Goal: Task Accomplishment & Management: Complete application form

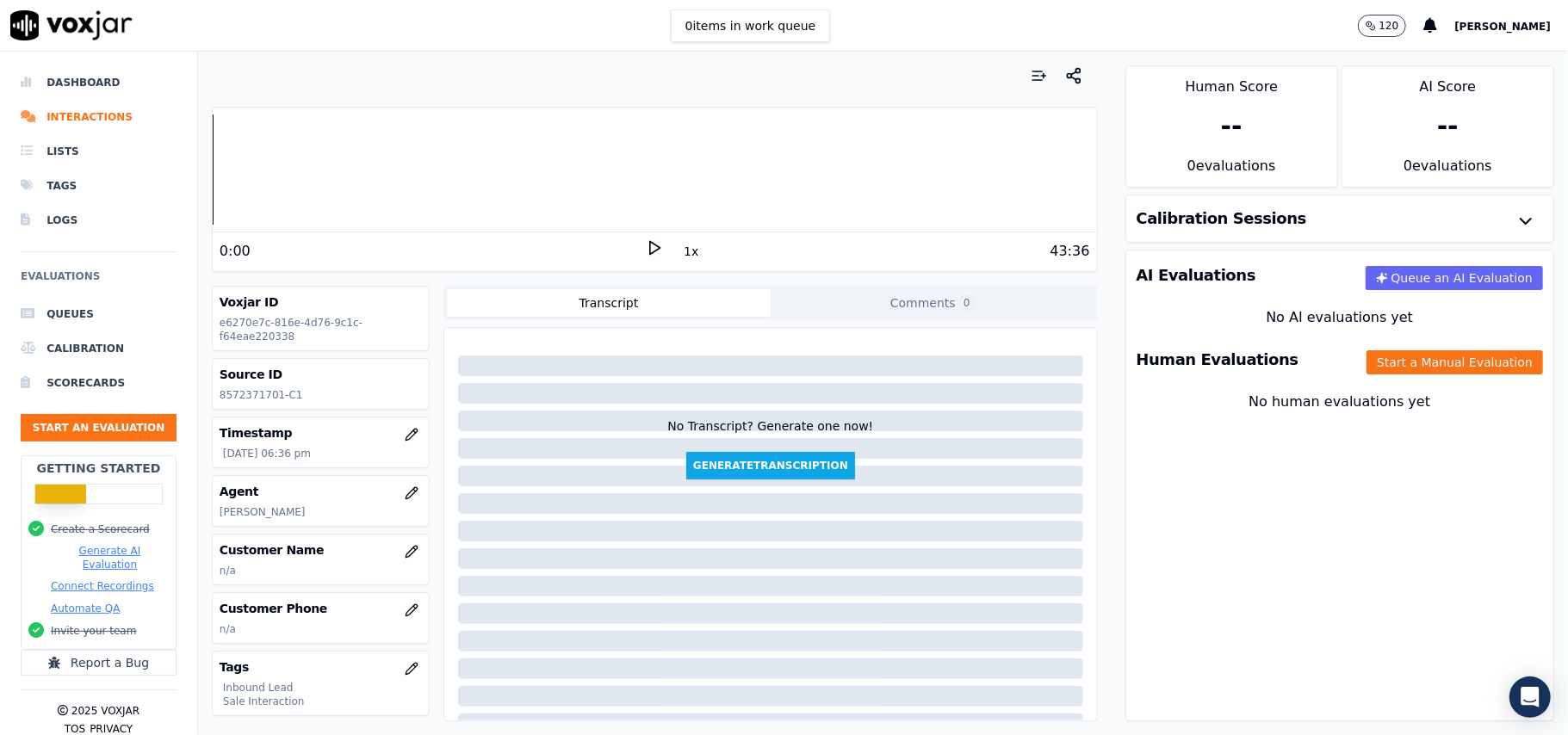
click at [230, 514] on p "[PERSON_NAME]" at bounding box center [321, 512] width 202 height 13
copy p "[PERSON_NAME]"
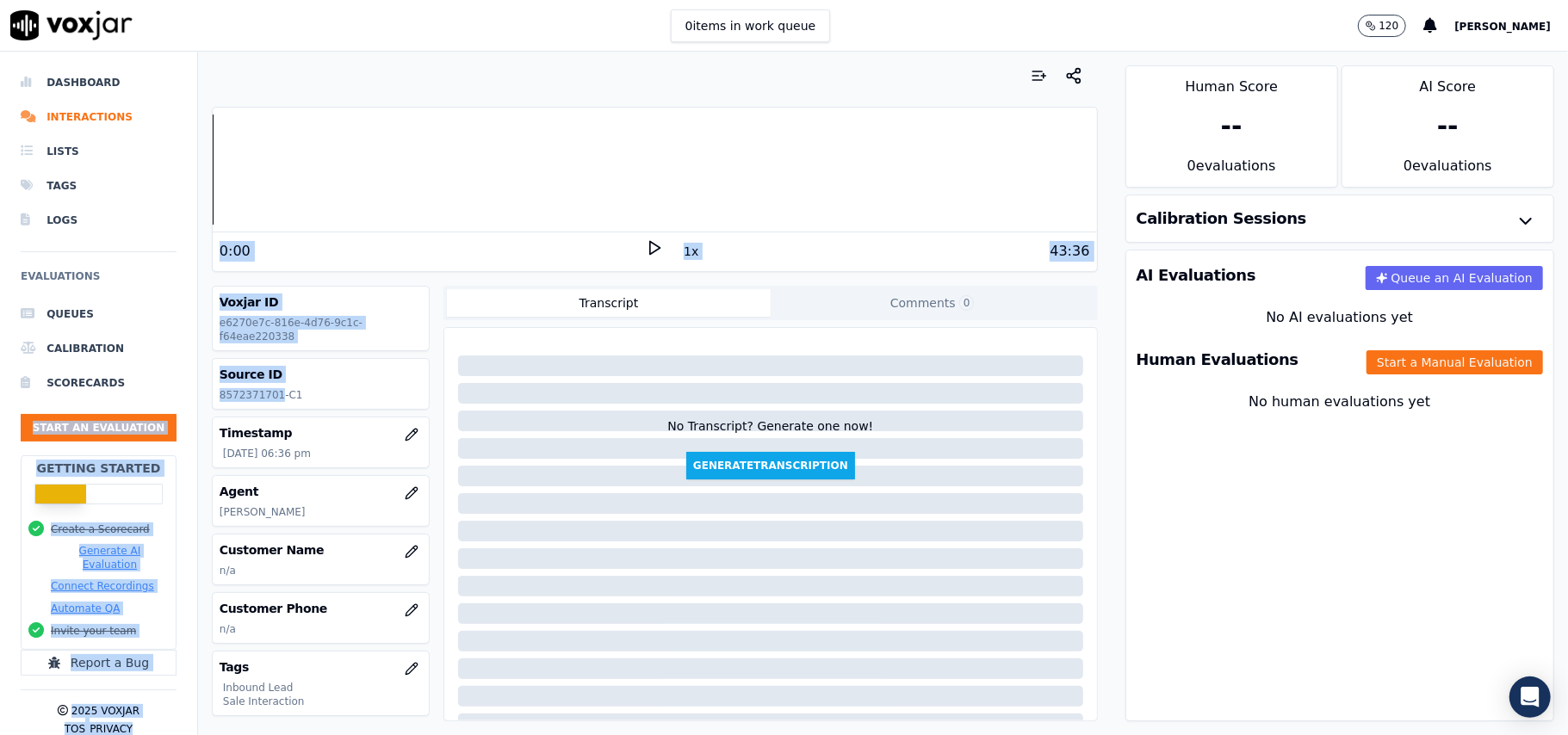
drag, startPoint x: 273, startPoint y: 397, endPoint x: 182, endPoint y: 394, distance: 91.0
click at [182, 394] on div "Dashboard Interactions Lists Tags Logs Evaluations Queues Calibration Scorecard…" at bounding box center [784, 393] width 1568 height 683
click at [250, 394] on p "8572371701-C1" at bounding box center [321, 395] width 202 height 13
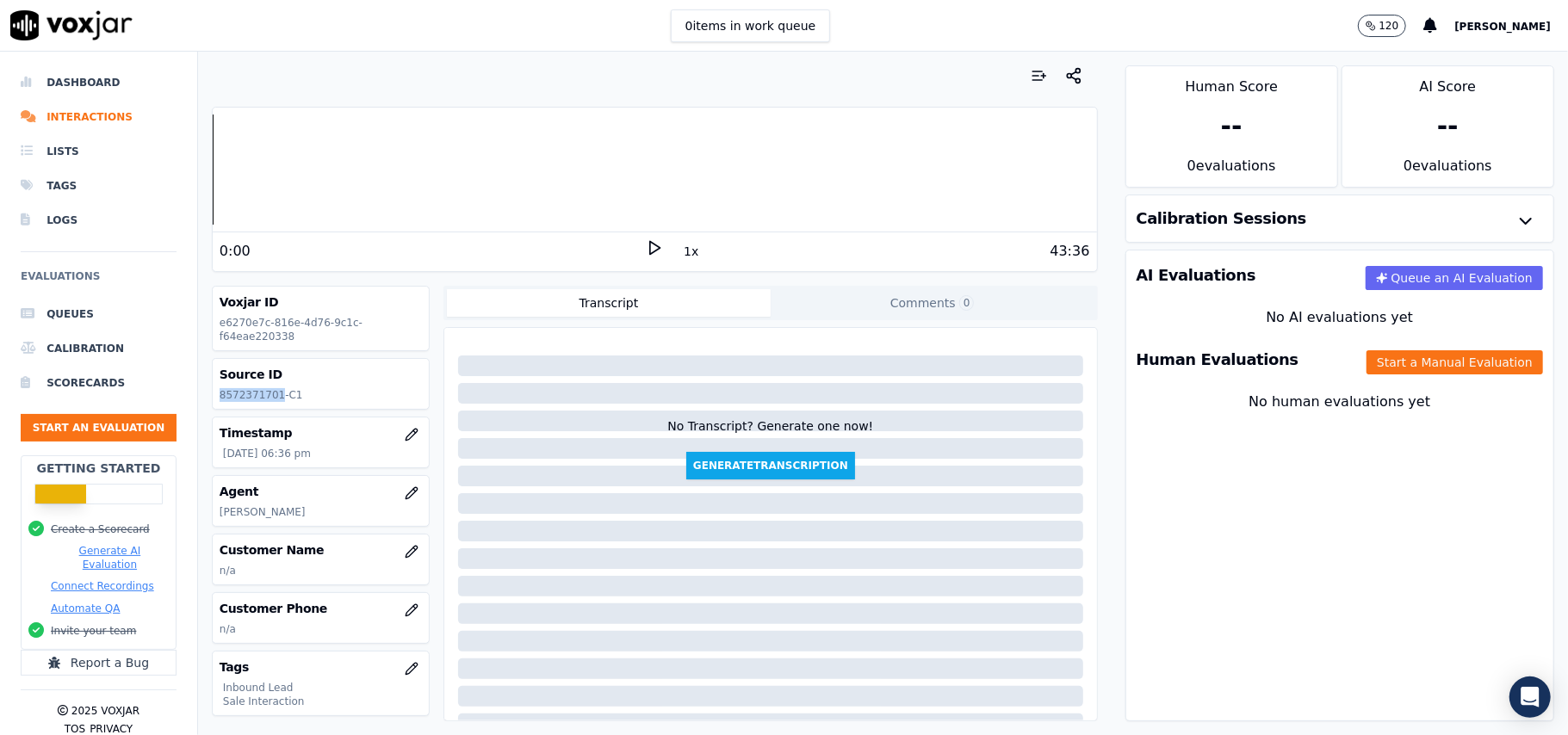
click at [252, 394] on p "8572371701-C1" at bounding box center [321, 395] width 202 height 13
click at [394, 563] on button "button" at bounding box center [412, 552] width 35 height 35
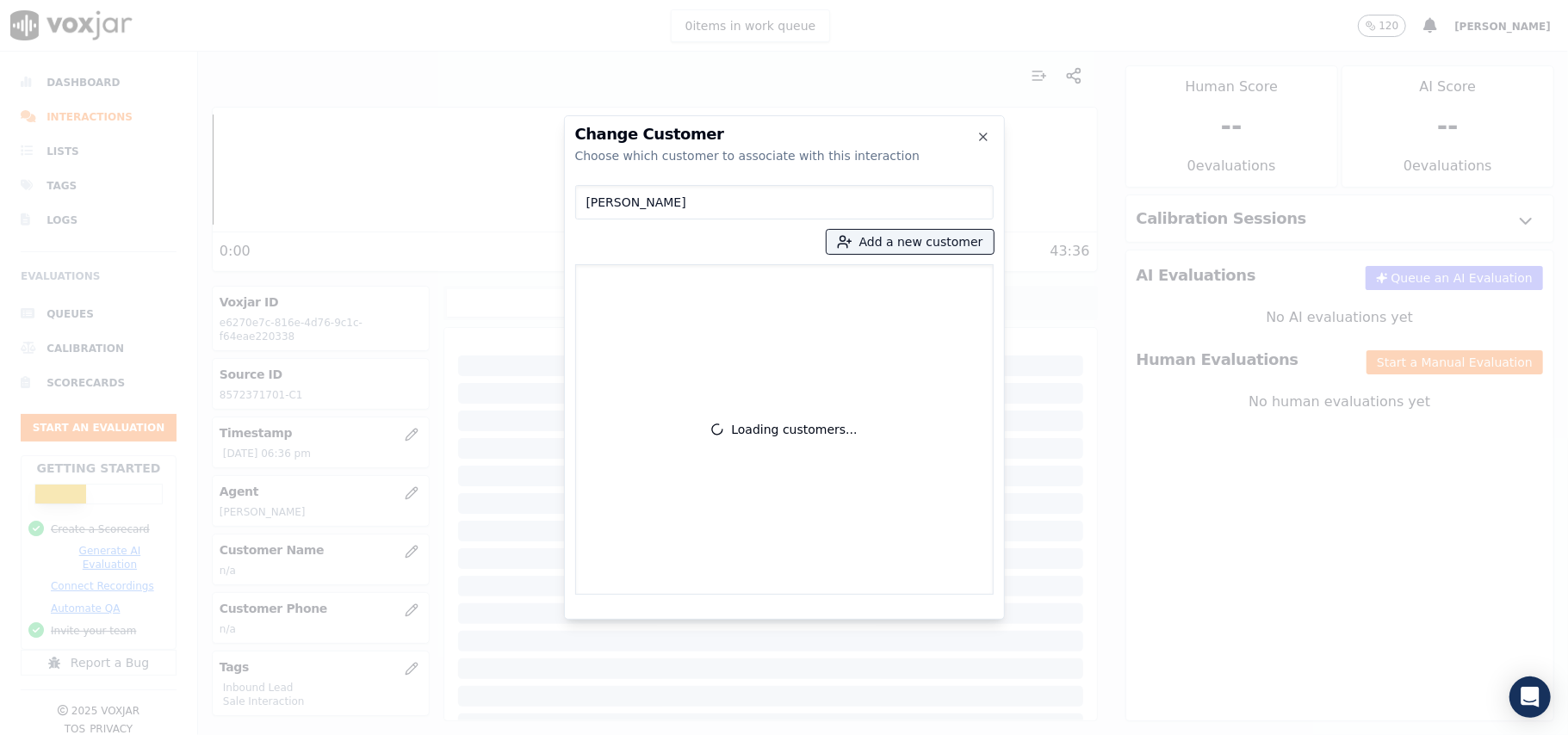
click at [590, 207] on input "[PERSON_NAME]" at bounding box center [784, 202] width 418 height 35
type input "[PERSON_NAME]"
click at [748, 271] on div "[PERSON_NAME] 8572371701-8572661025" at bounding box center [784, 429] width 418 height 330
click at [806, 306] on p "8572371701-8572661025" at bounding box center [817, 293] width 134 height 35
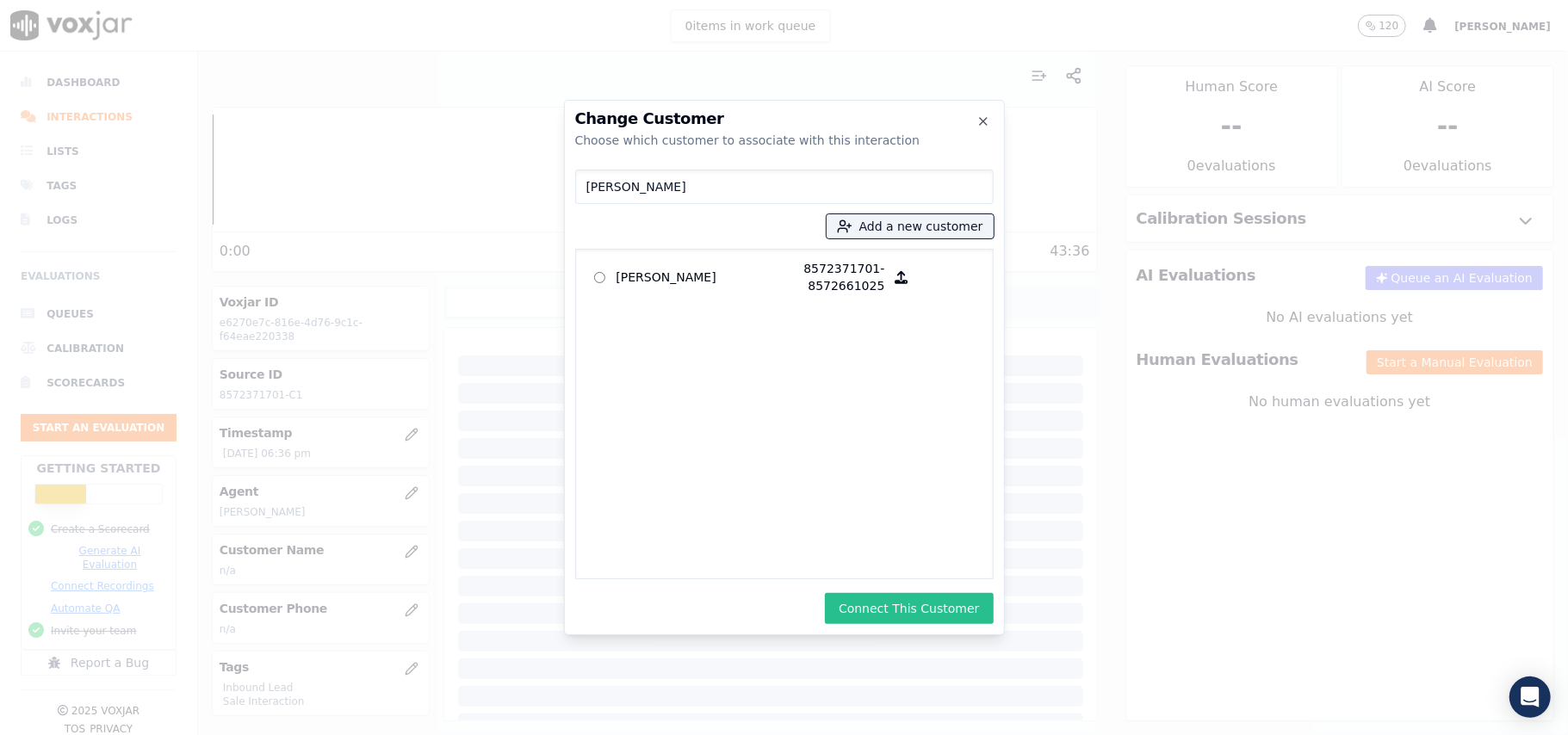
click at [900, 617] on button "Connect This Customer" at bounding box center [909, 609] width 168 height 31
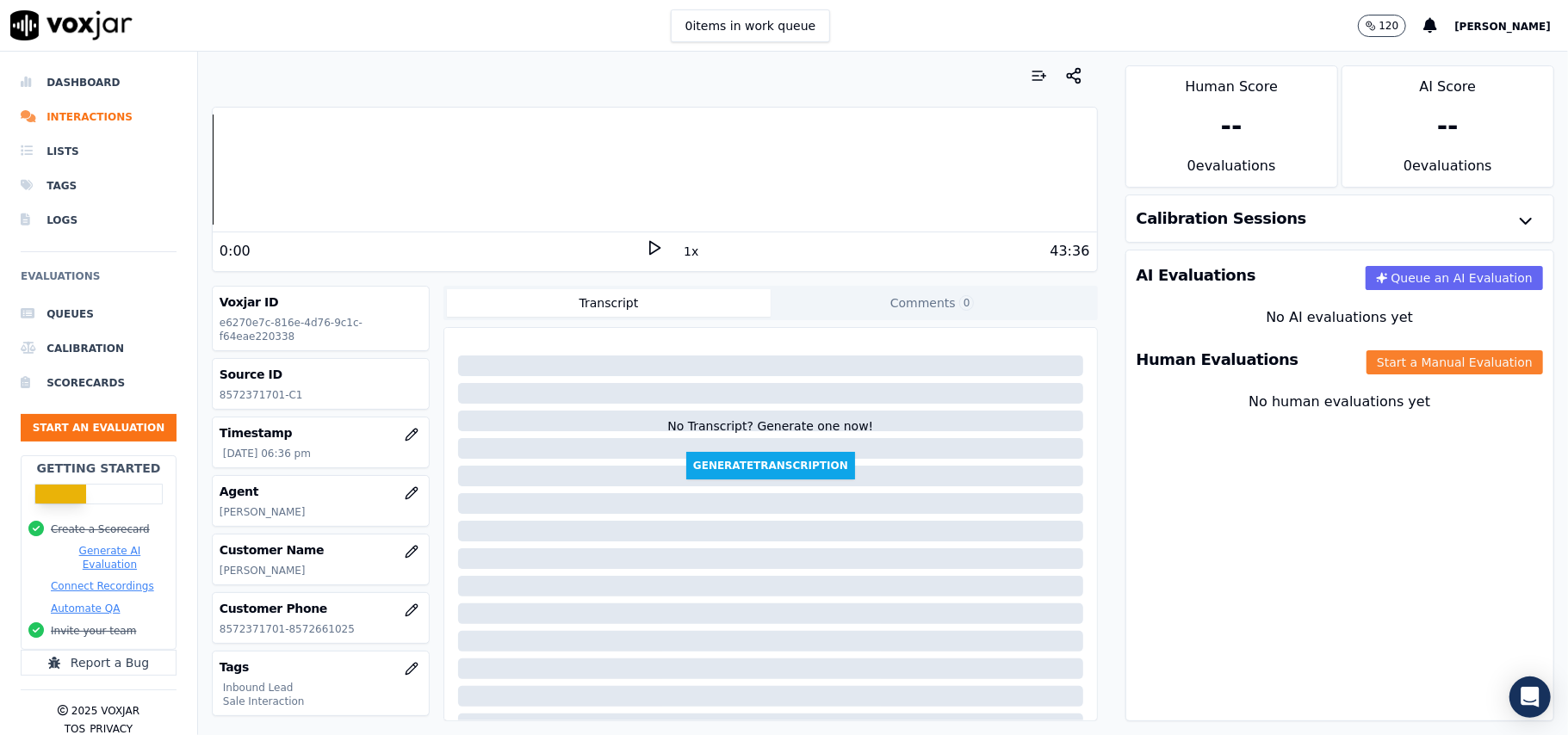
click at [1367, 372] on button "Start a Manual Evaluation" at bounding box center [1454, 362] width 176 height 24
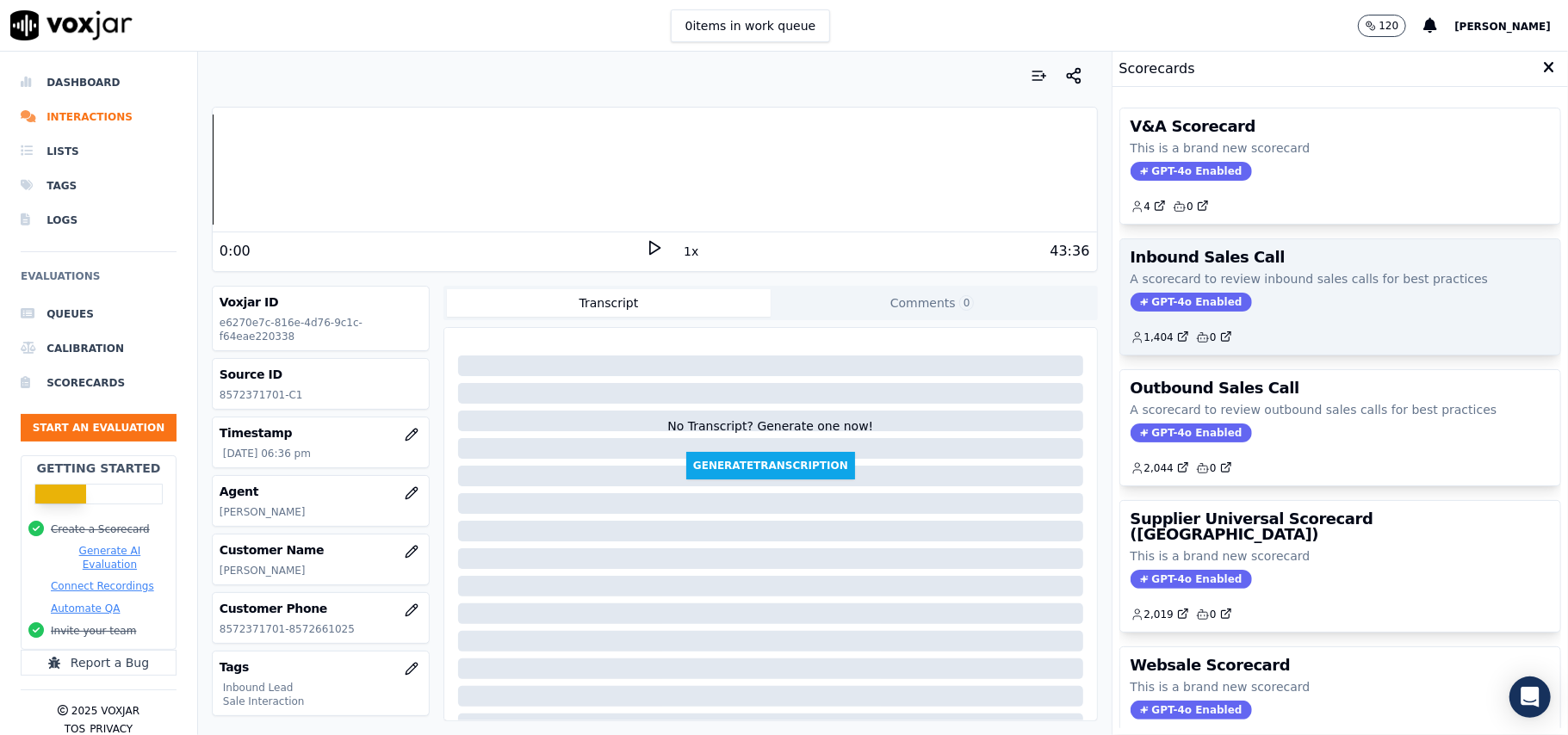
click at [1162, 303] on span "GPT-4o Enabled" at bounding box center [1191, 302] width 121 height 19
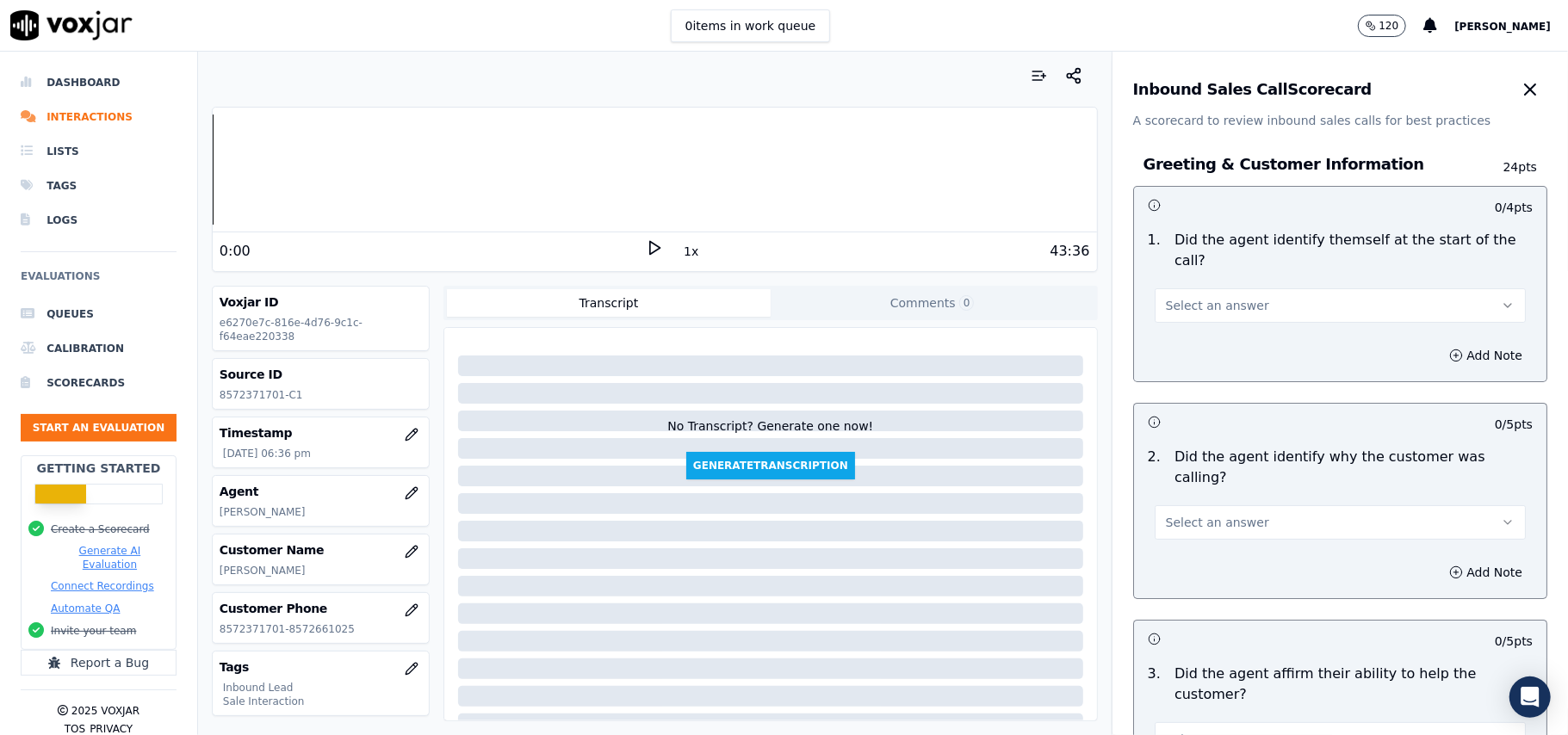
click at [1165, 285] on div "Select an answer" at bounding box center [1340, 303] width 371 height 38
drag, startPoint x: 1196, startPoint y: 286, endPoint x: 1195, endPoint y: 296, distance: 10.0
click at [1196, 297] on span "Select an answer" at bounding box center [1217, 305] width 103 height 17
click at [1196, 310] on div "Yes No N/A" at bounding box center [1303, 352] width 340 height 90
click at [1256, 328] on div "Yes" at bounding box center [1303, 325] width 333 height 28
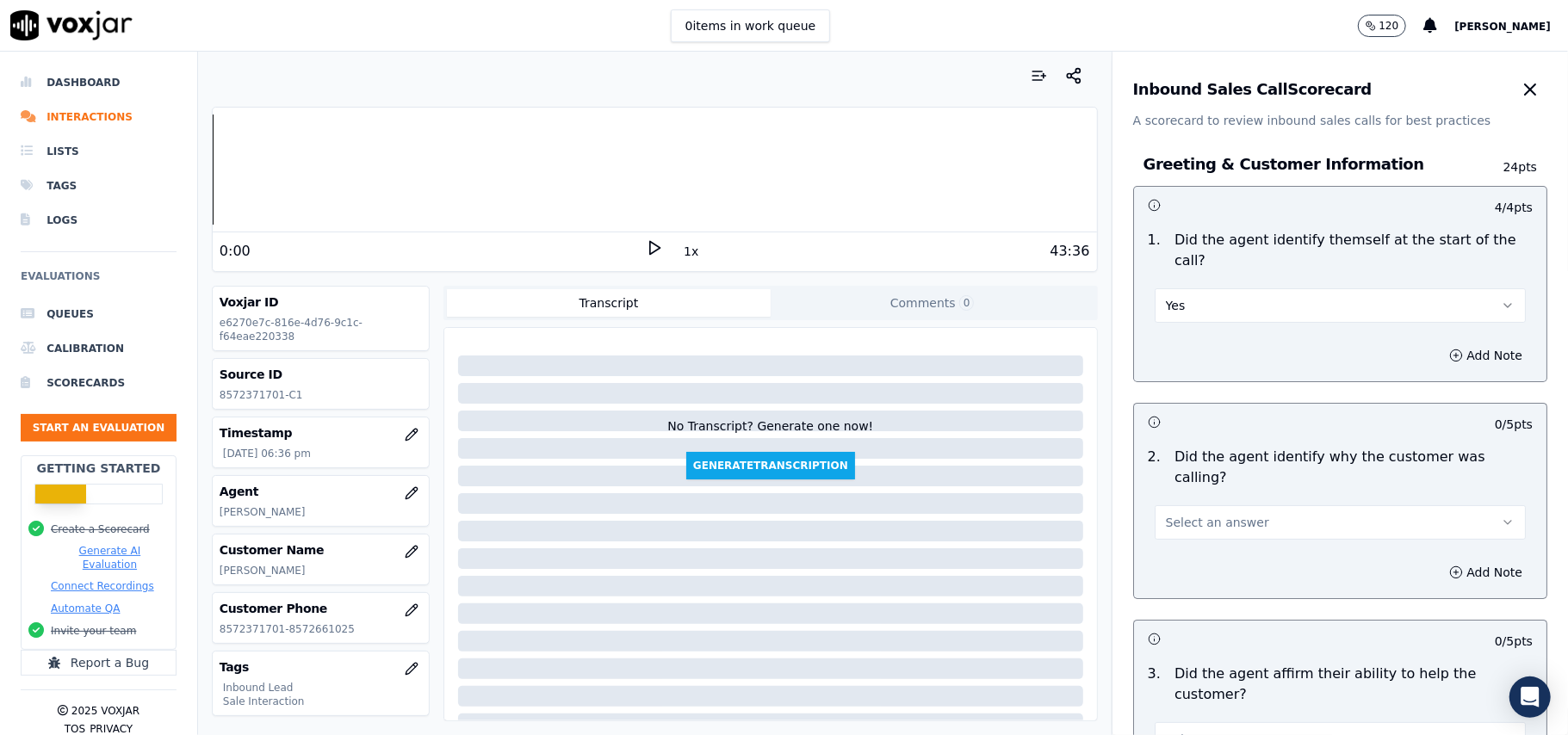
click at [1282, 506] on button "Select an answer" at bounding box center [1340, 523] width 371 height 35
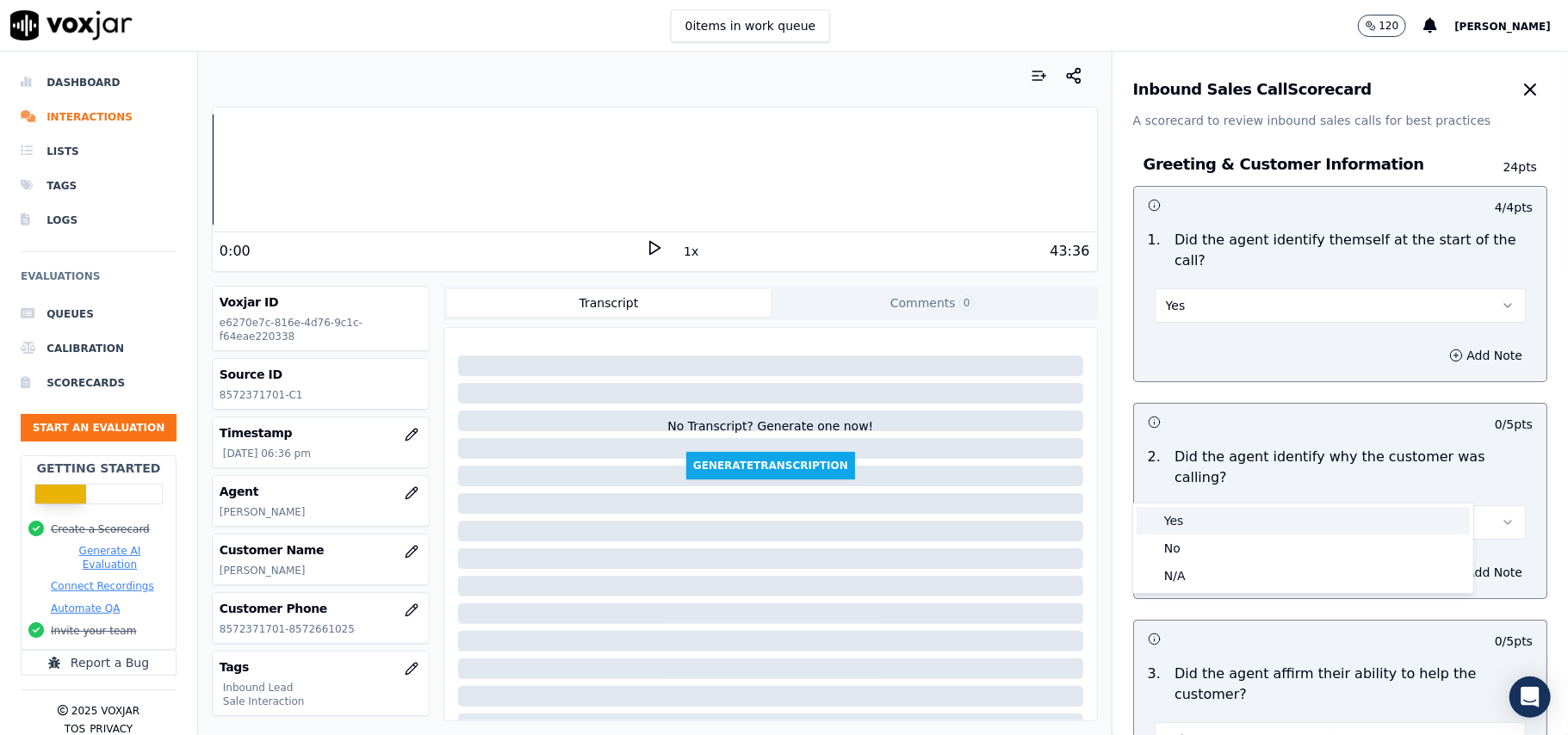
click at [1275, 534] on div "Yes" at bounding box center [1303, 520] width 333 height 28
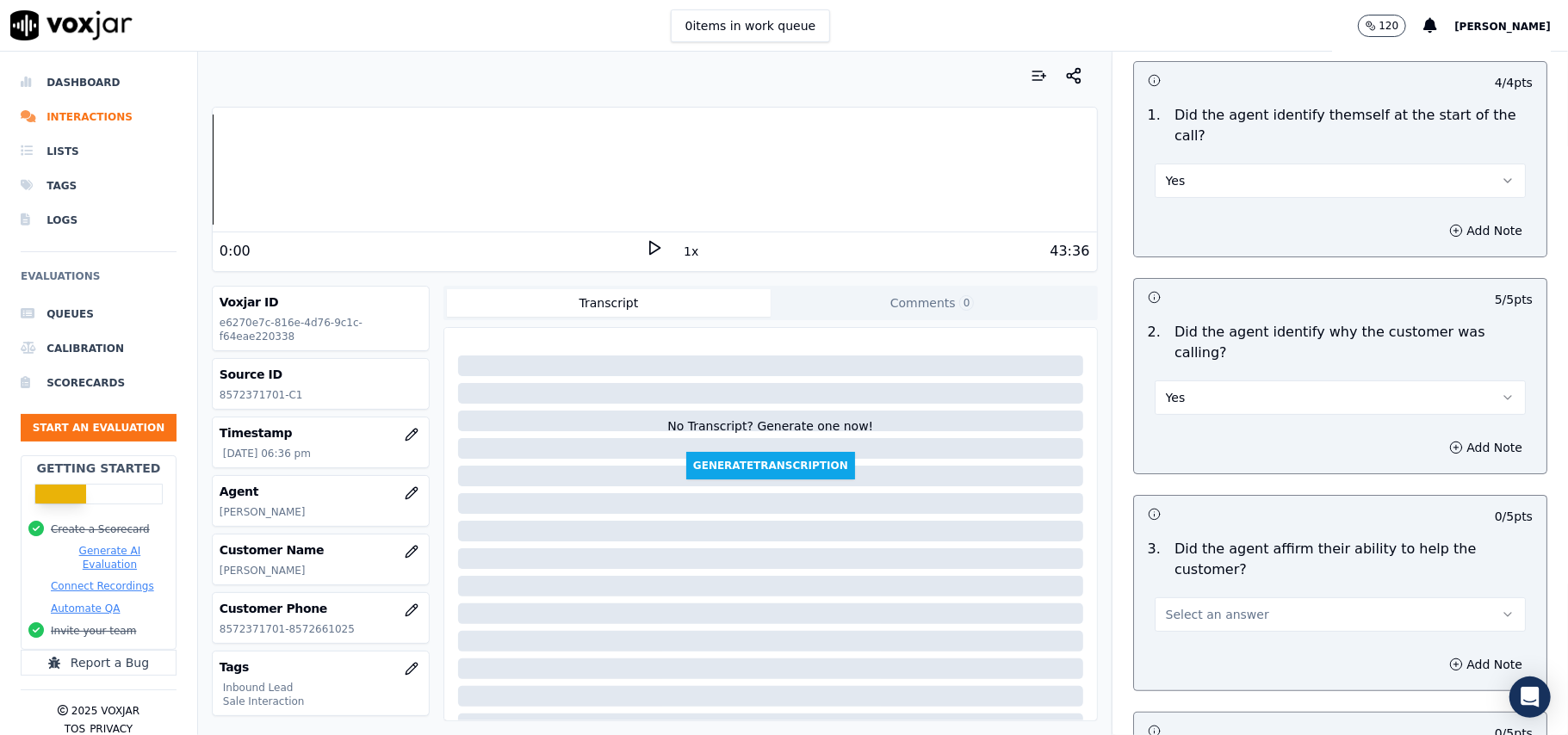
scroll to position [229, 0]
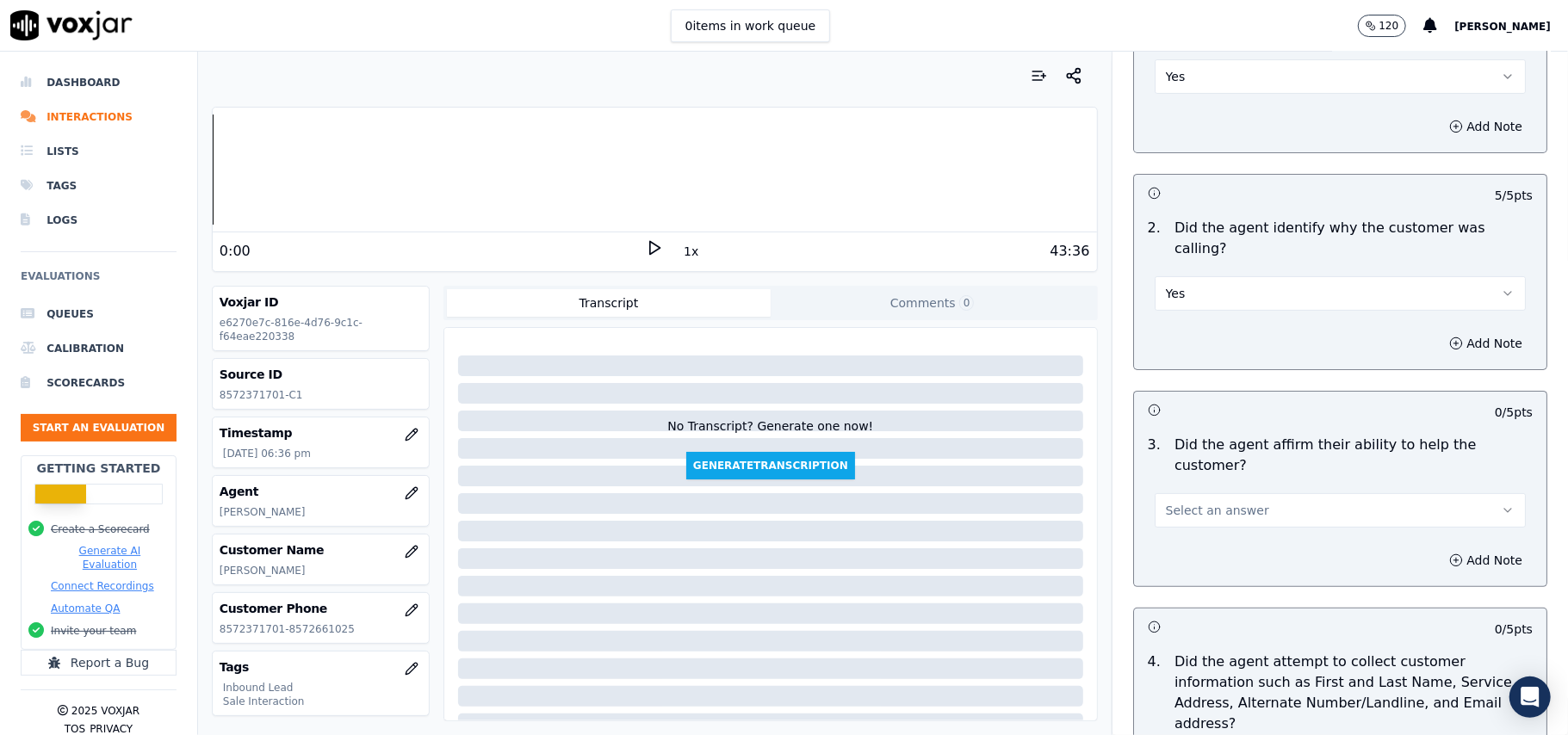
click at [1223, 502] on span "Select an answer" at bounding box center [1217, 511] width 103 height 17
click at [1223, 492] on div "Yes" at bounding box center [1303, 487] width 333 height 28
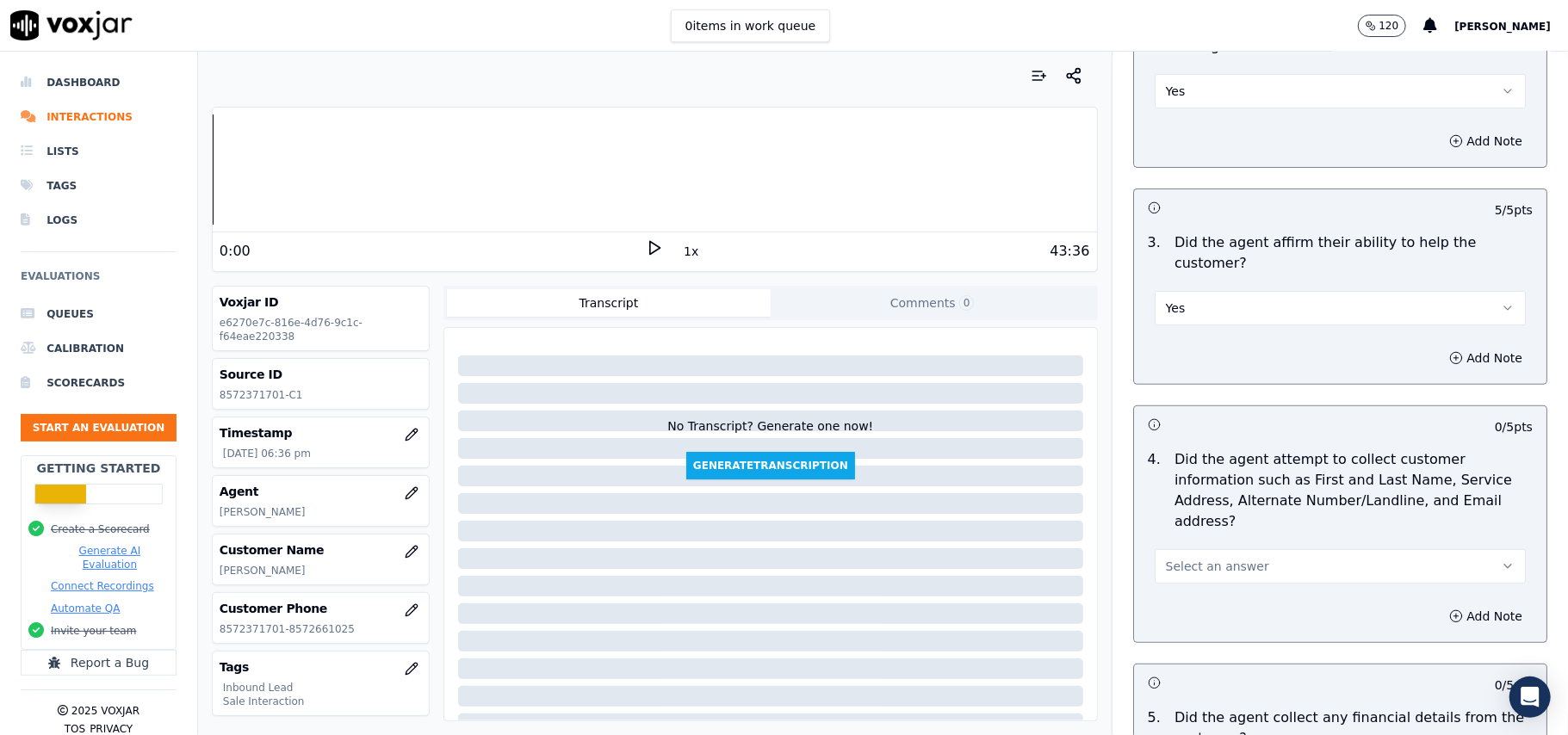
scroll to position [573, 0]
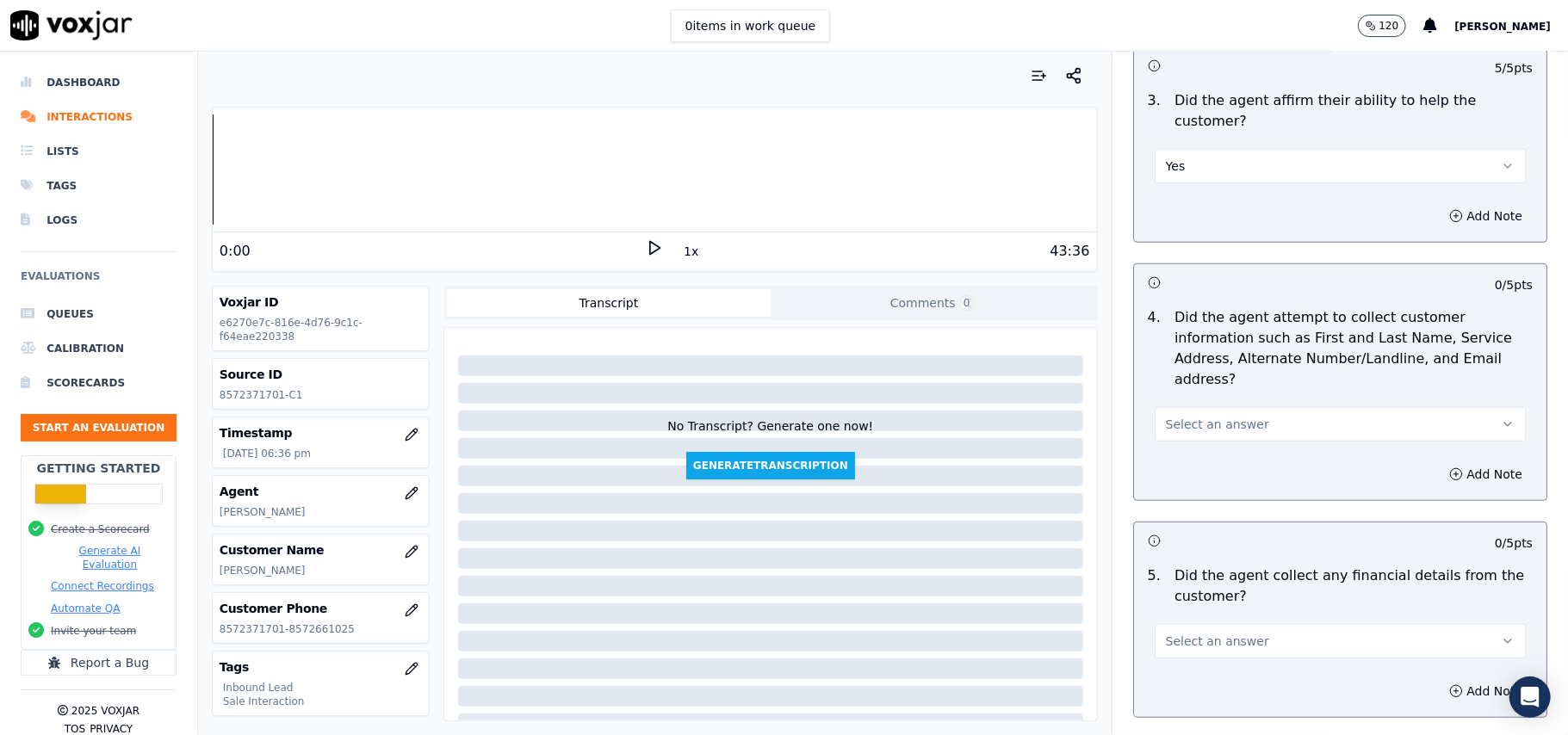
click at [1274, 407] on button "Select an answer" at bounding box center [1340, 425] width 371 height 35
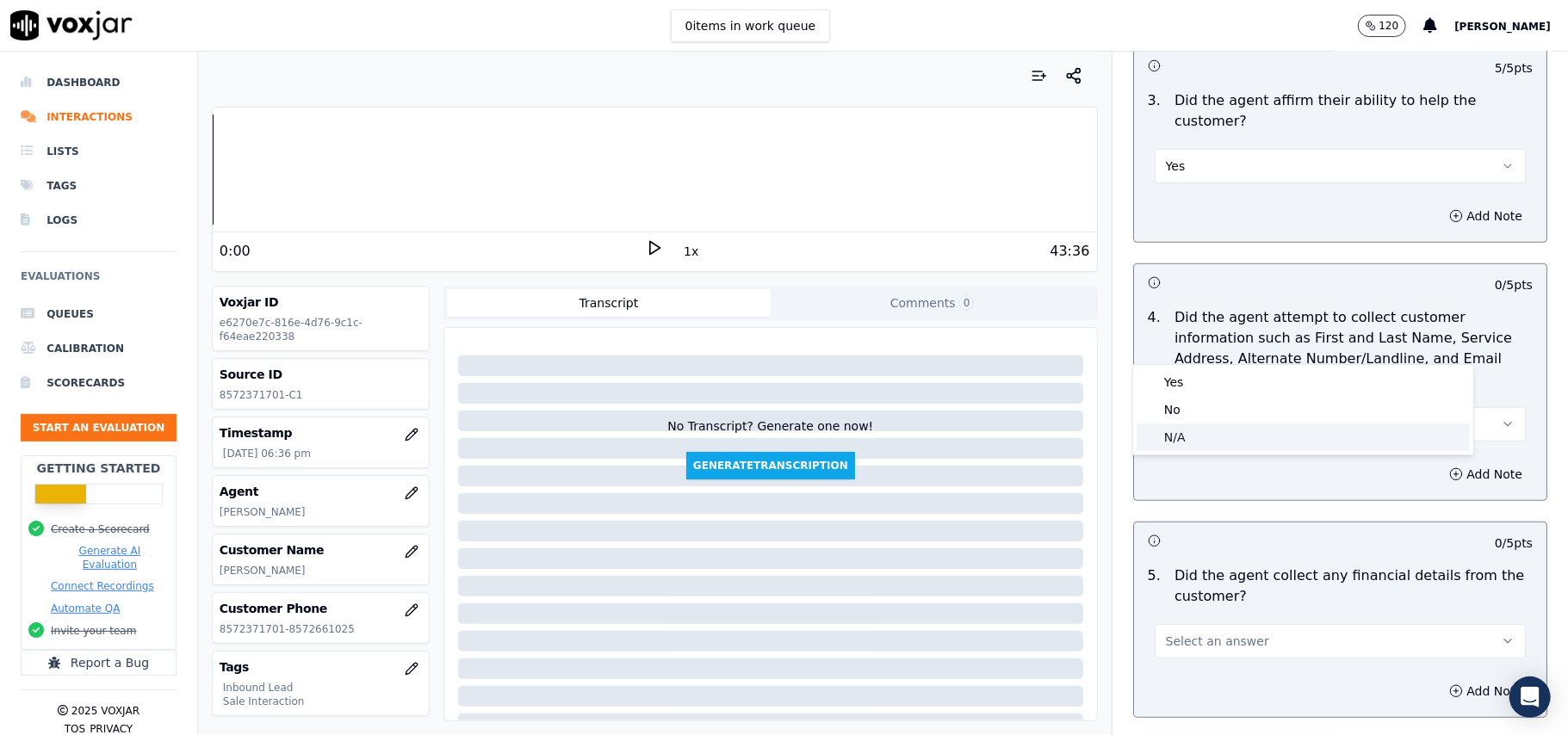
click at [1241, 440] on div "N/A" at bounding box center [1303, 437] width 333 height 28
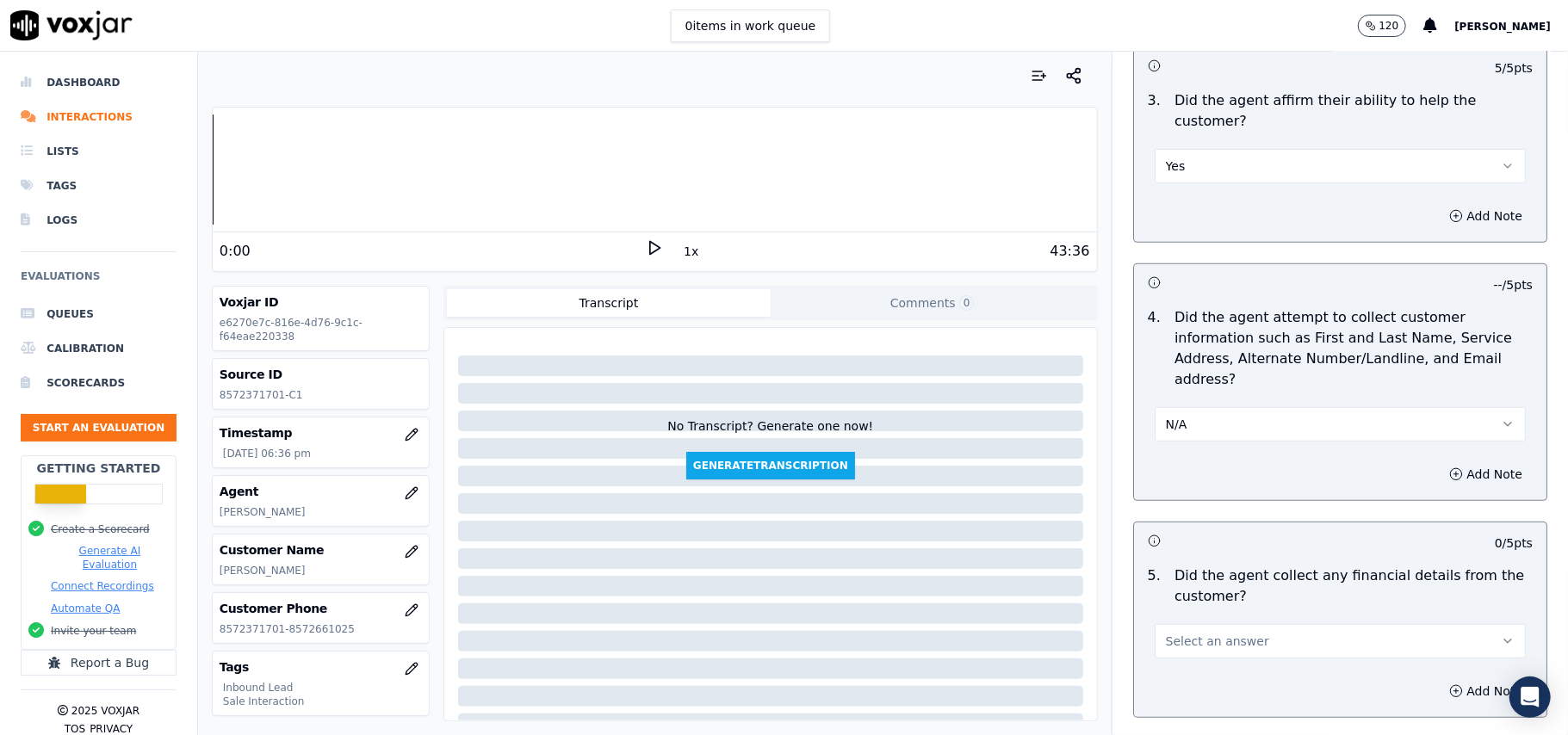
click at [1203, 407] on button "N/A" at bounding box center [1340, 425] width 371 height 35
click at [1207, 380] on div "Yes" at bounding box center [1303, 381] width 333 height 28
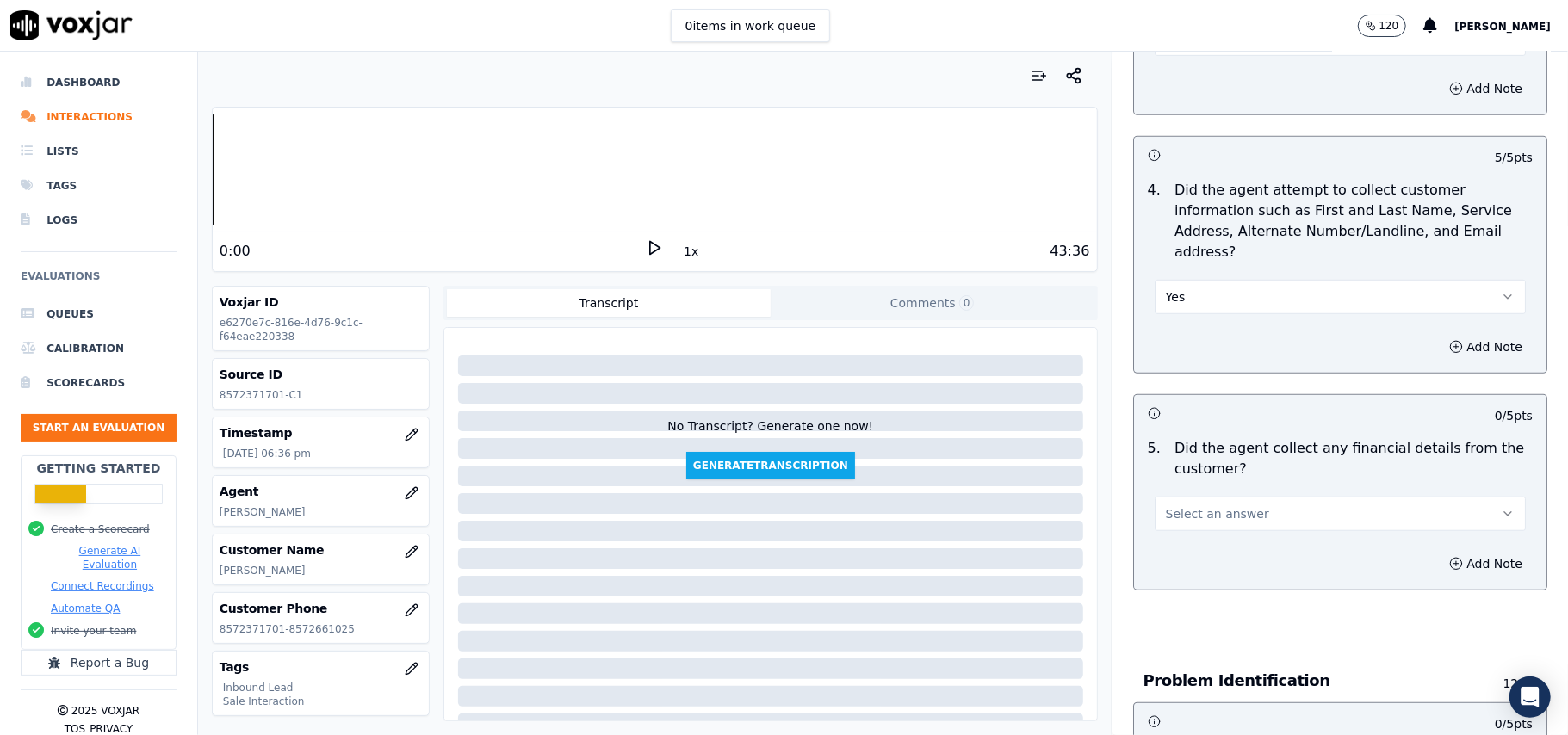
scroll to position [803, 0]
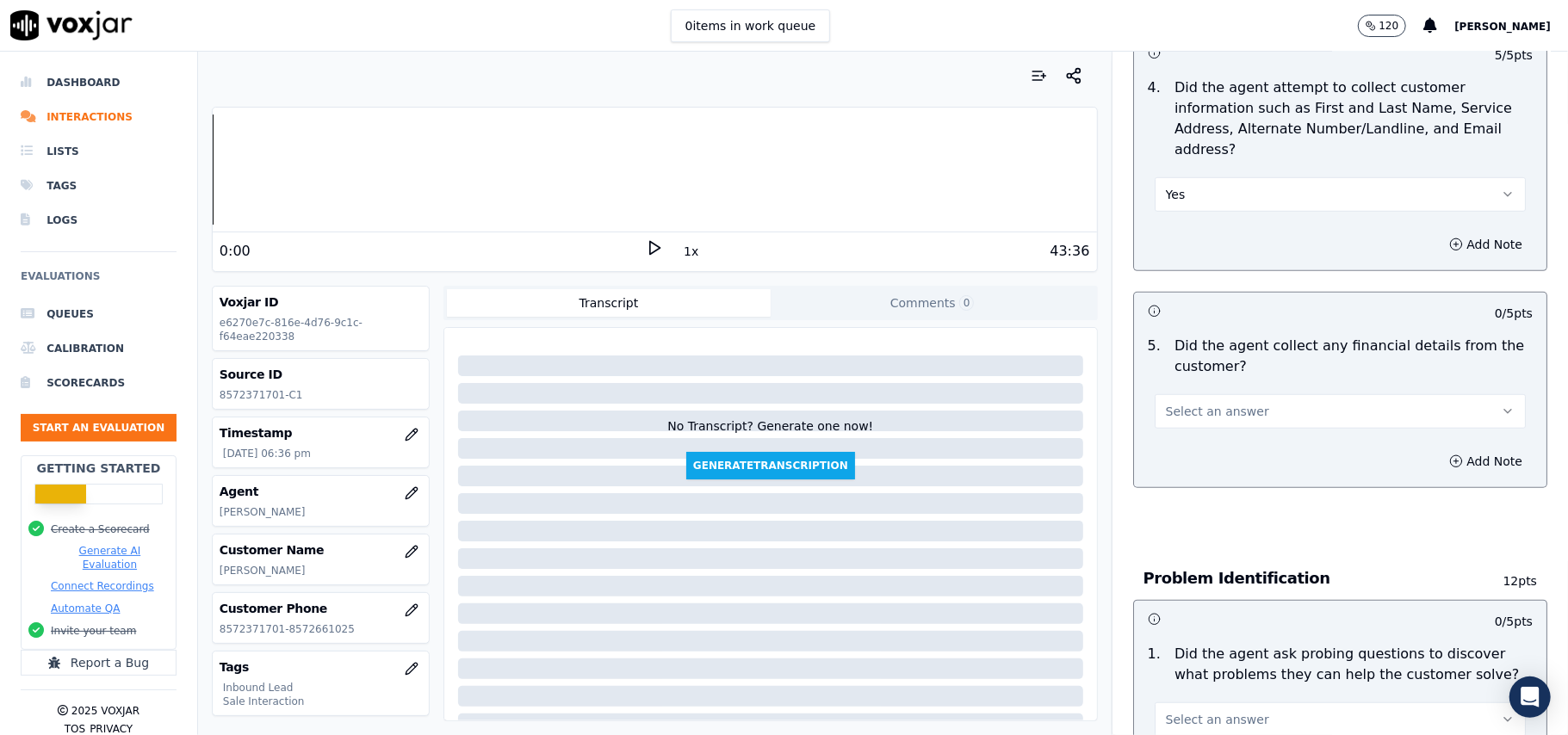
drag, startPoint x: 1235, startPoint y: 311, endPoint x: 1235, endPoint y: 325, distance: 14.0
click at [1235, 391] on div "Select an answer" at bounding box center [1340, 409] width 371 height 38
click at [1235, 394] on button "Select an answer" at bounding box center [1340, 411] width 371 height 35
click at [1221, 401] on div "No" at bounding box center [1303, 398] width 333 height 28
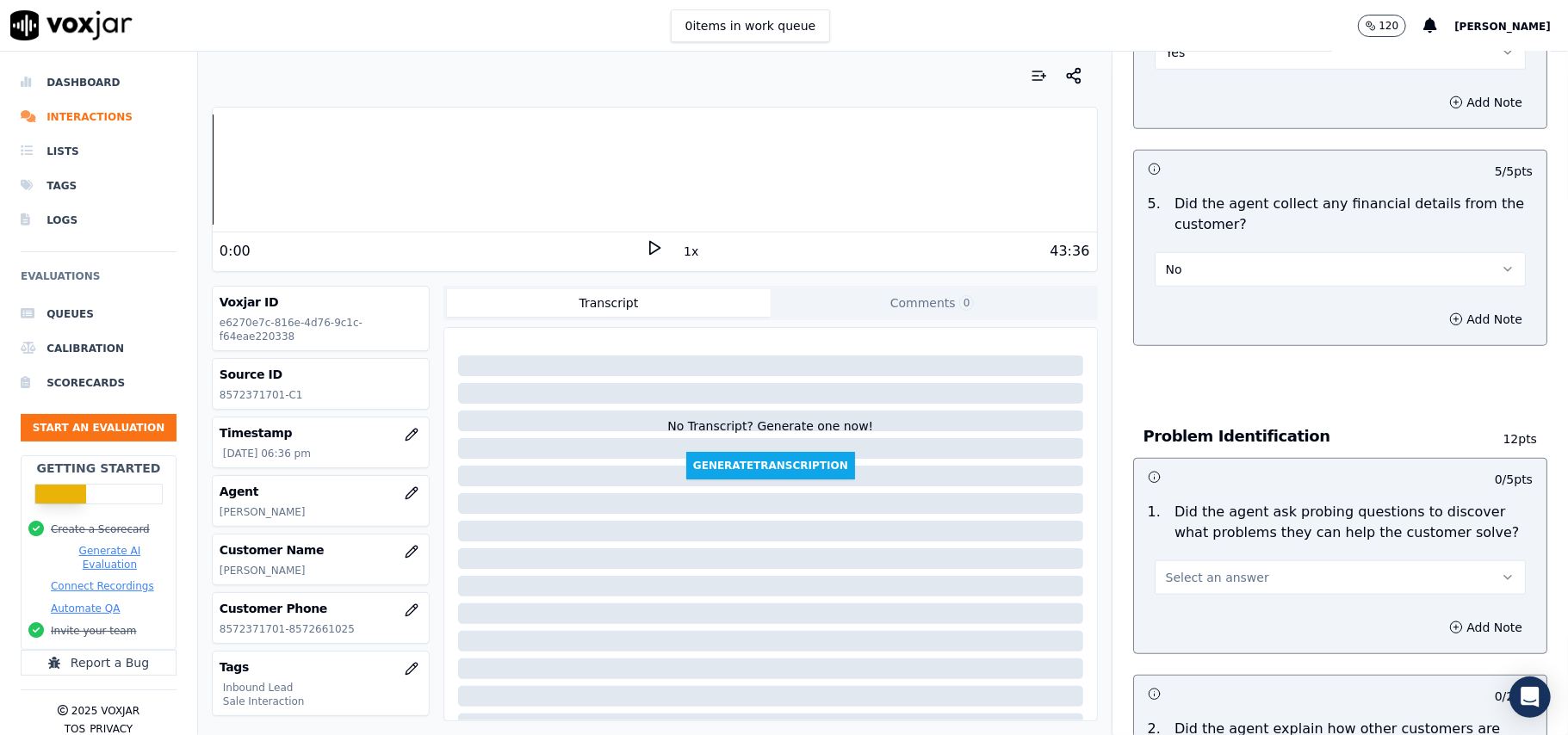
scroll to position [1147, 0]
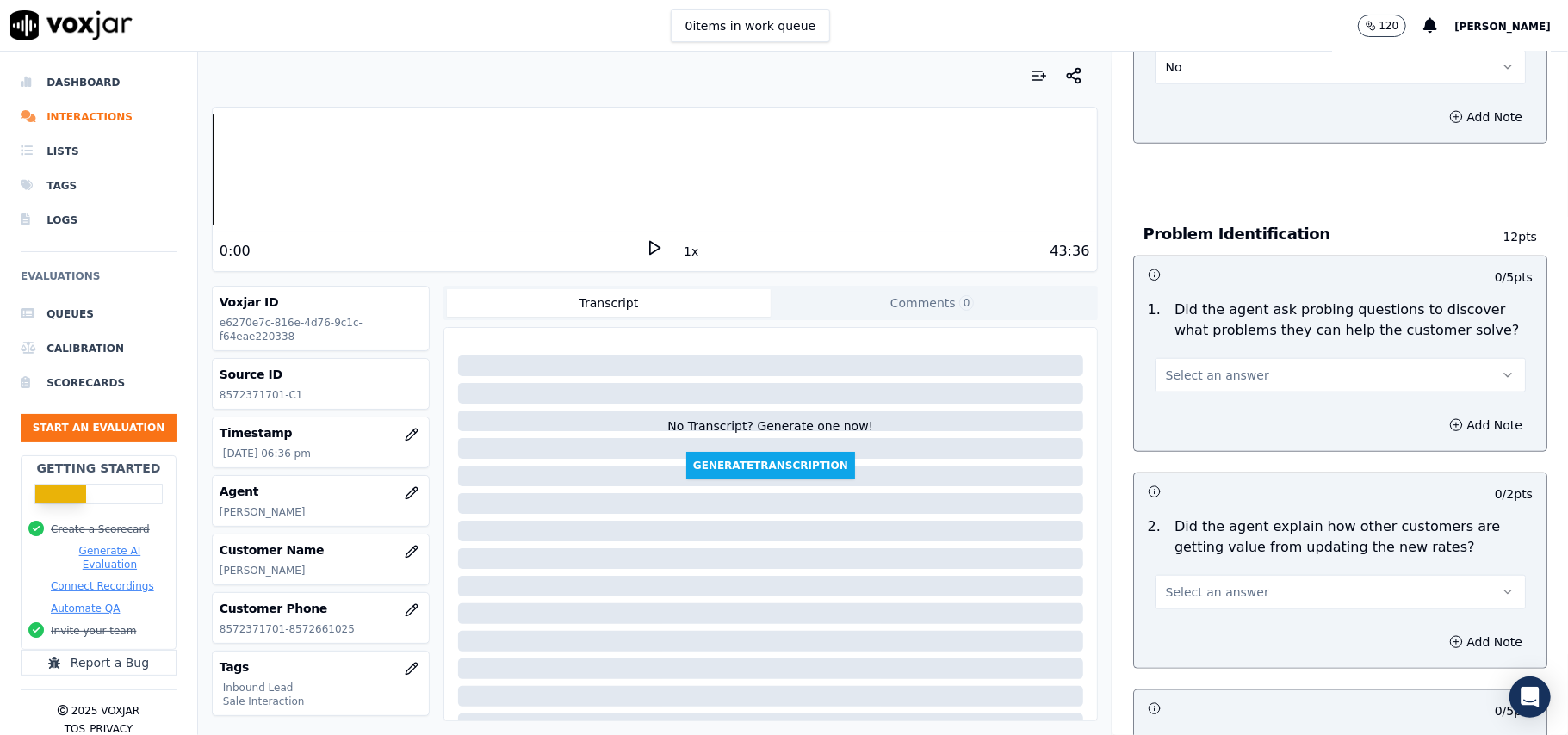
click at [1214, 358] on button "Select an answer" at bounding box center [1340, 376] width 371 height 35
click at [1216, 330] on div "Yes" at bounding box center [1303, 334] width 333 height 28
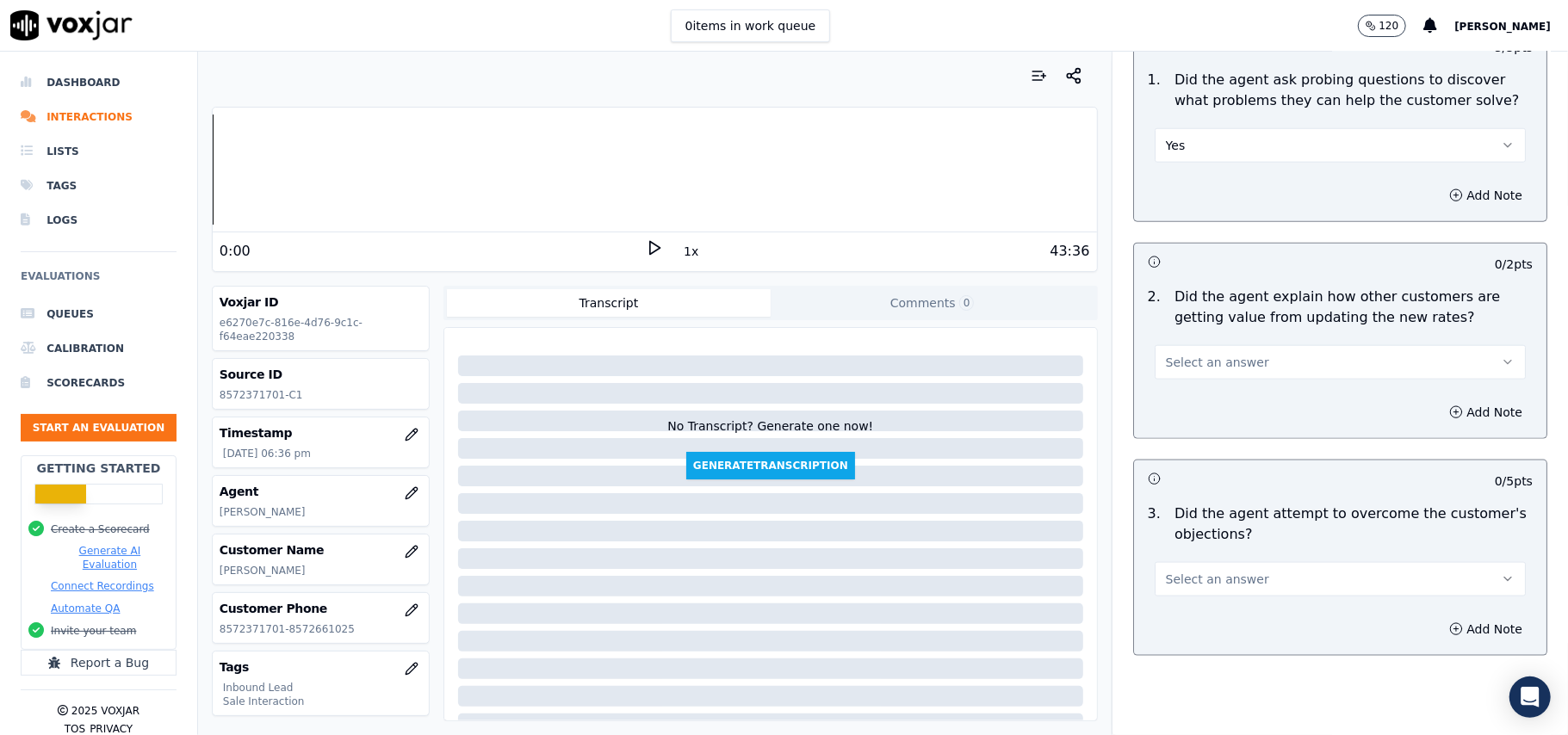
click at [1230, 354] on span "Select an answer" at bounding box center [1217, 362] width 103 height 17
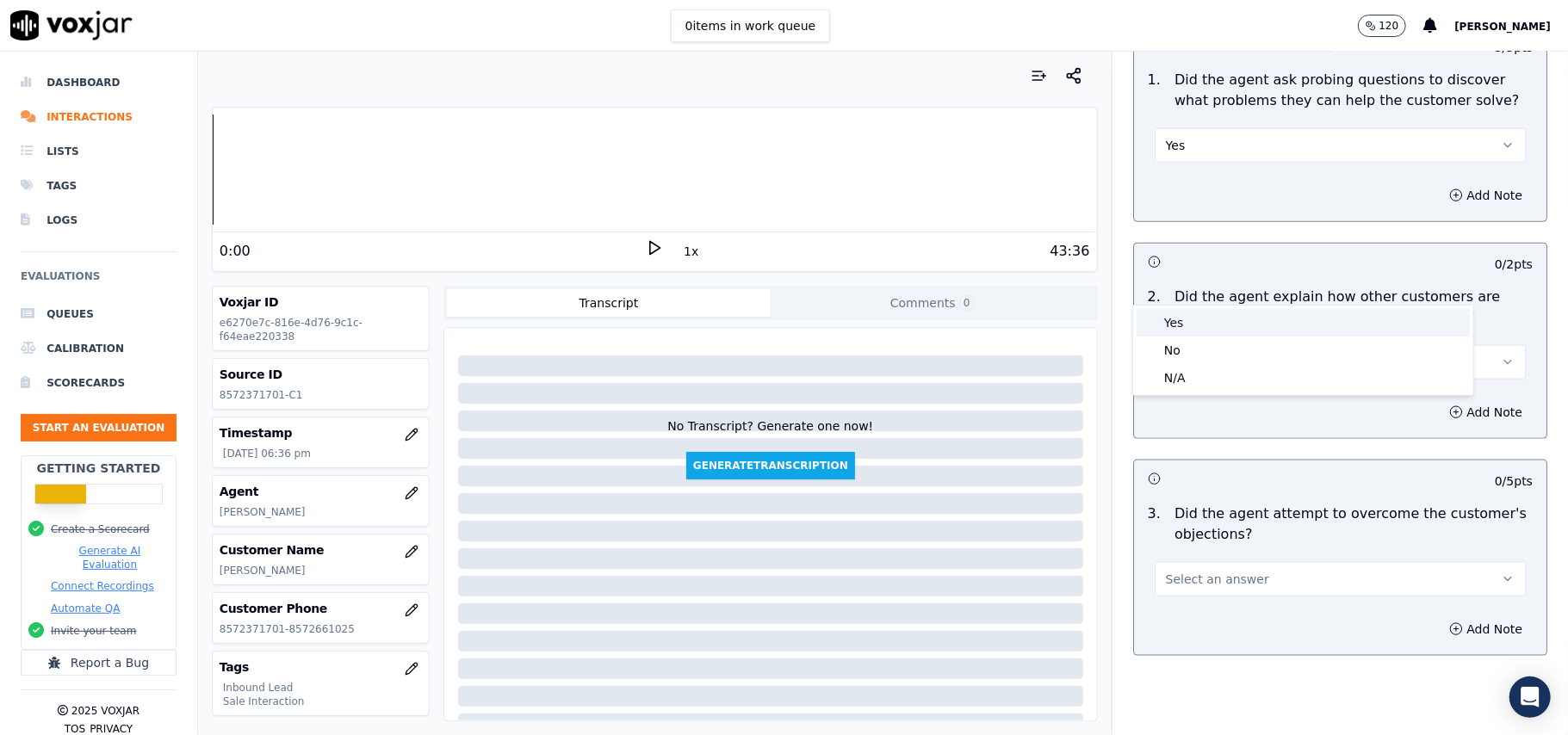
click at [1230, 321] on div "Yes" at bounding box center [1303, 323] width 333 height 28
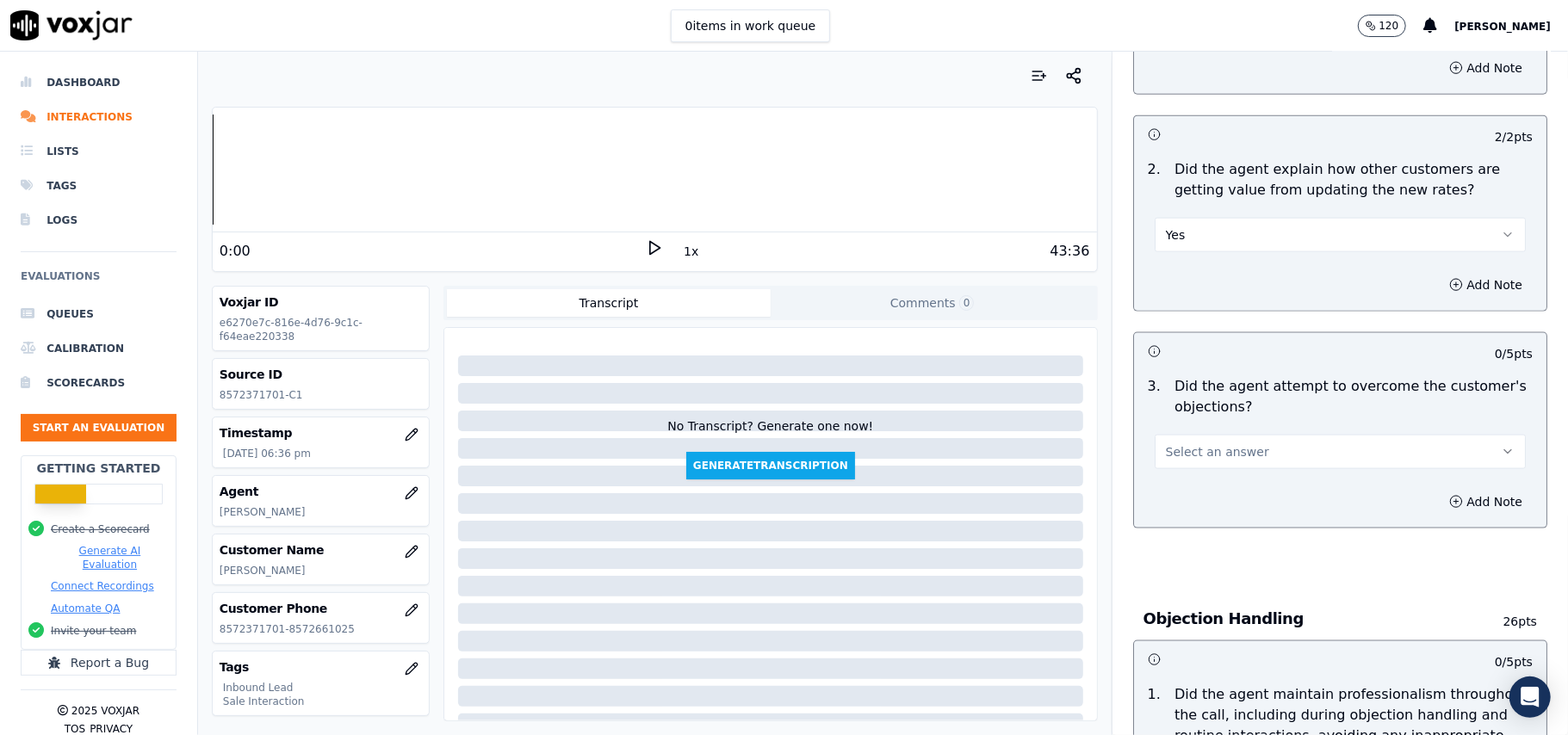
scroll to position [1606, 0]
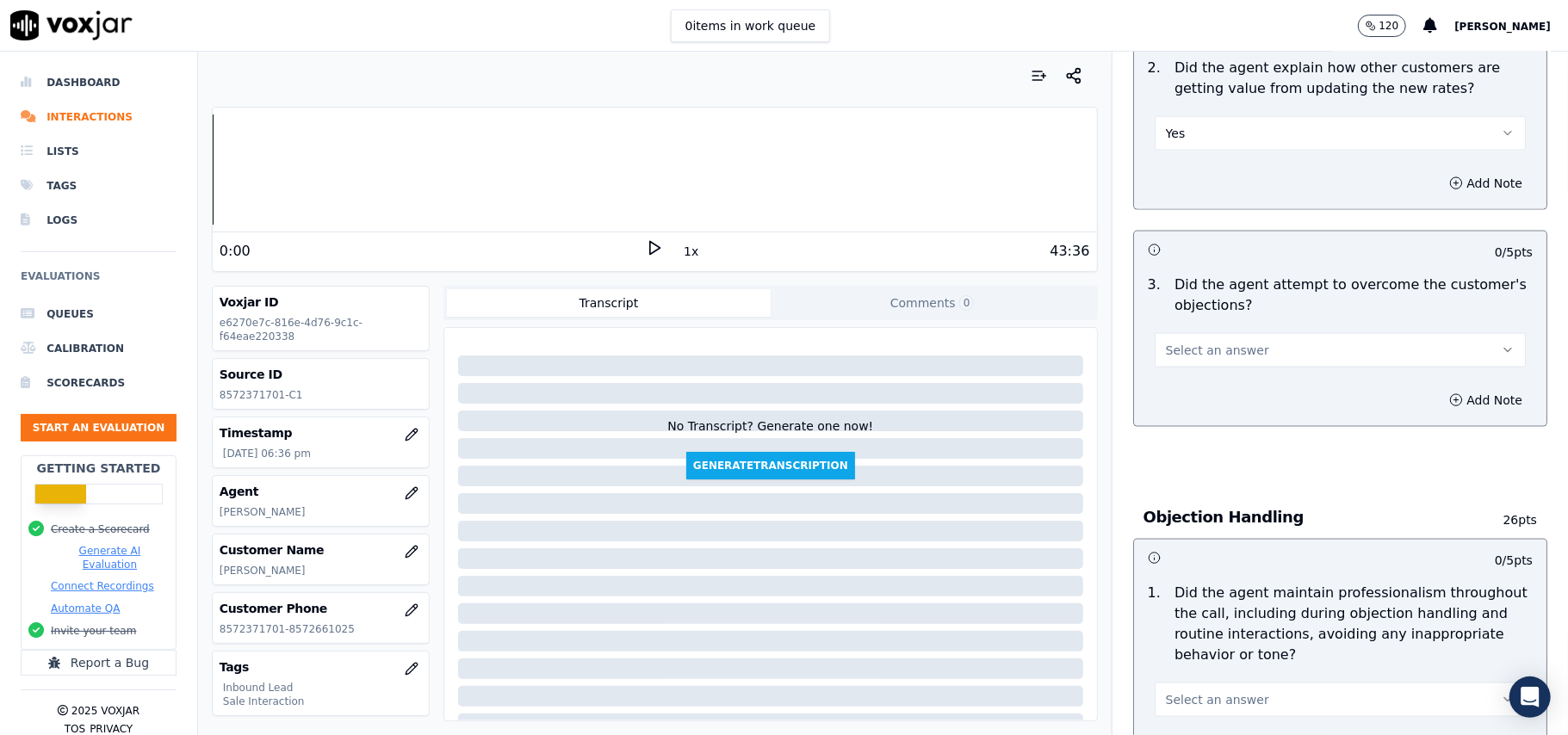
click at [1272, 333] on button "Select an answer" at bounding box center [1340, 351] width 371 height 35
click at [1262, 308] on div "Yes" at bounding box center [1303, 310] width 333 height 28
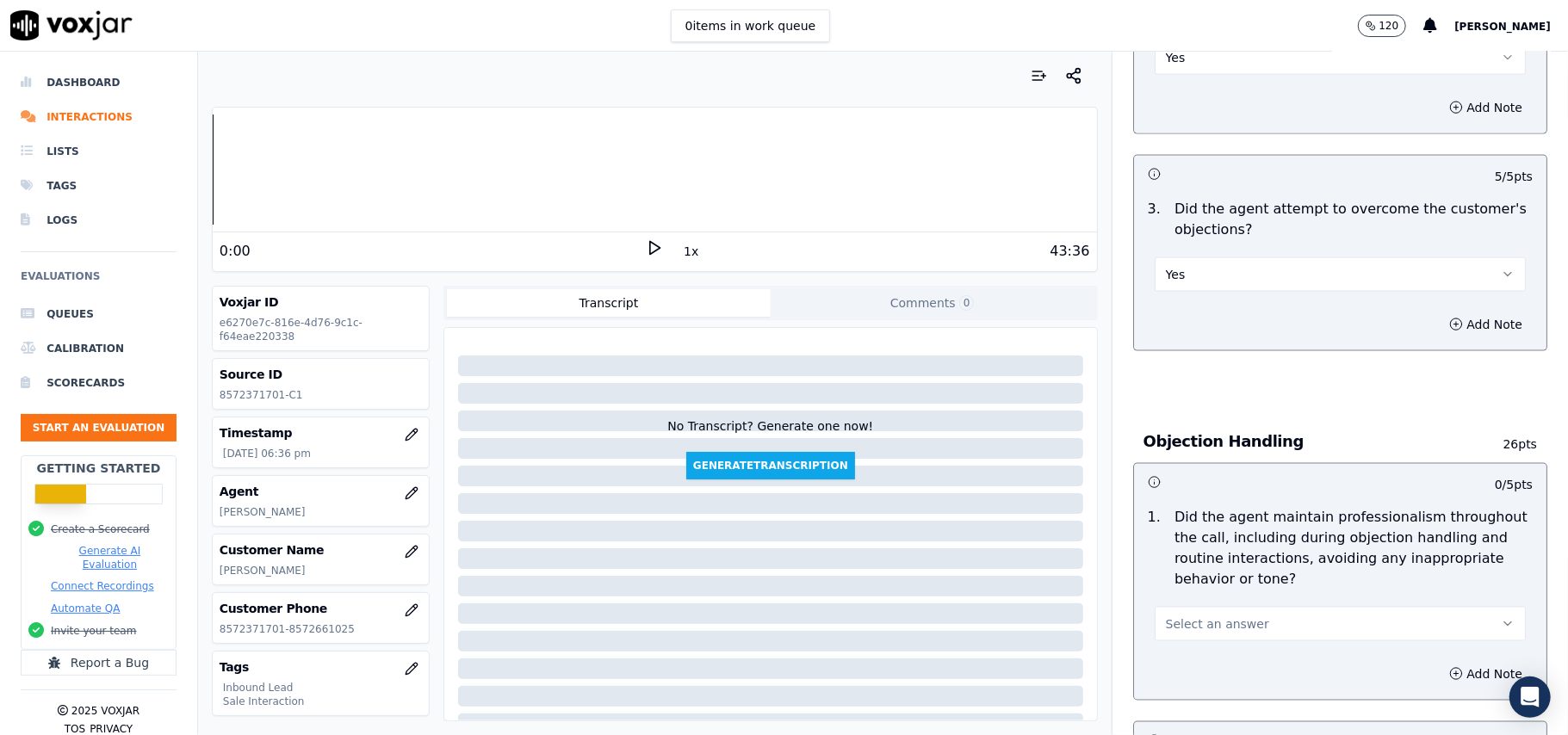
scroll to position [1721, 0]
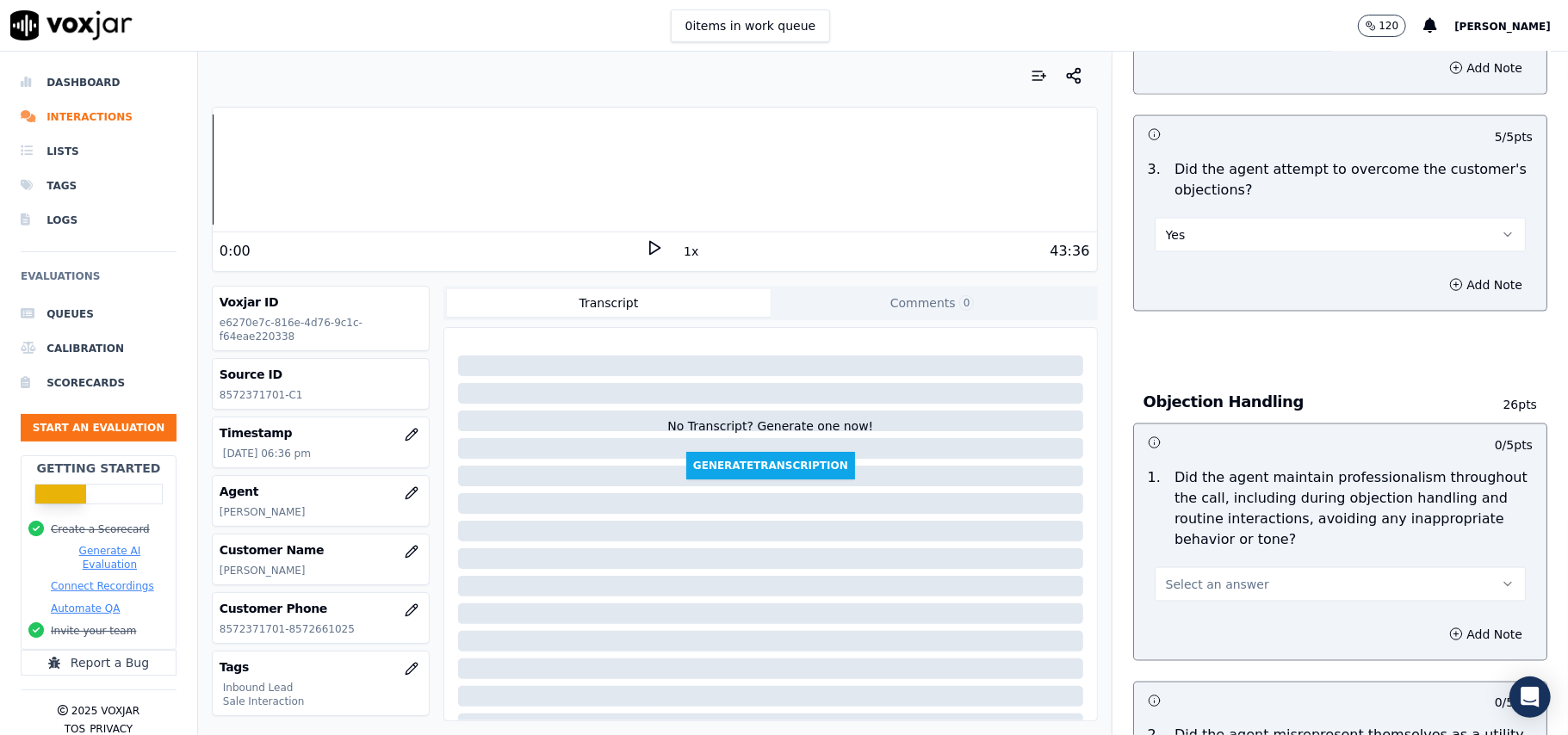
click at [1226, 567] on button "Select an answer" at bounding box center [1340, 585] width 371 height 35
click at [1226, 538] on div "Yes" at bounding box center [1303, 545] width 333 height 28
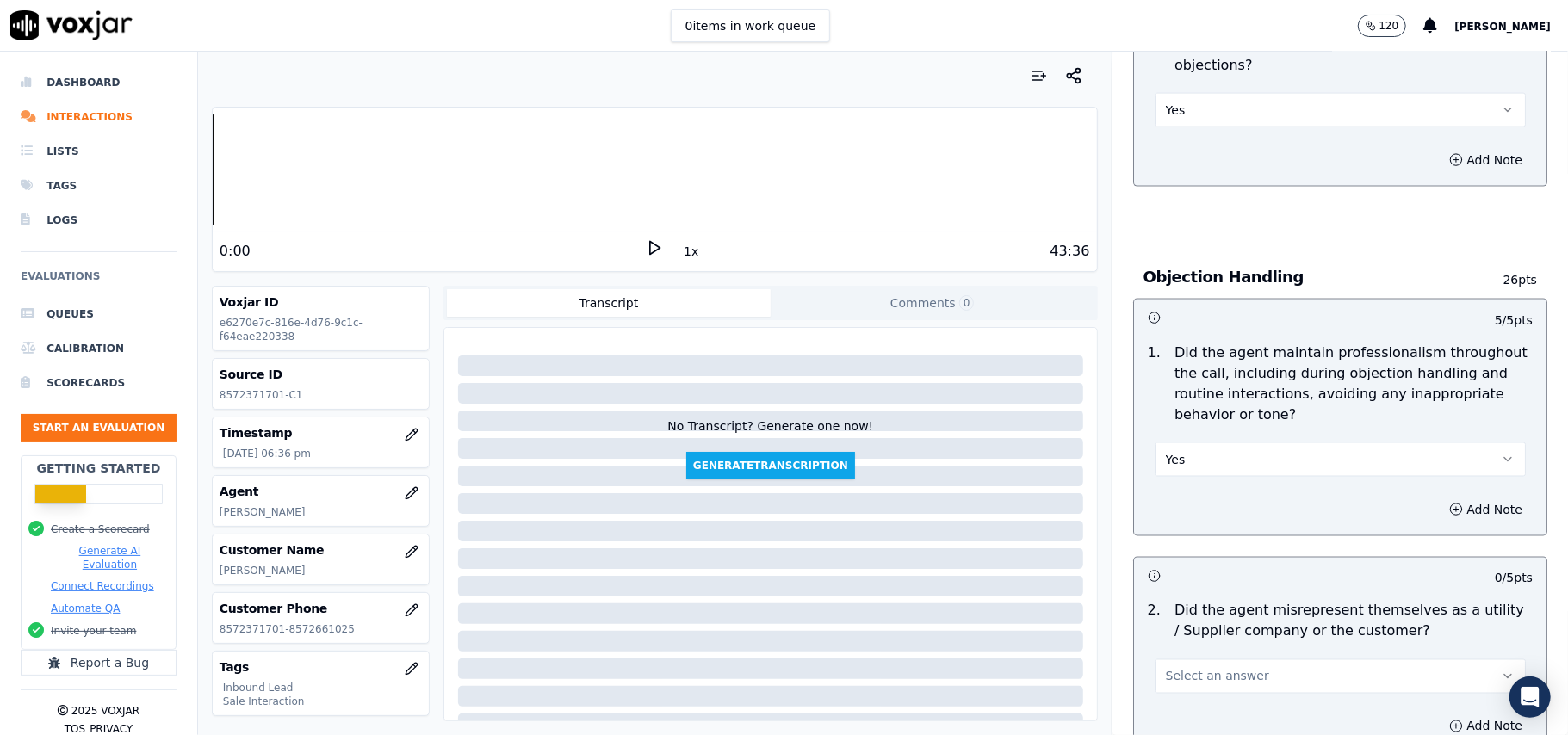
scroll to position [1951, 0]
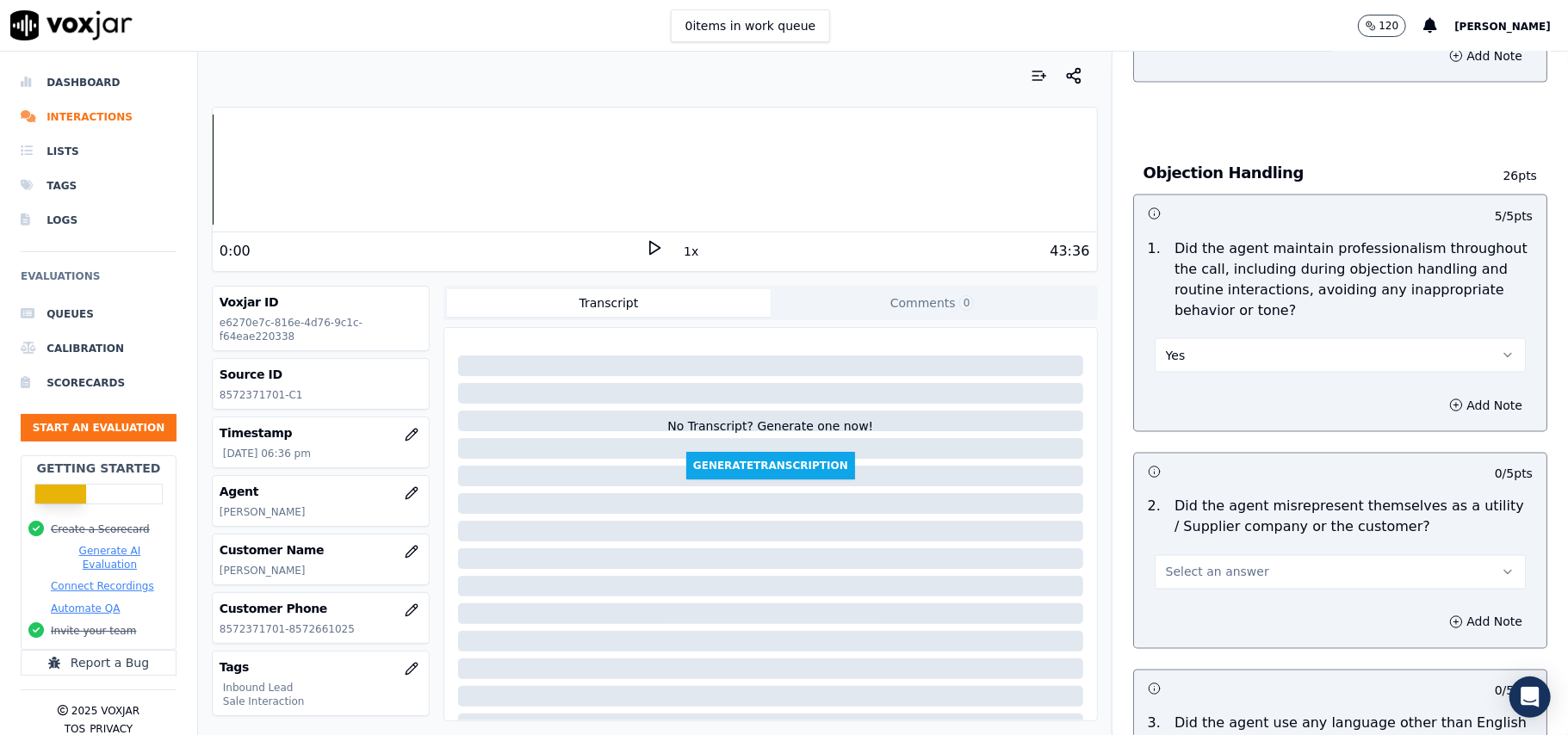
click at [1201, 555] on button "Select an answer" at bounding box center [1340, 572] width 371 height 35
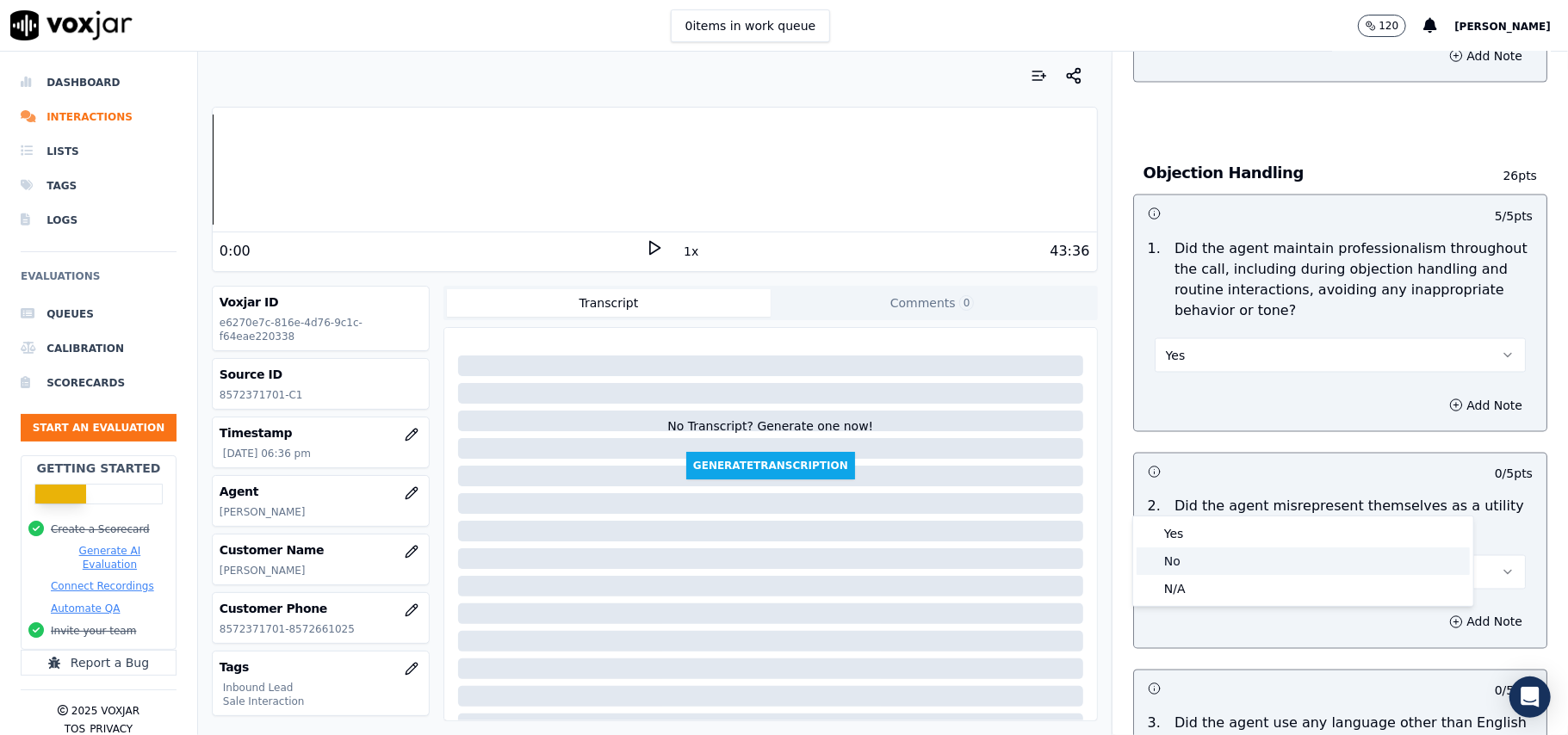
click at [1207, 564] on div "No" at bounding box center [1303, 561] width 333 height 28
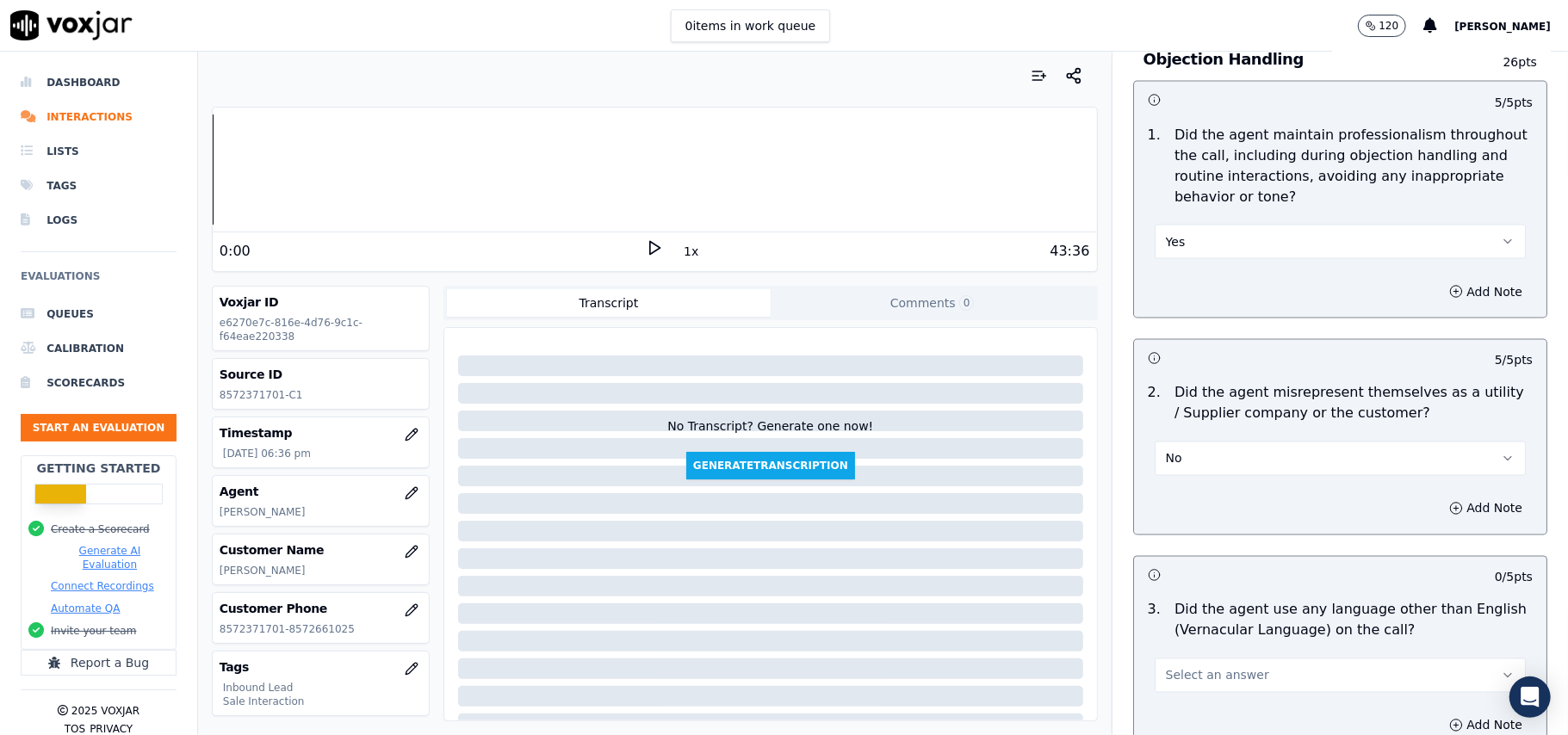
scroll to position [2180, 0]
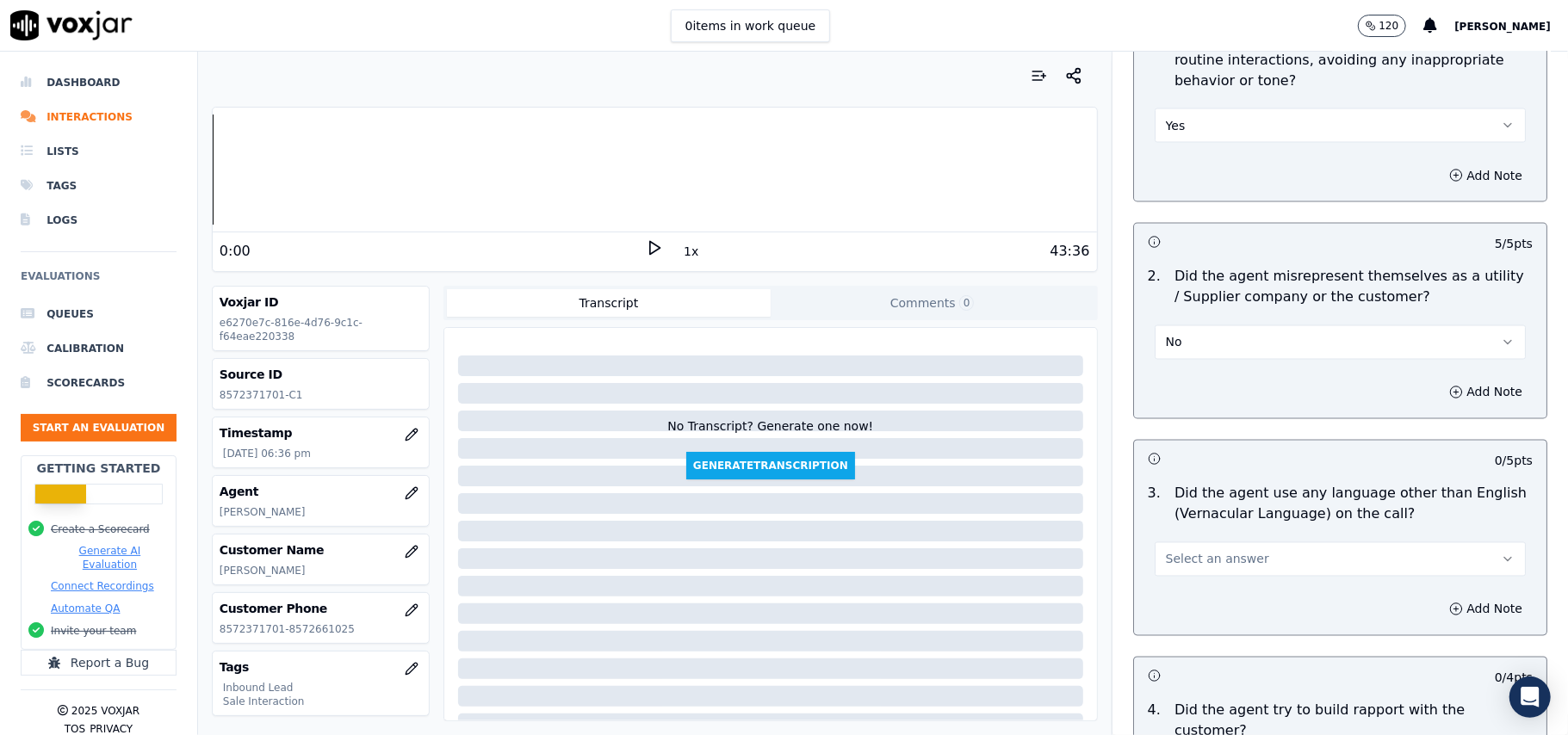
click at [1193, 551] on span "Select an answer" at bounding box center [1217, 560] width 103 height 17
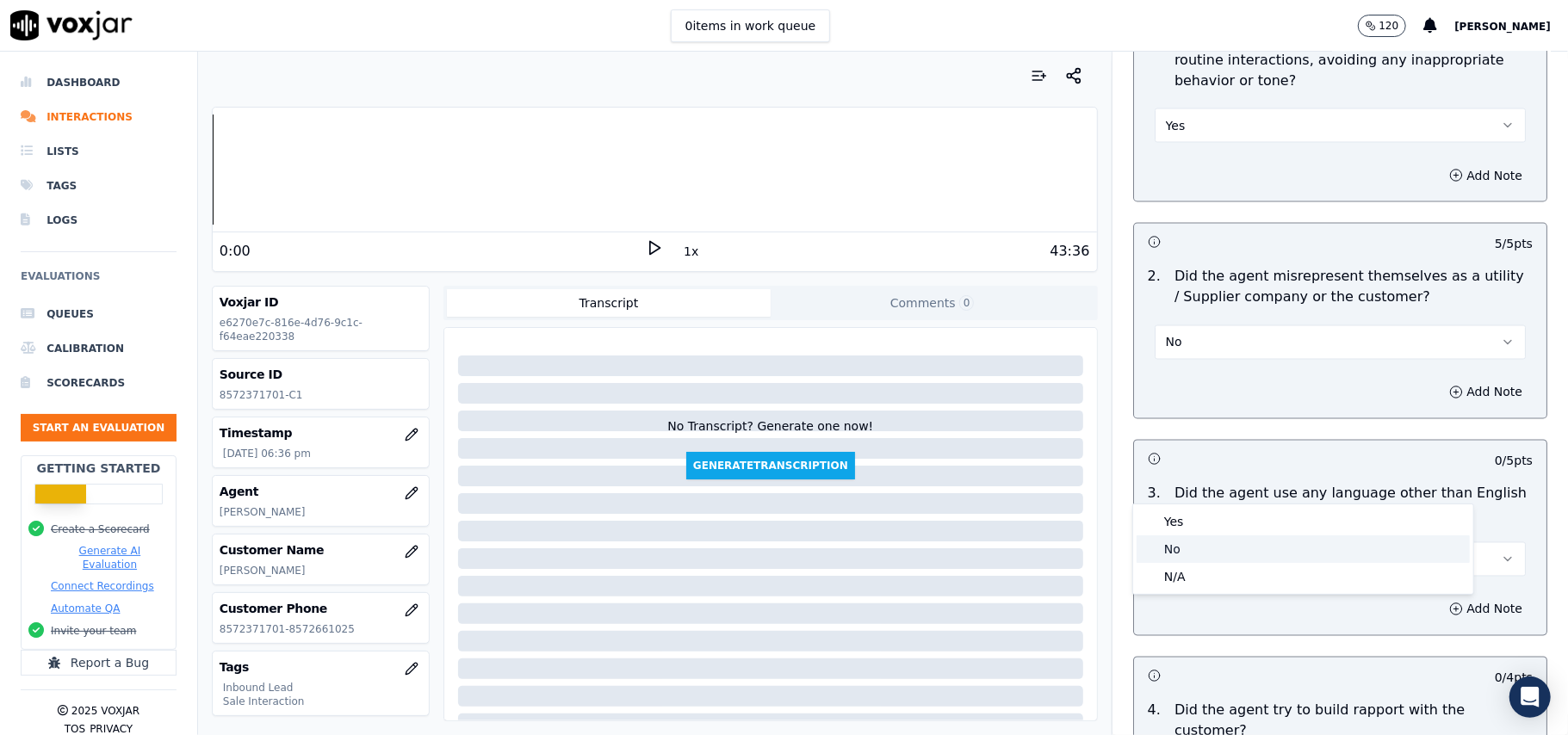
click at [1204, 560] on div "No" at bounding box center [1303, 549] width 333 height 28
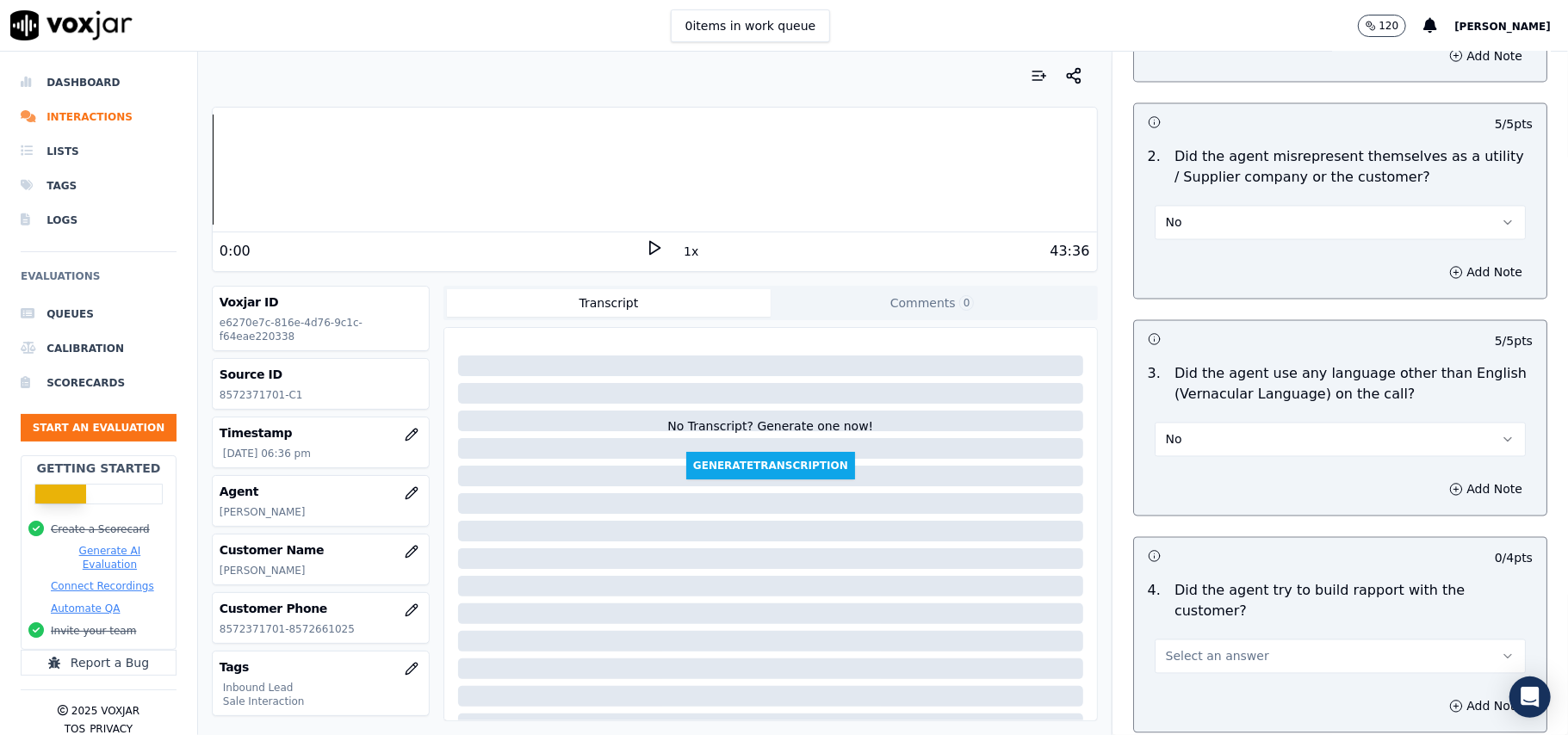
scroll to position [2410, 0]
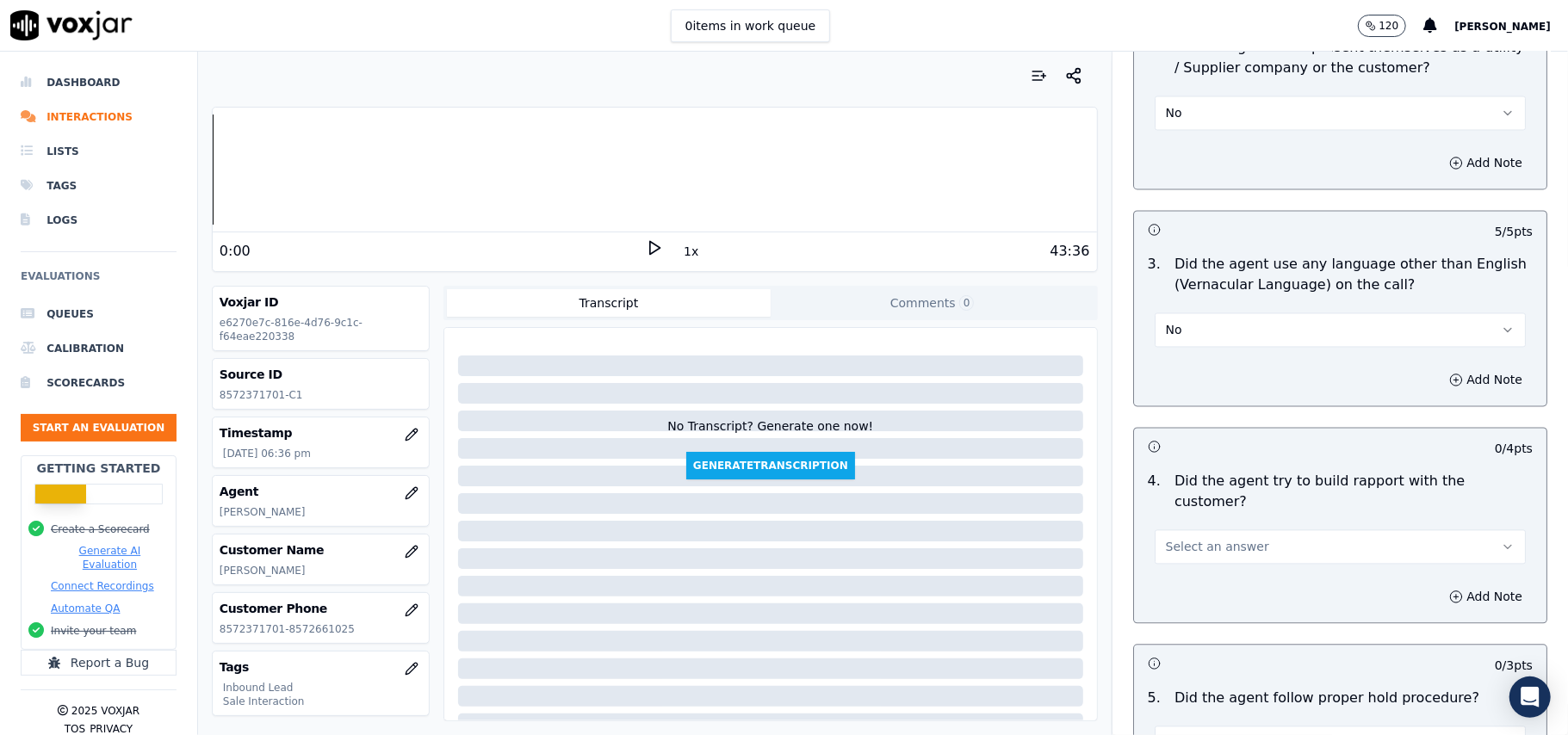
click at [1180, 530] on button "Select an answer" at bounding box center [1340, 547] width 371 height 35
click at [1182, 493] on div "Yes" at bounding box center [1303, 488] width 333 height 28
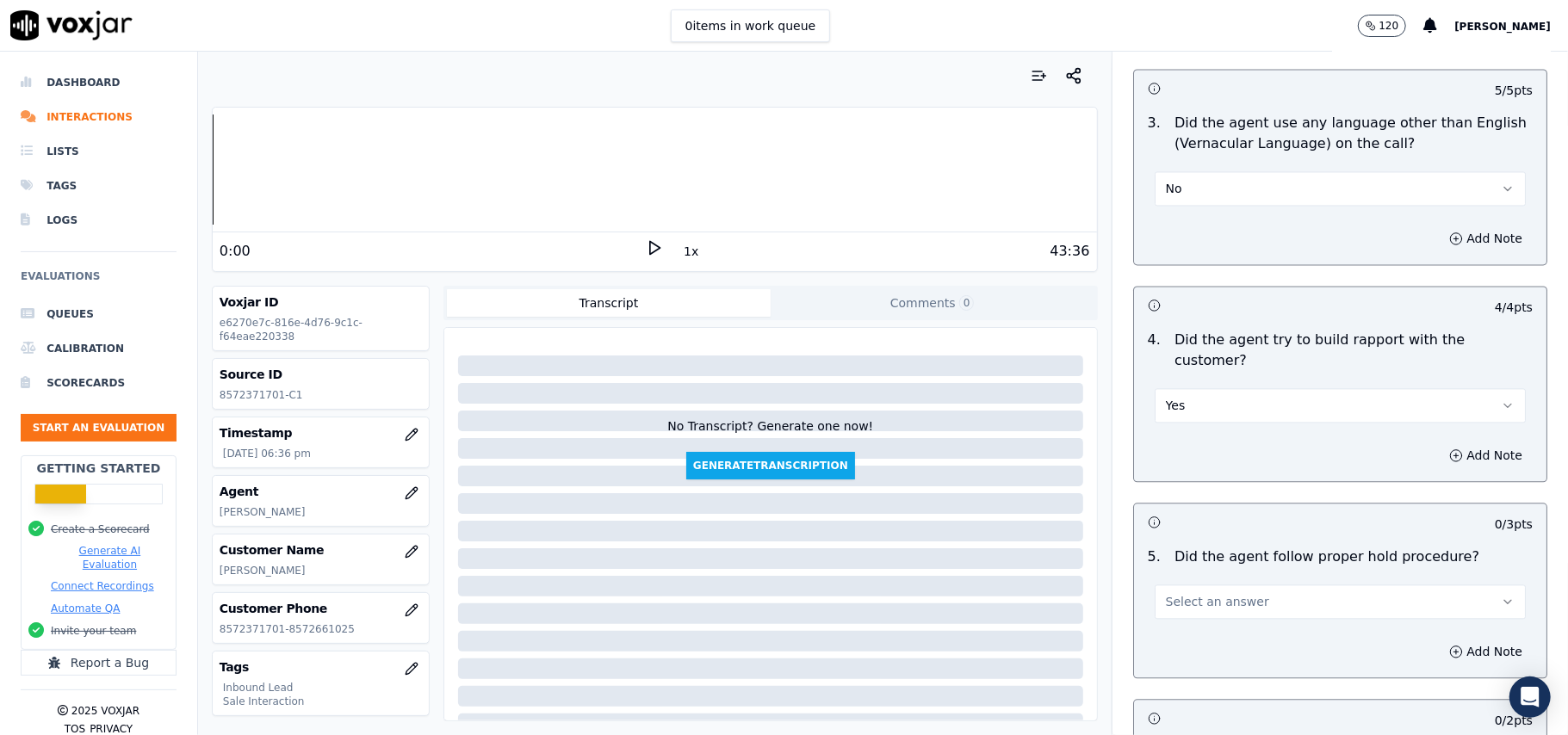
scroll to position [2754, 0]
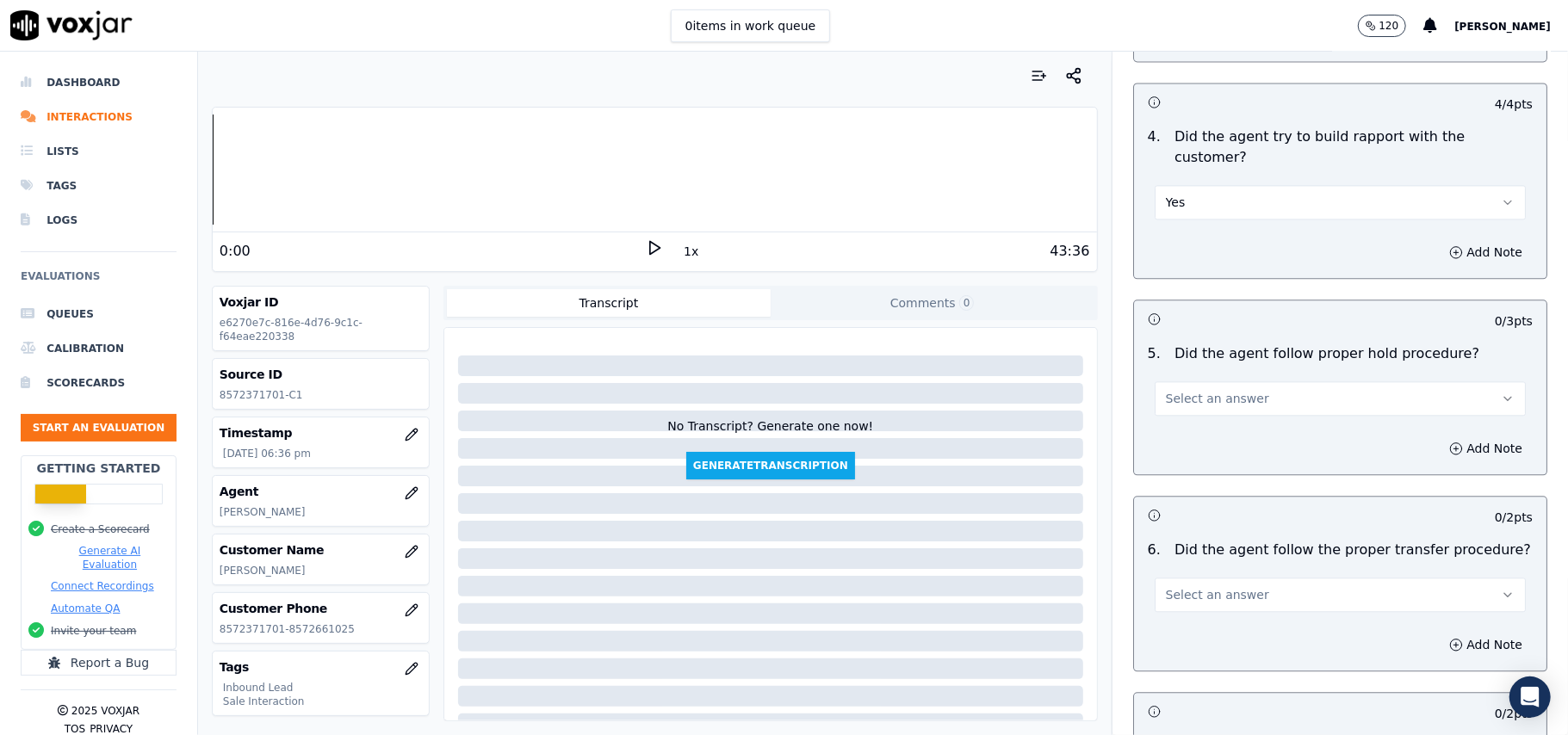
click at [1220, 364] on div "Select an answer" at bounding box center [1341, 390] width 399 height 52
click at [1220, 390] on span "Select an answer" at bounding box center [1217, 399] width 103 height 17
click at [1210, 331] on div "Yes" at bounding box center [1303, 341] width 333 height 28
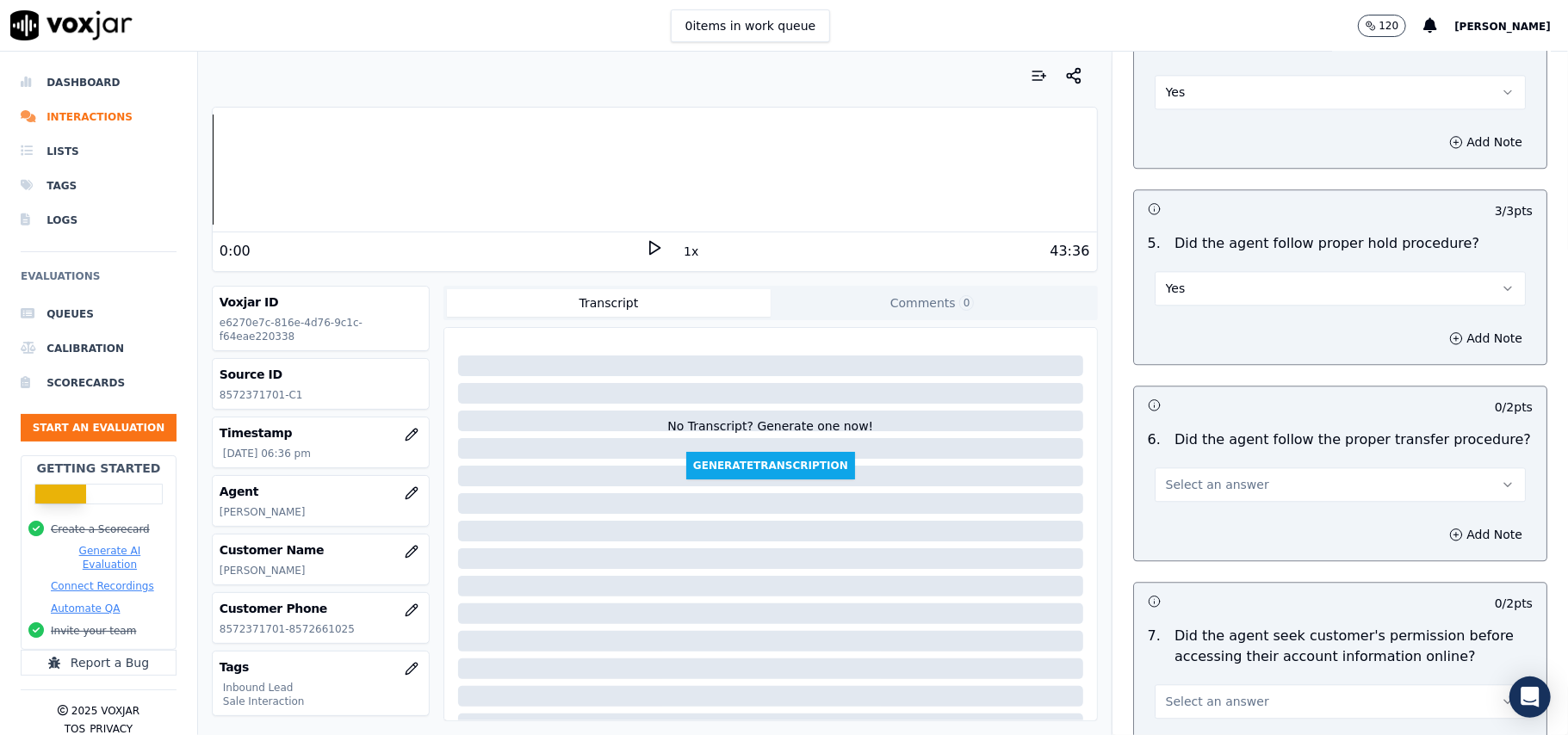
scroll to position [2983, 0]
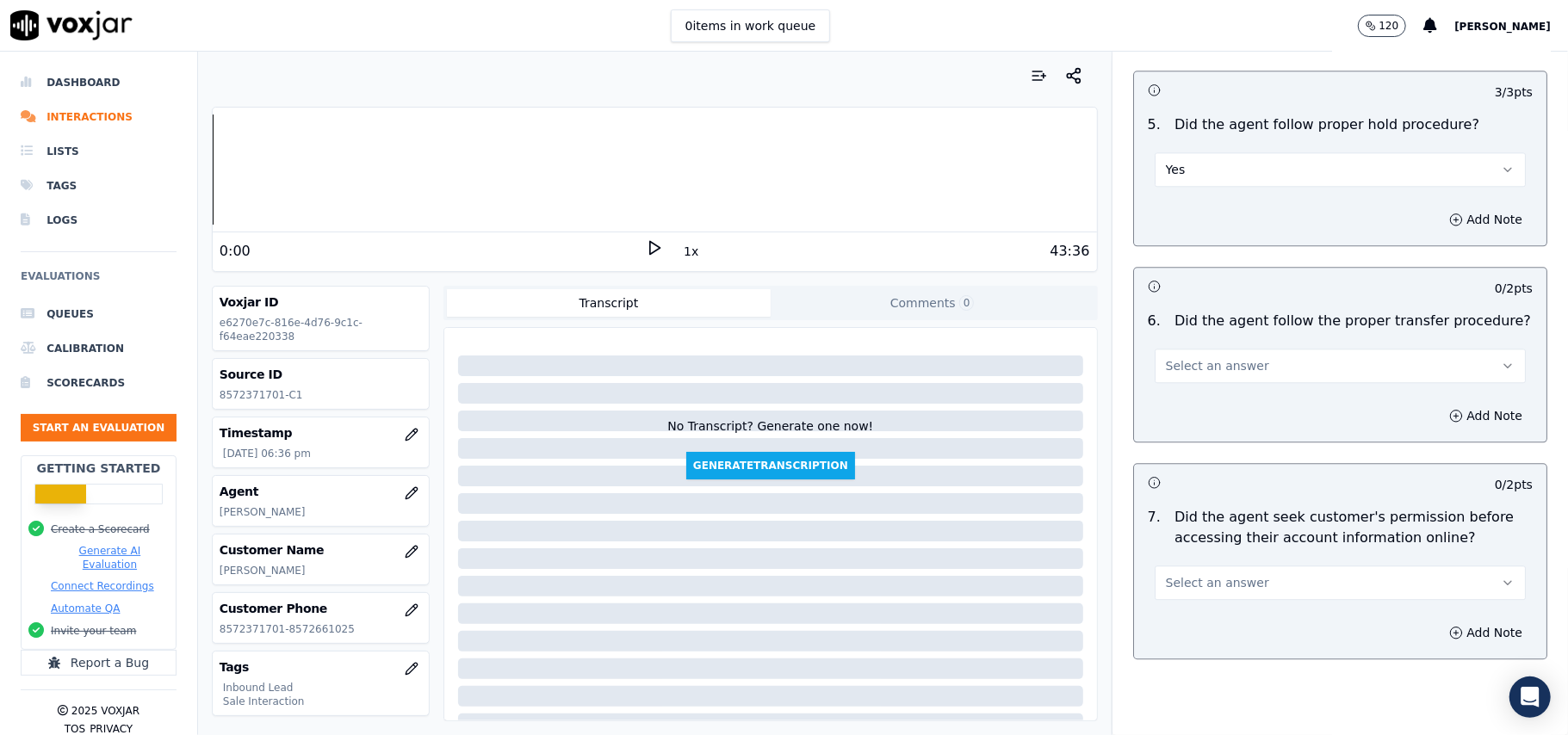
click at [1234, 349] on button "Select an answer" at bounding box center [1340, 366] width 371 height 35
click at [1237, 313] on div "Yes" at bounding box center [1303, 308] width 333 height 28
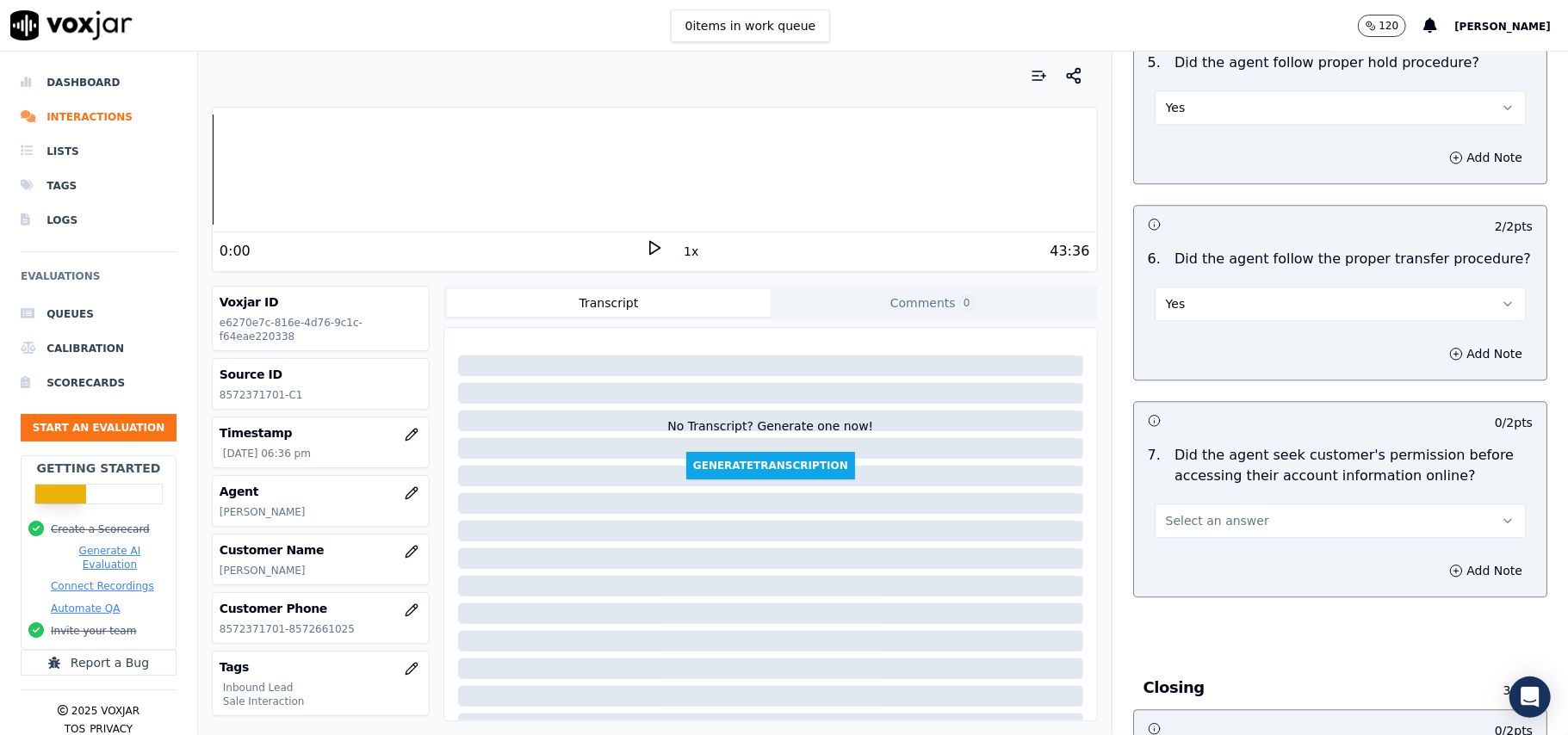
scroll to position [3099, 0]
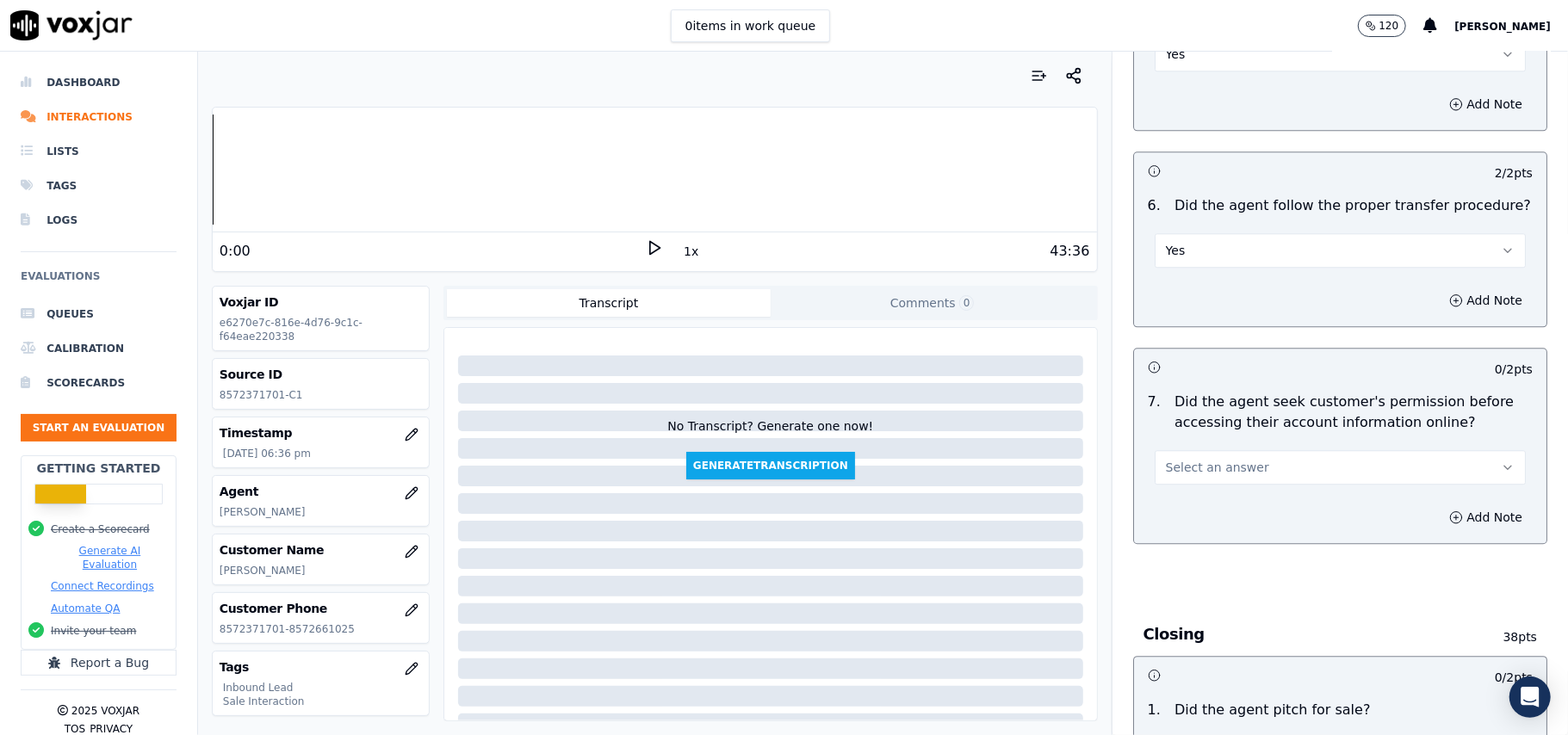
drag, startPoint x: 1230, startPoint y: 368, endPoint x: 1221, endPoint y: 380, distance: 15.0
click at [1230, 459] on span "Select an answer" at bounding box center [1217, 467] width 103 height 17
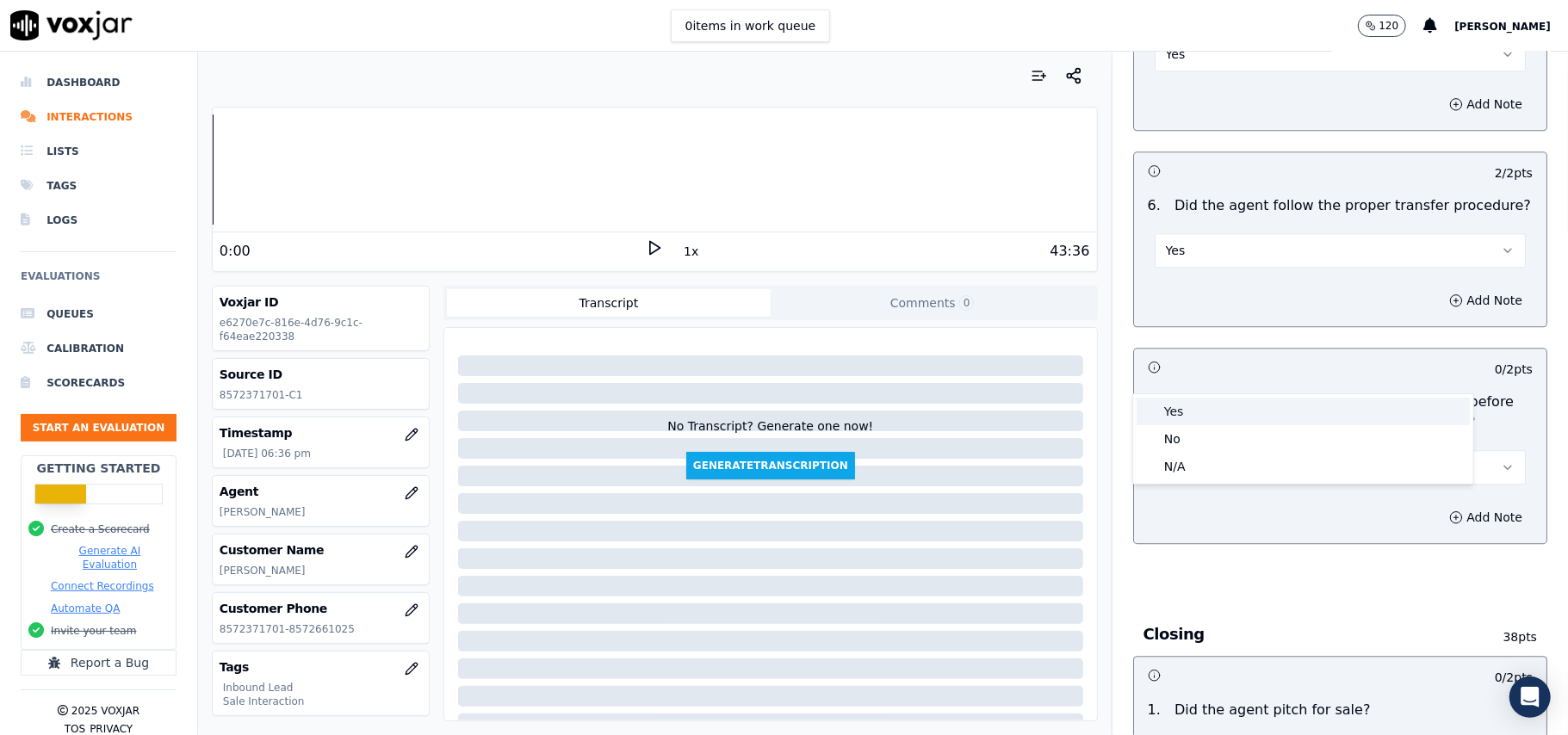
click at [1183, 404] on div "Yes" at bounding box center [1303, 411] width 333 height 28
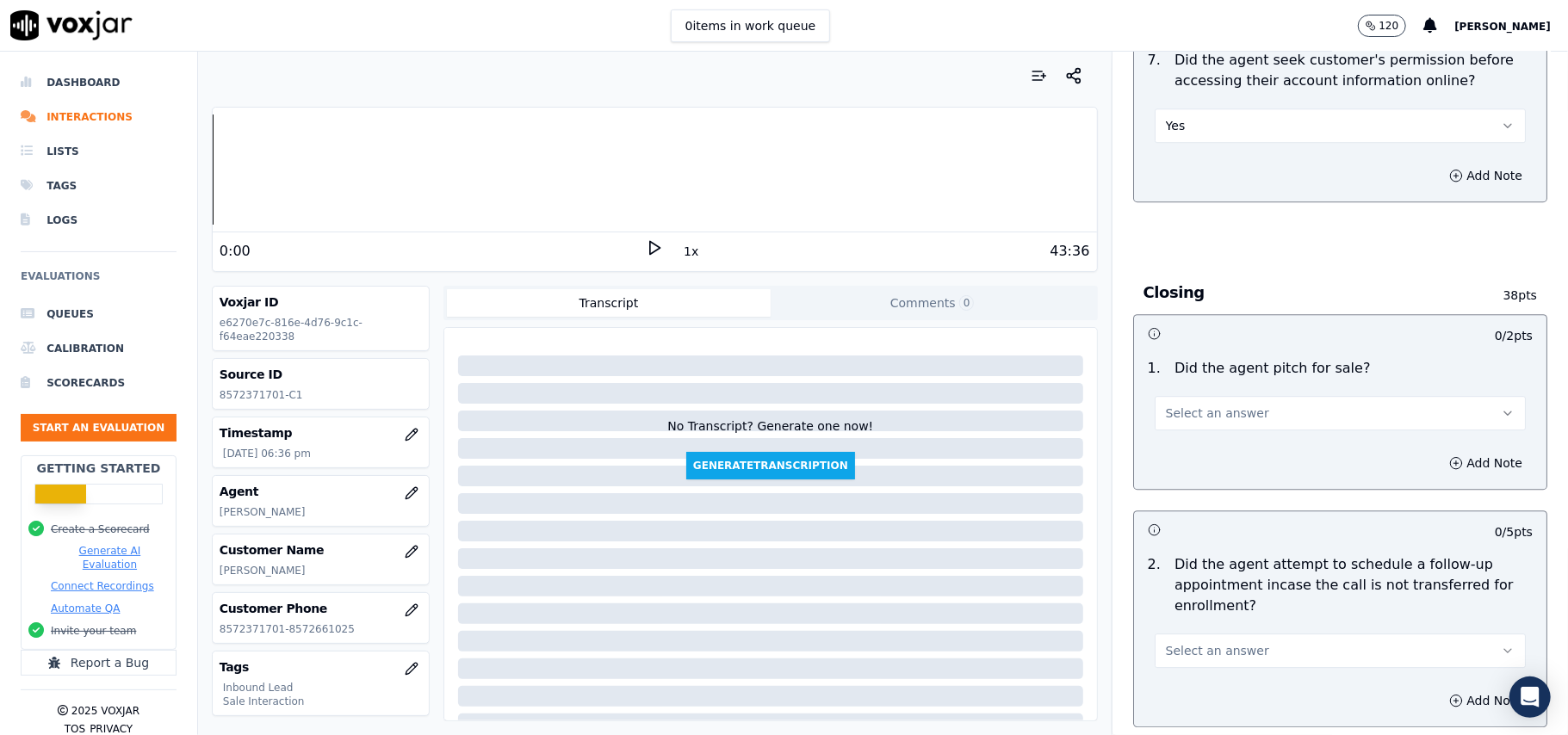
scroll to position [3443, 0]
click at [1188, 402] on span "Select an answer" at bounding box center [1217, 410] width 103 height 17
click at [1178, 376] on div "No" at bounding box center [1303, 382] width 333 height 28
click at [1217, 393] on button "No" at bounding box center [1340, 410] width 371 height 35
click at [1192, 365] on div "Yes" at bounding box center [1303, 355] width 333 height 28
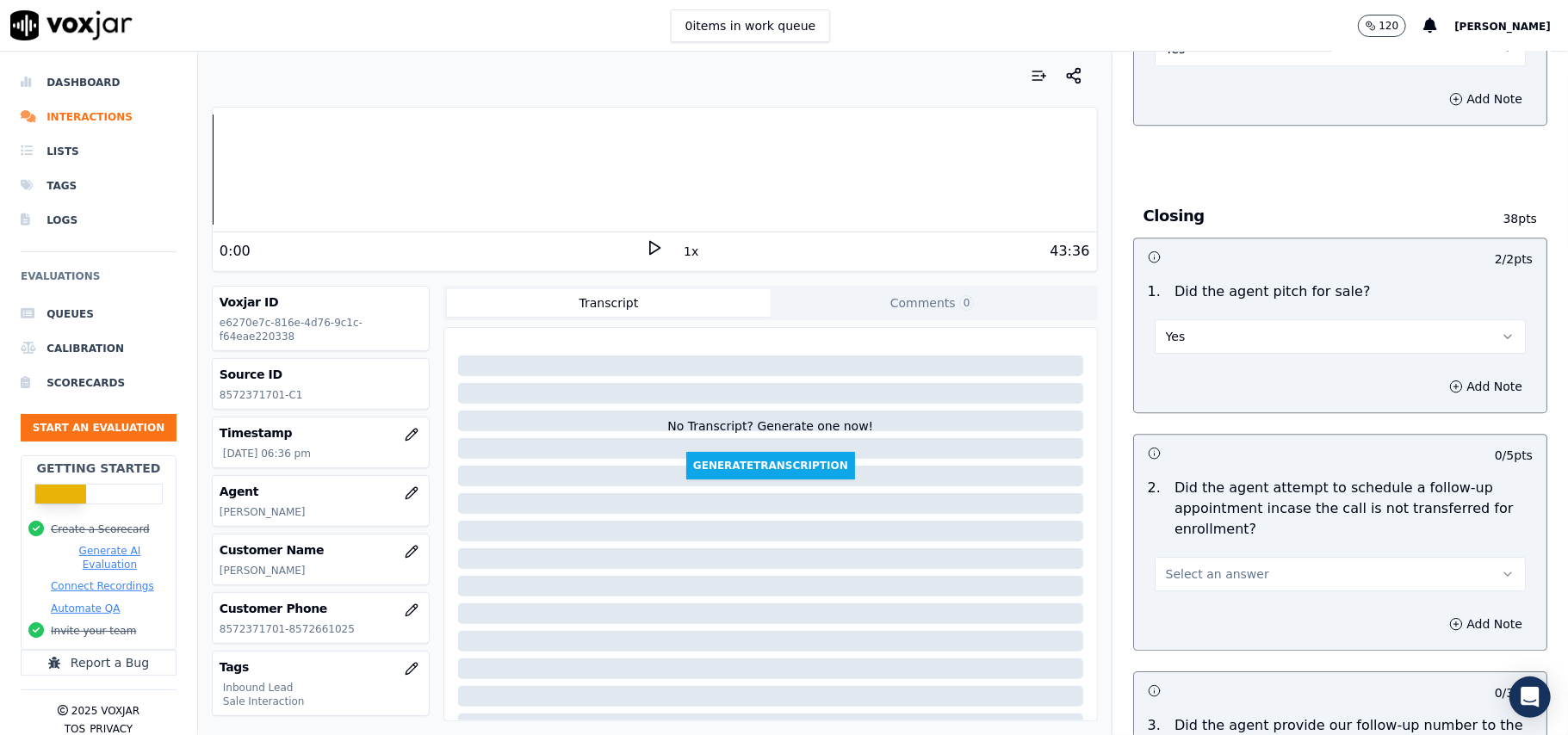
scroll to position [3557, 0]
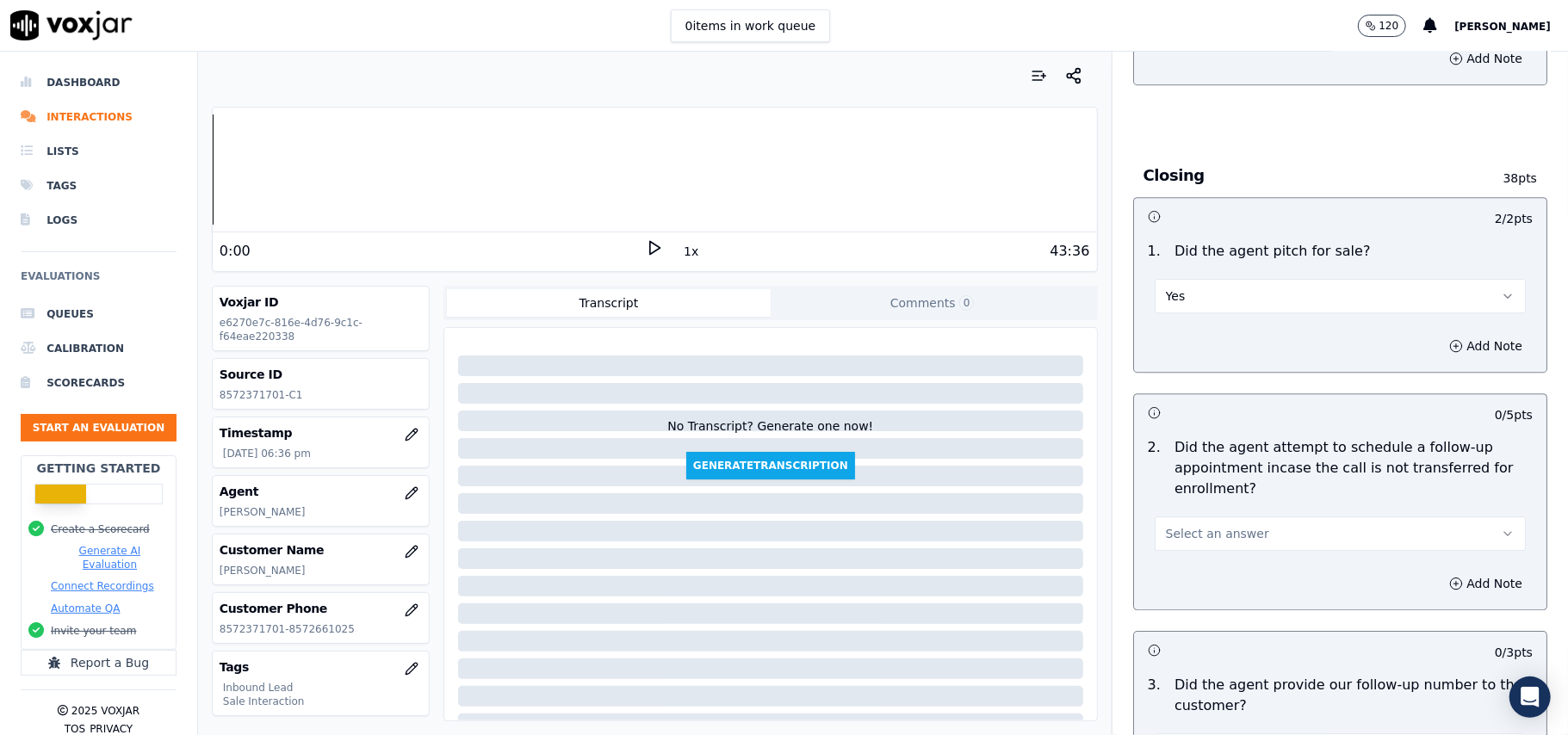
click at [1202, 525] on span "Select an answer" at bounding box center [1217, 534] width 103 height 17
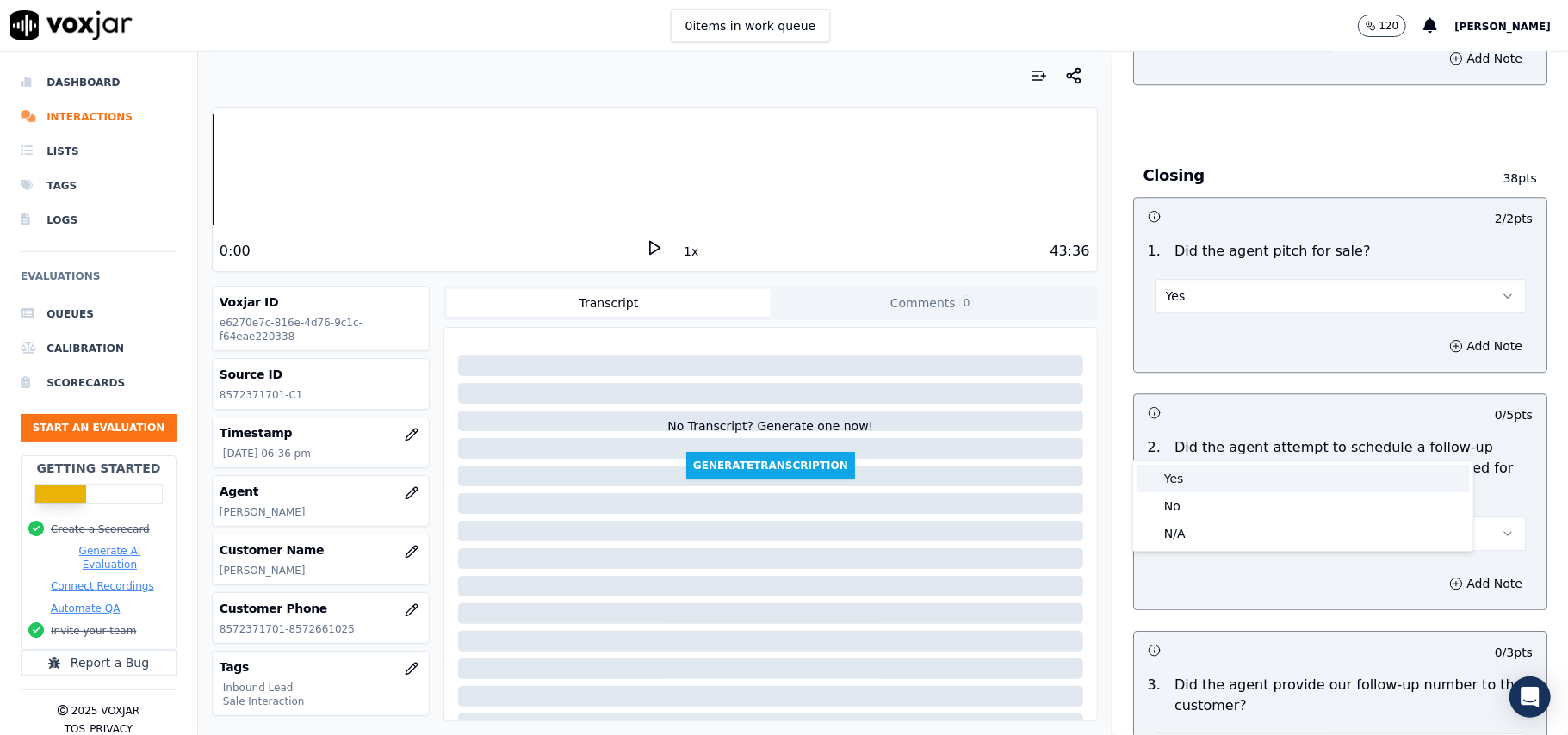
click at [1196, 472] on div "Yes" at bounding box center [1303, 479] width 333 height 28
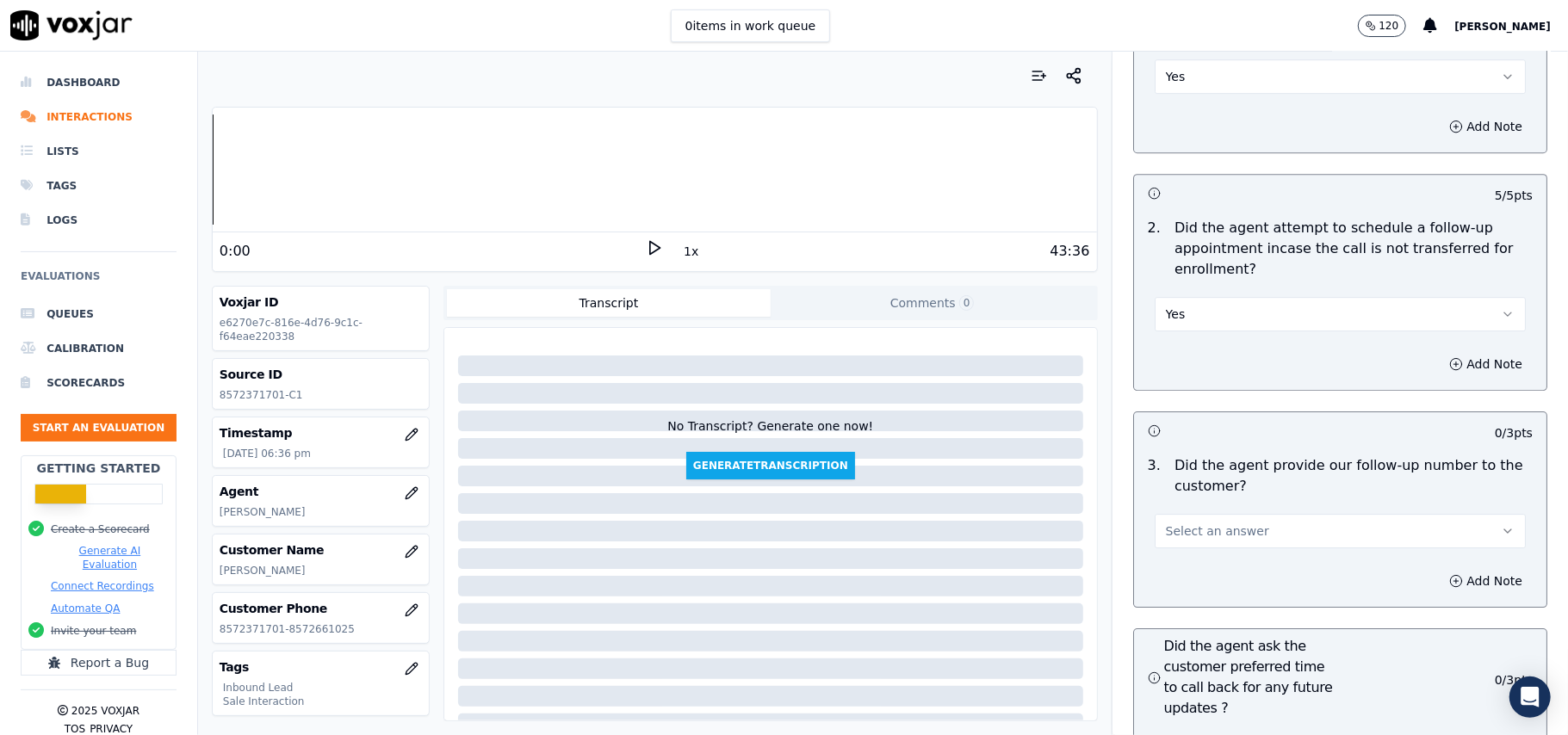
scroll to position [3788, 0]
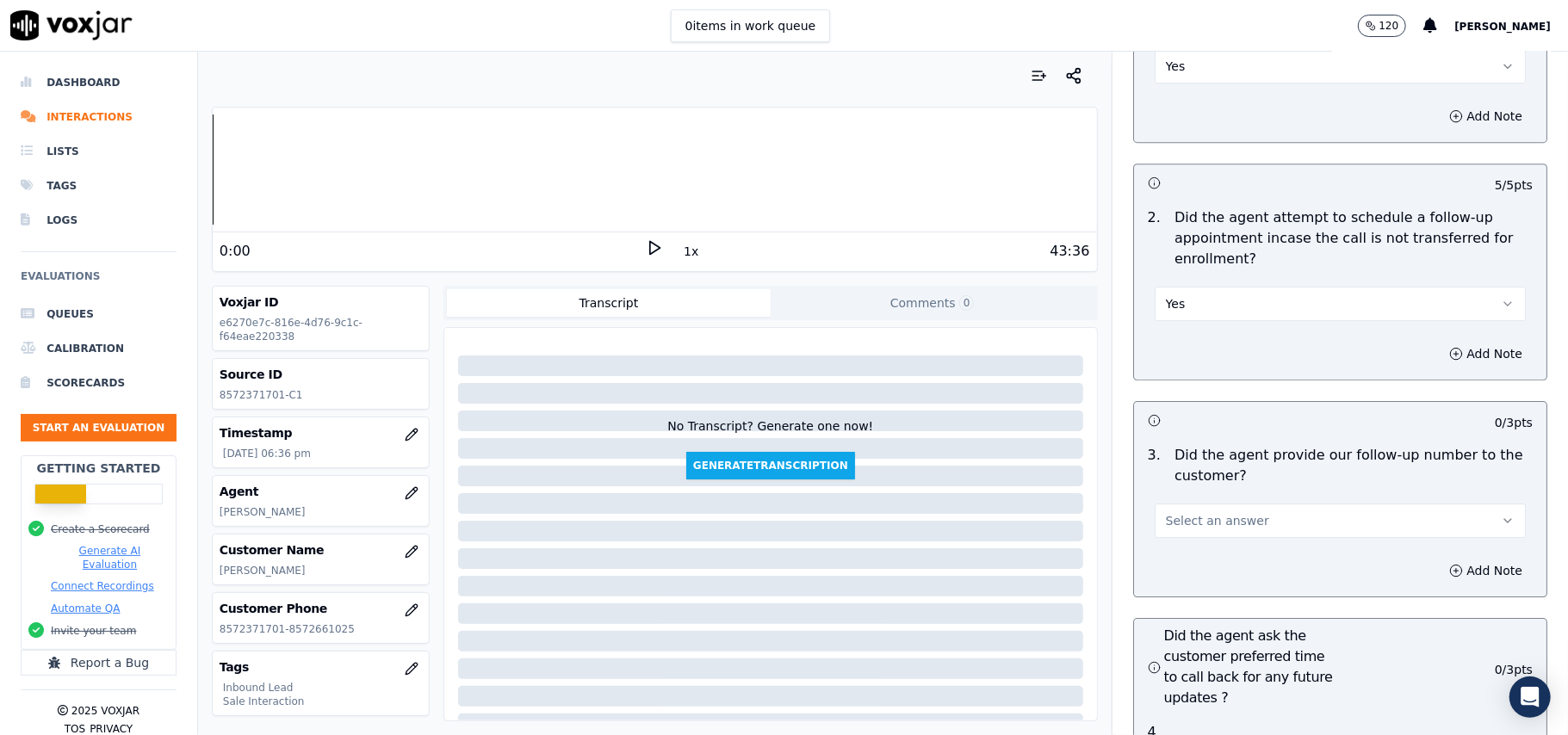
click at [1225, 512] on span "Select an answer" at bounding box center [1217, 521] width 103 height 17
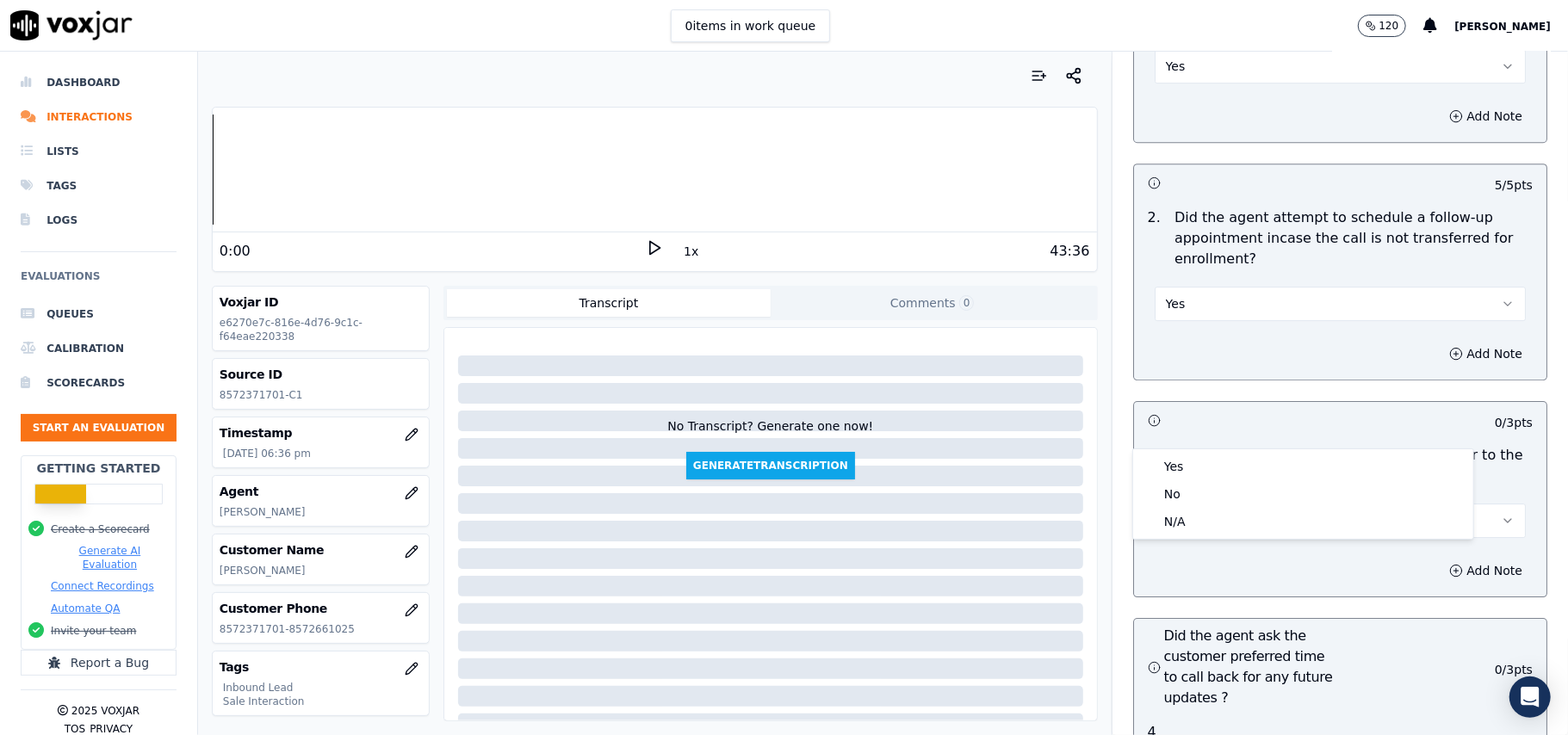
click at [572, 66] on div at bounding box center [654, 76] width 886 height 35
click at [1216, 287] on button "Yes" at bounding box center [1340, 304] width 371 height 35
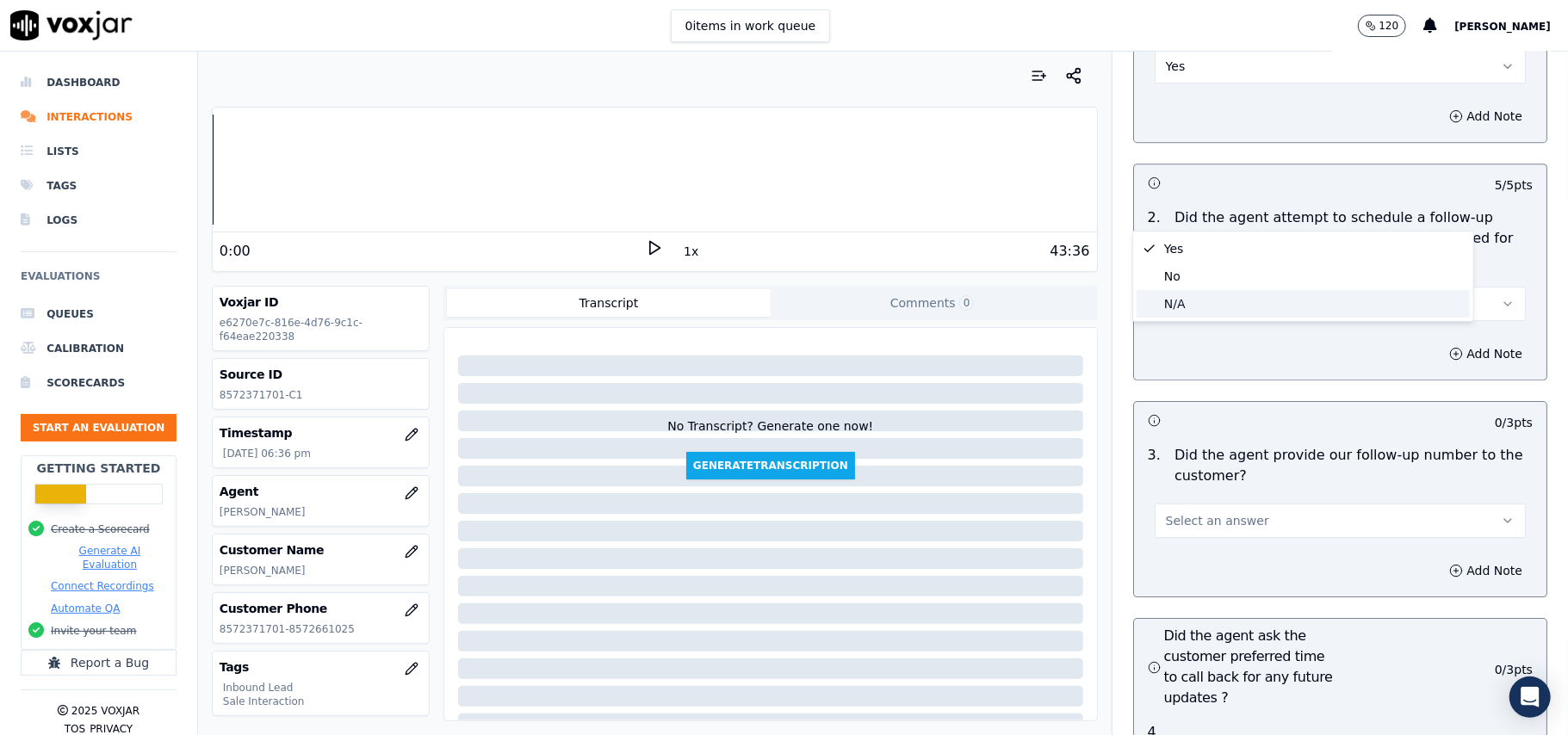
click at [1178, 307] on div "N/A" at bounding box center [1303, 303] width 333 height 28
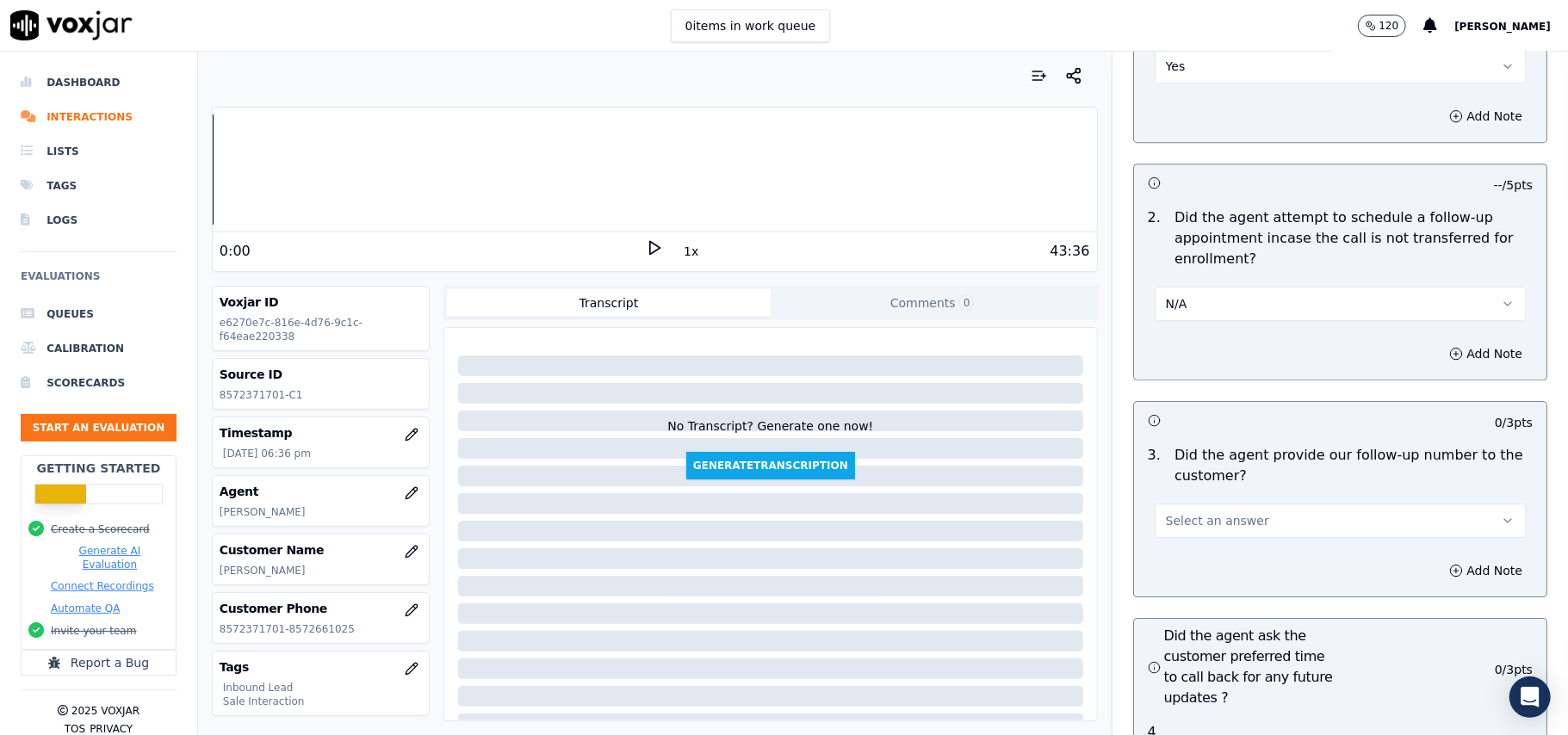
drag, startPoint x: 432, startPoint y: 28, endPoint x: 440, endPoint y: 62, distance: 34.9
click at [432, 28] on div "0 items in work queue 120 [PERSON_NAME]" at bounding box center [784, 26] width 1568 height 52
click at [1234, 287] on button "N/A" at bounding box center [1340, 304] width 371 height 35
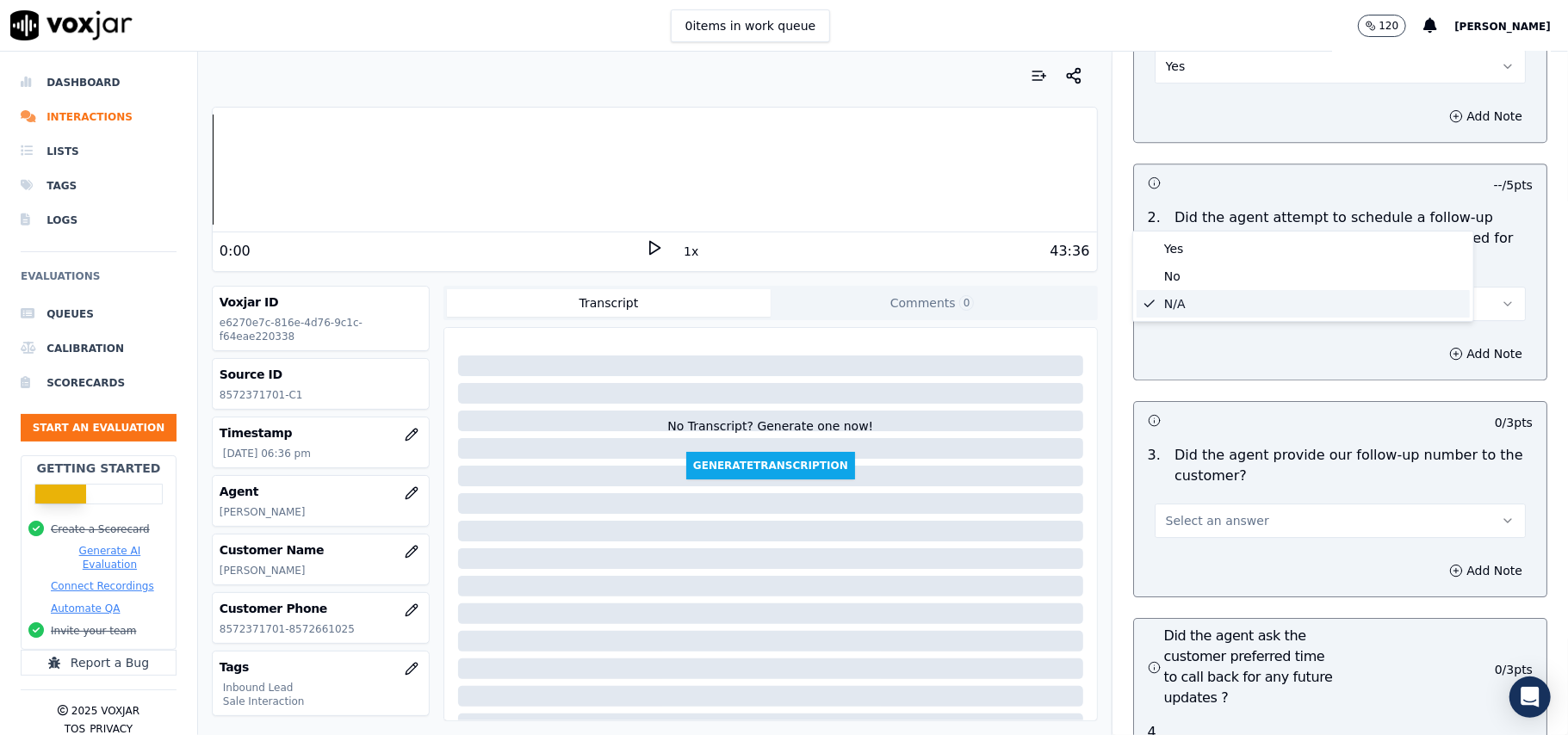
click at [1227, 296] on div "N/A" at bounding box center [1303, 303] width 333 height 28
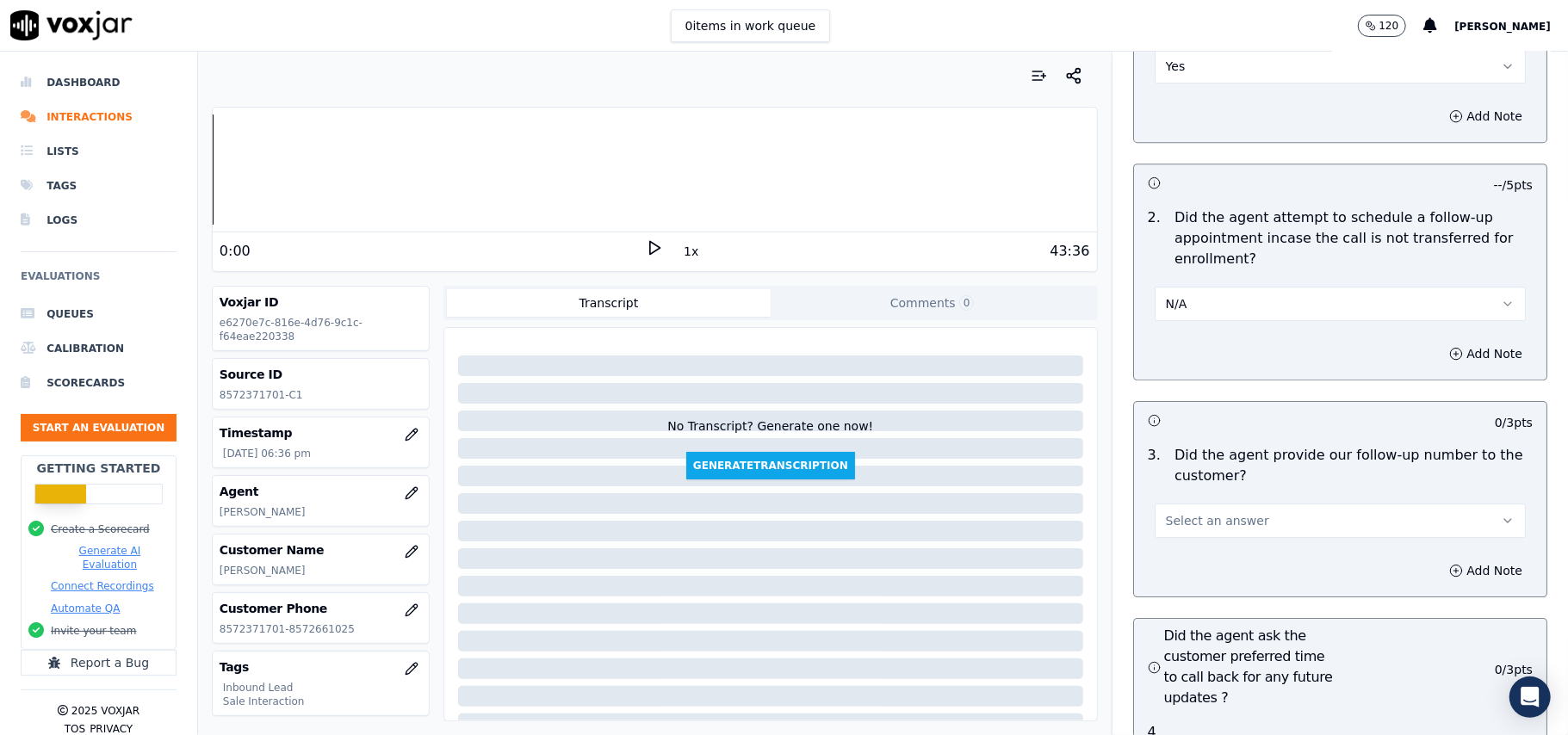
click at [1282, 504] on button "Select an answer" at bounding box center [1340, 521] width 371 height 35
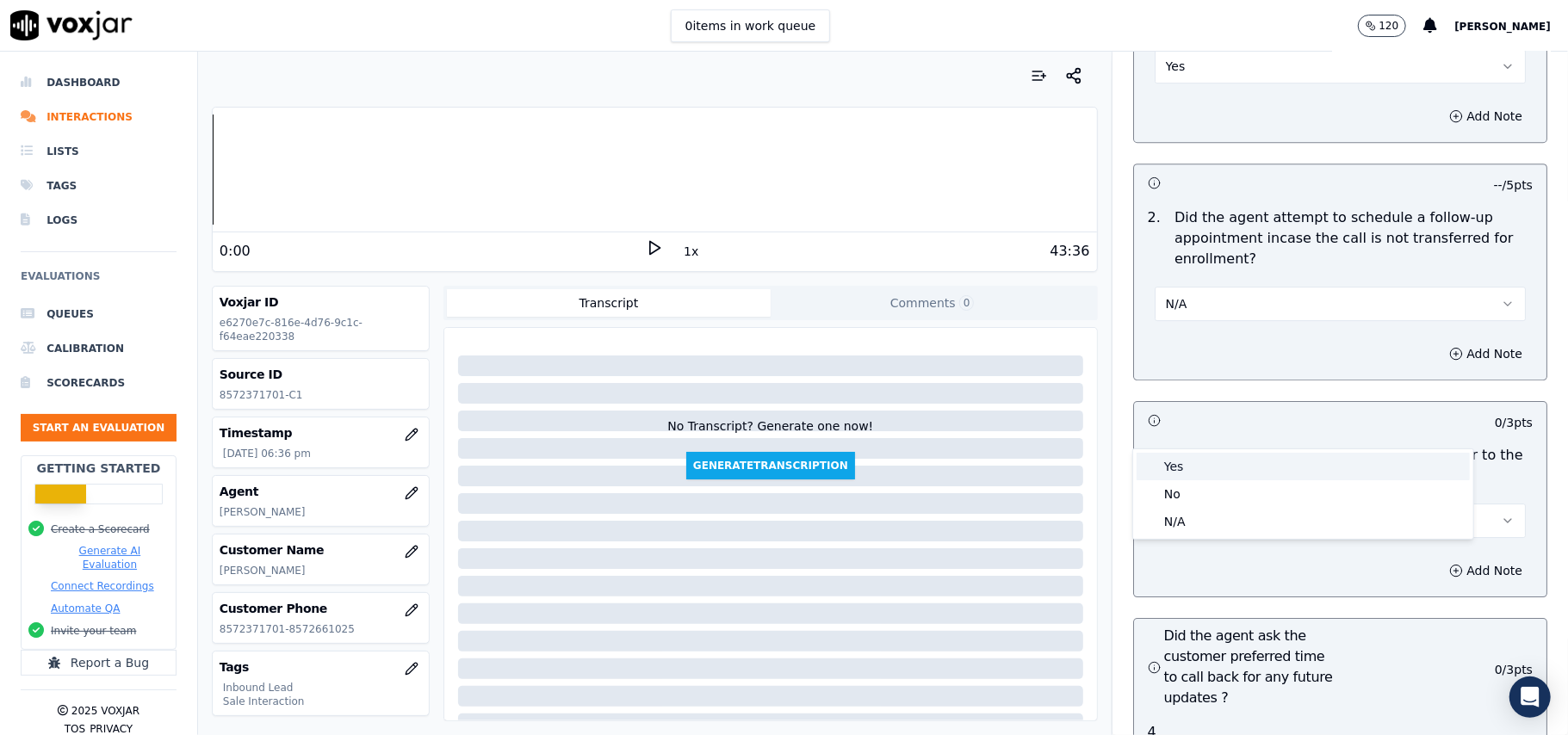
click at [1241, 465] on div "Yes" at bounding box center [1303, 466] width 333 height 28
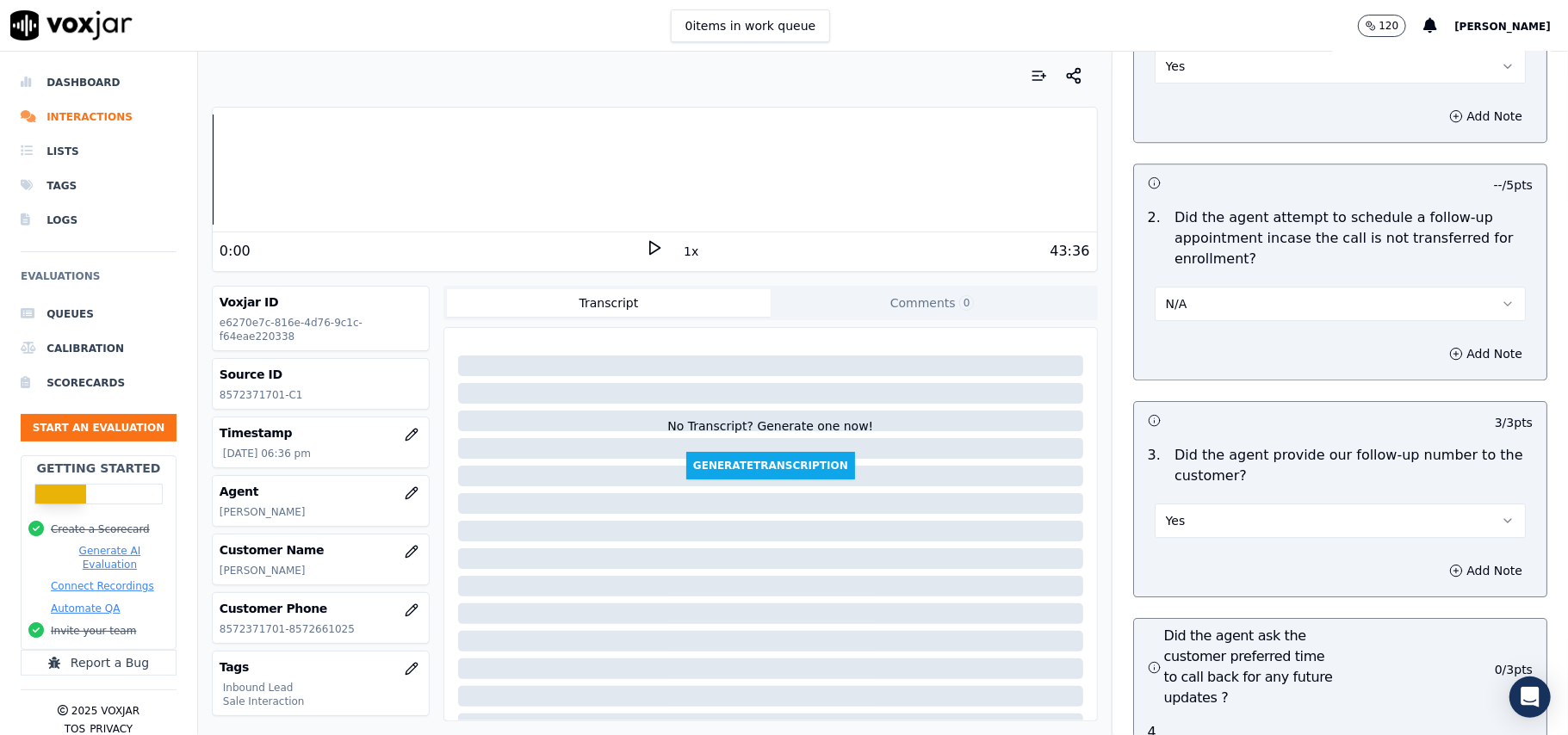
scroll to position [4132, 0]
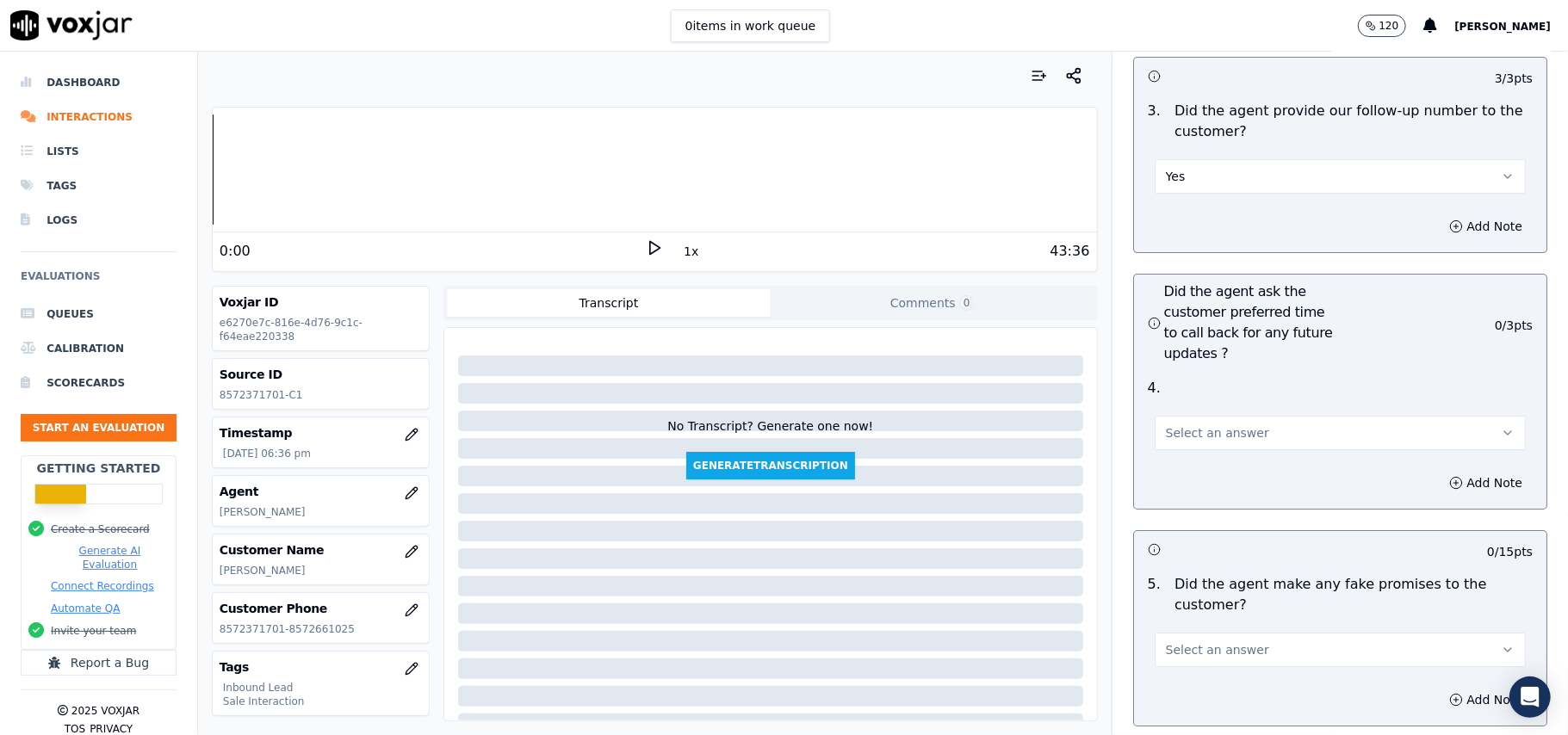
click at [1230, 425] on span "Select an answer" at bounding box center [1217, 433] width 103 height 17
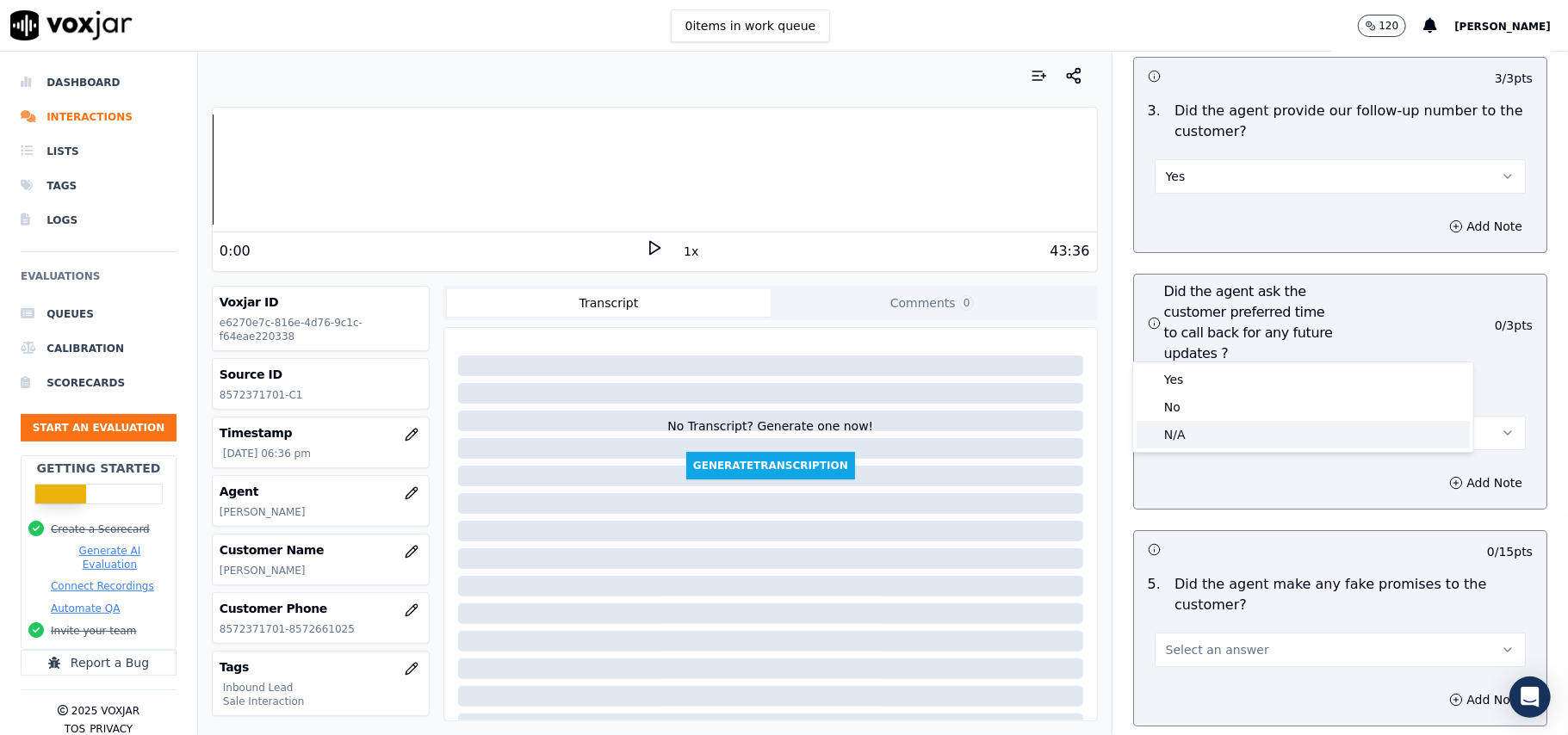
click at [1195, 428] on div "N/A" at bounding box center [1303, 434] width 333 height 28
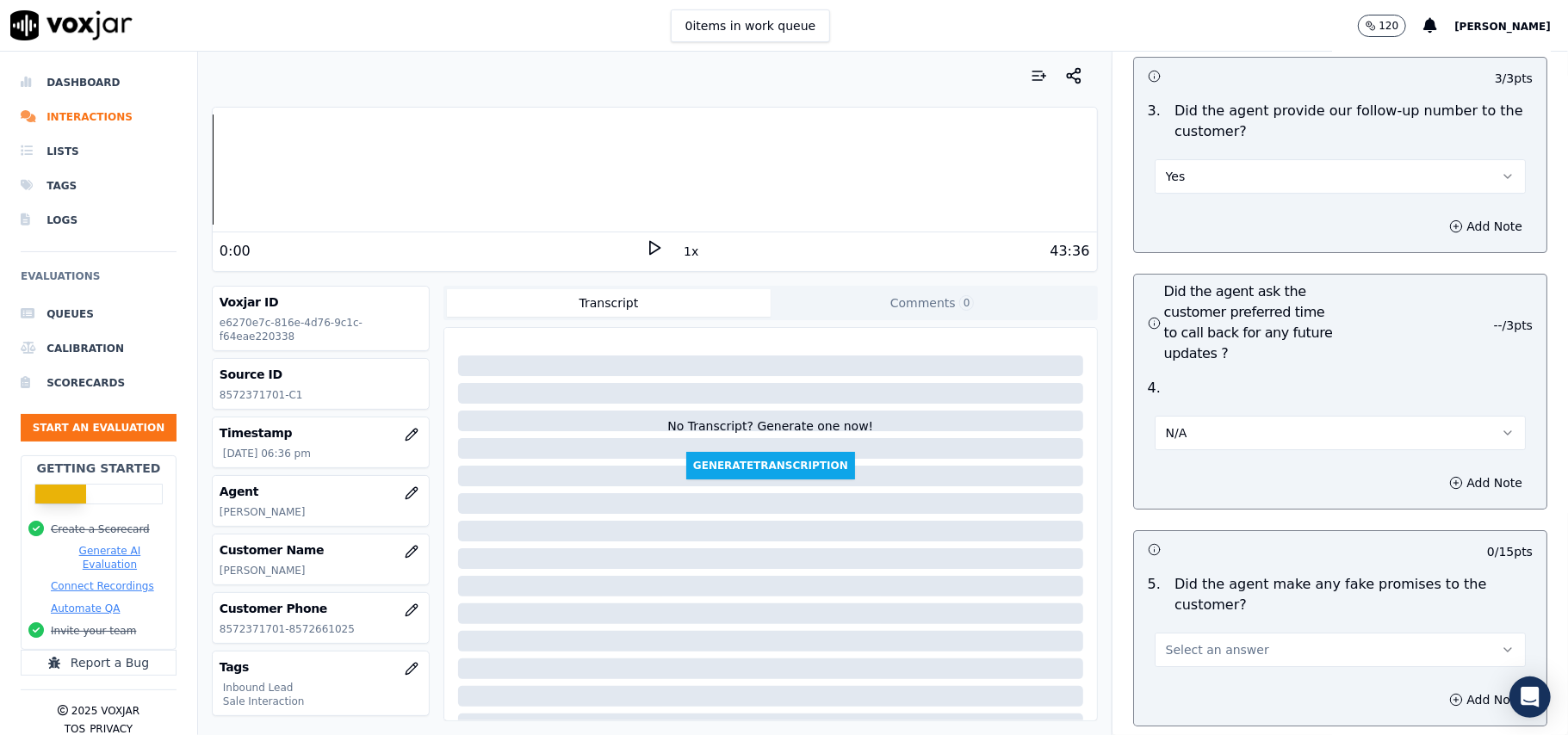
scroll to position [4476, 0]
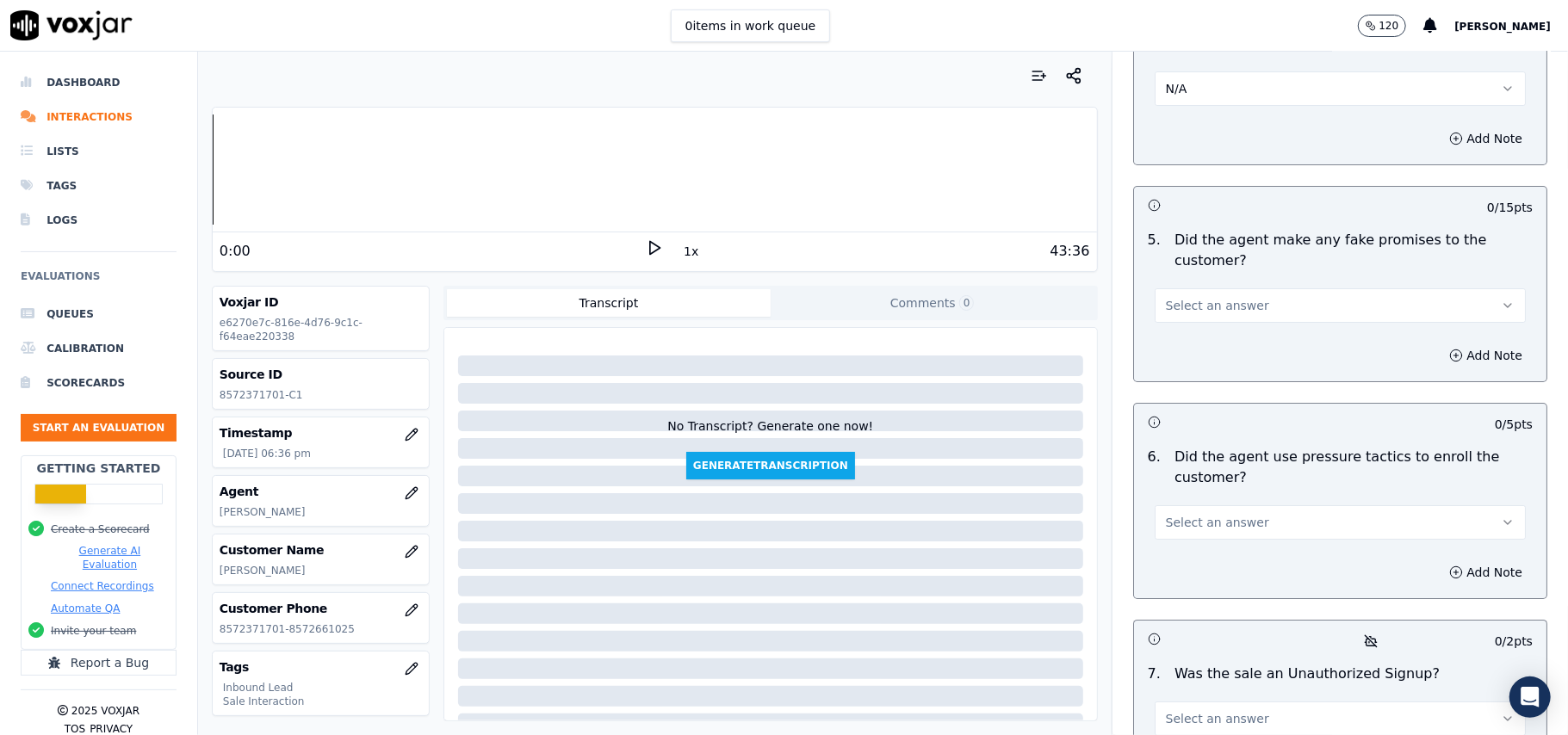
click at [1238, 288] on button "Select an answer" at bounding box center [1340, 305] width 371 height 35
click at [1231, 279] on div "No" at bounding box center [1303, 279] width 333 height 28
click at [1210, 513] on span "Select an answer" at bounding box center [1217, 522] width 103 height 17
click at [1190, 501] on div "No" at bounding box center [1303, 497] width 333 height 28
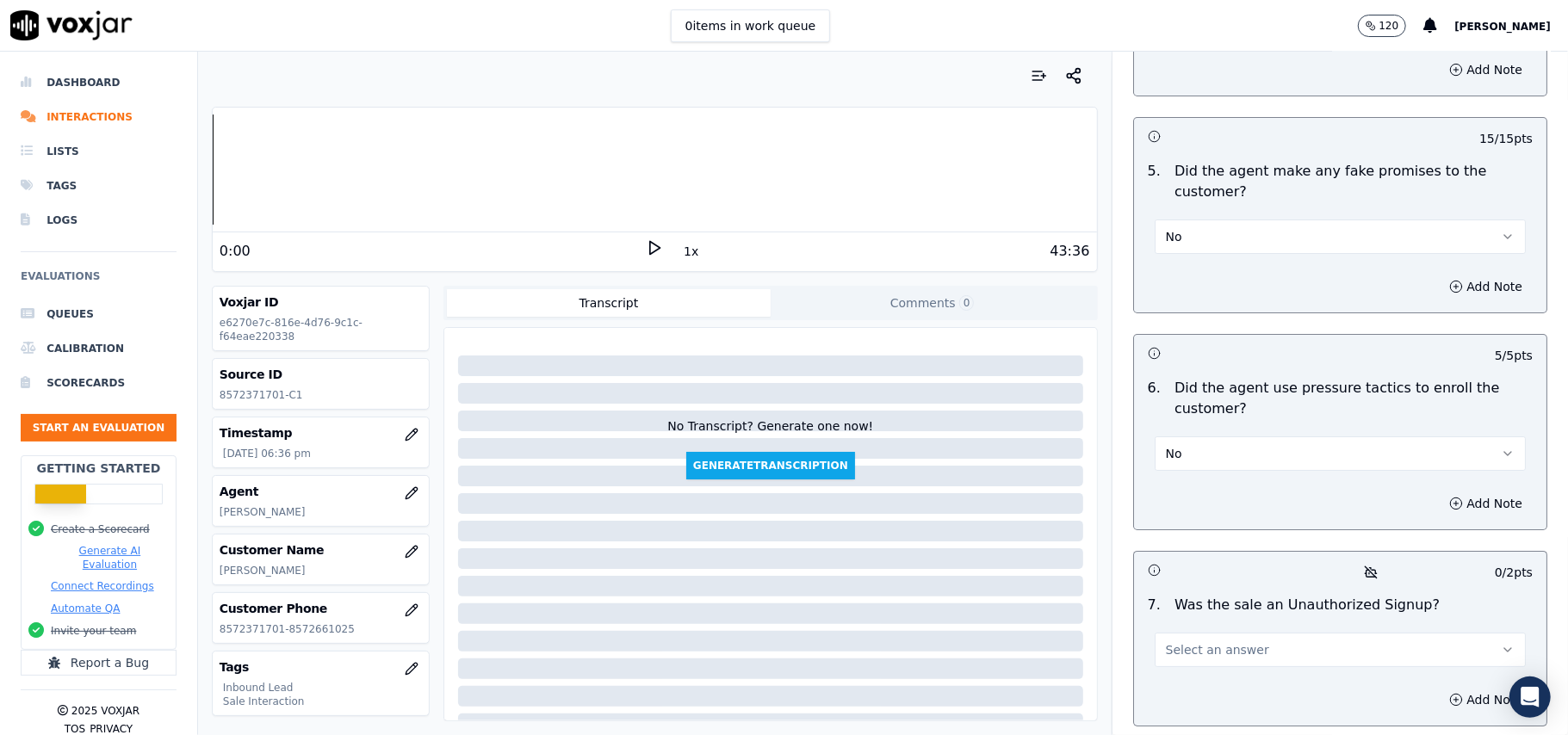
scroll to position [4817, 0]
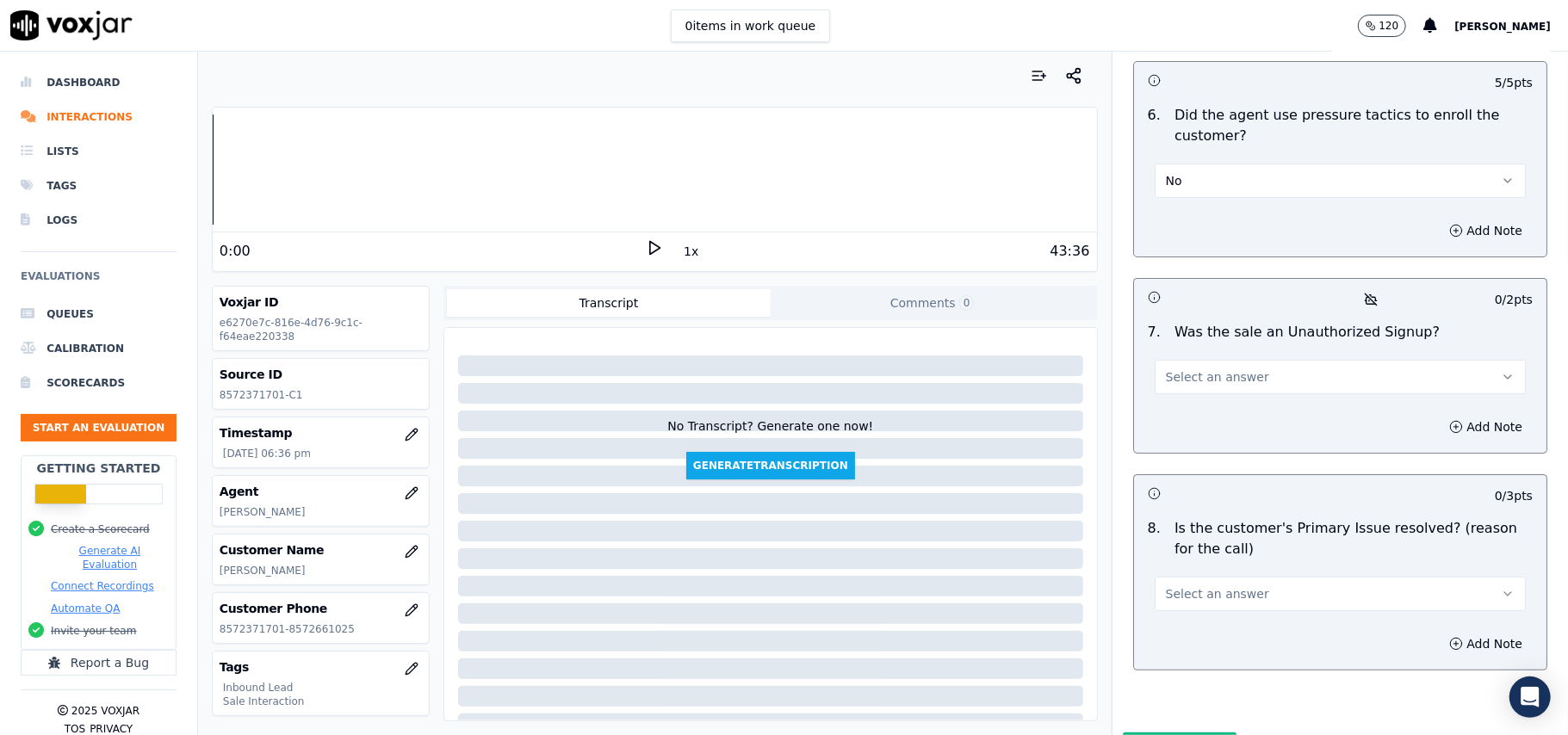
click at [1232, 359] on button "Select an answer" at bounding box center [1340, 377] width 371 height 35
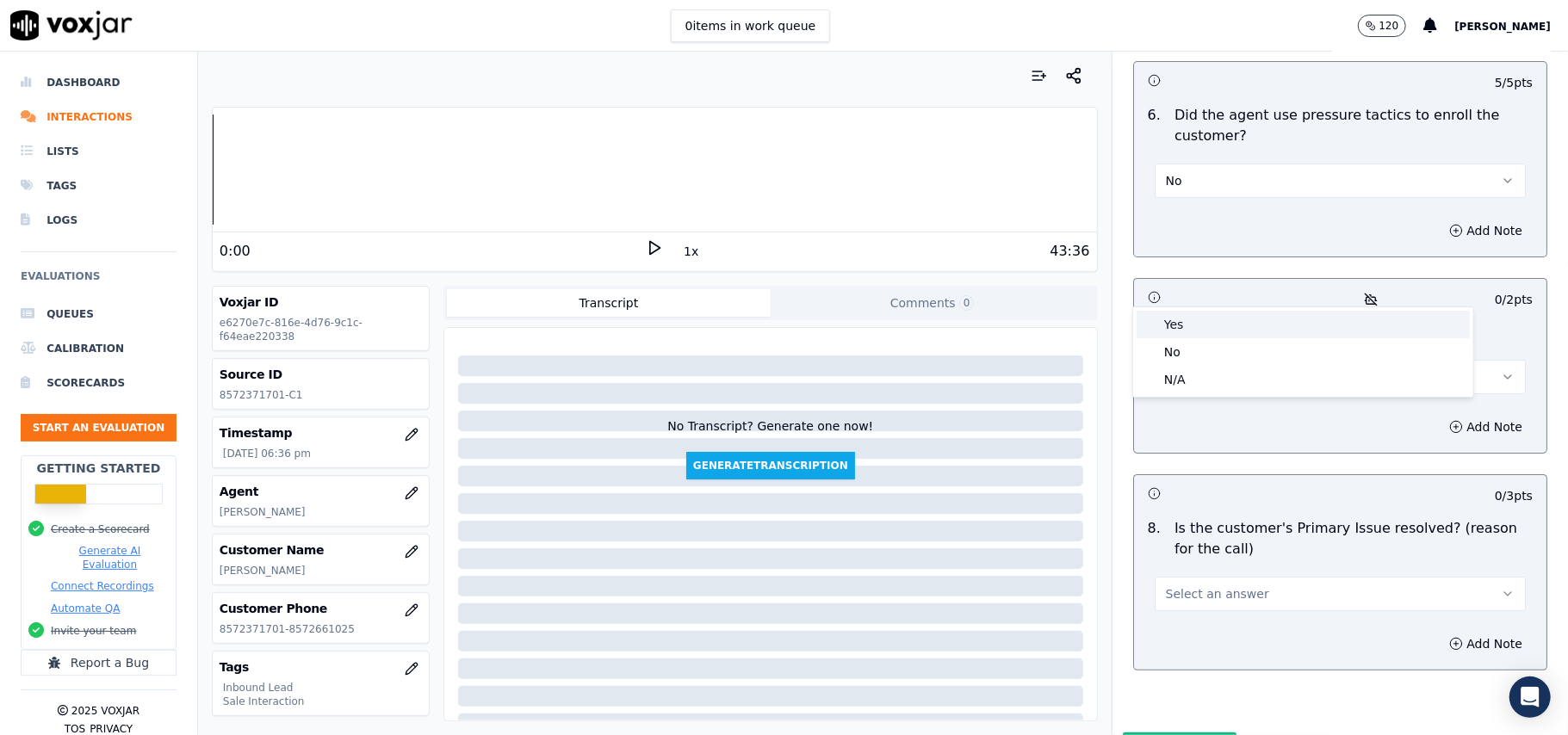
click at [1225, 335] on div "Yes" at bounding box center [1303, 325] width 333 height 28
click at [1290, 359] on button "Yes" at bounding box center [1340, 377] width 371 height 35
click at [1207, 353] on div "No" at bounding box center [1303, 352] width 333 height 28
drag, startPoint x: 1164, startPoint y: 494, endPoint x: 1165, endPoint y: 503, distance: 9.1
click at [1166, 586] on span "Select an answer" at bounding box center [1217, 594] width 103 height 17
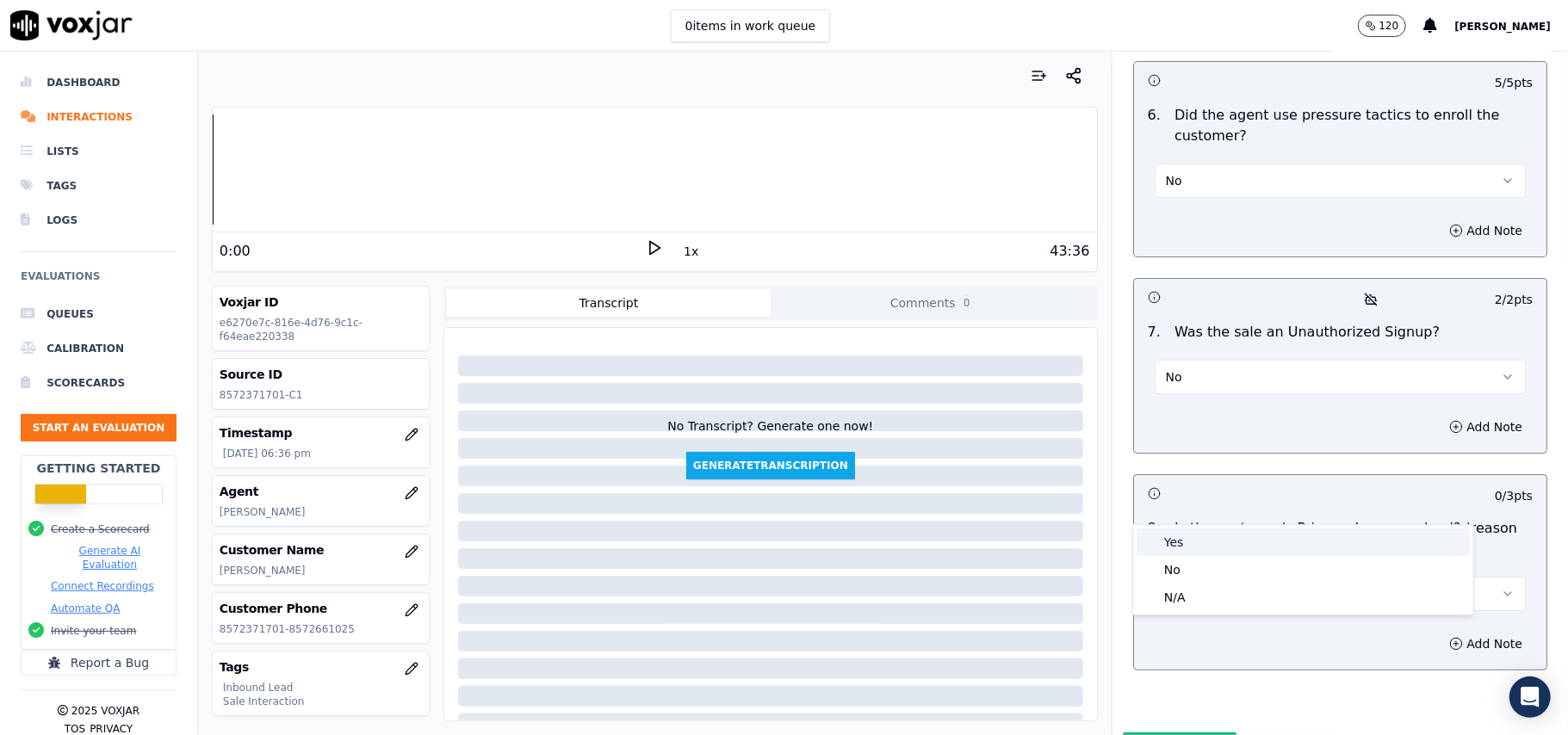
click at [1165, 538] on div "Yes" at bounding box center [1303, 542] width 333 height 28
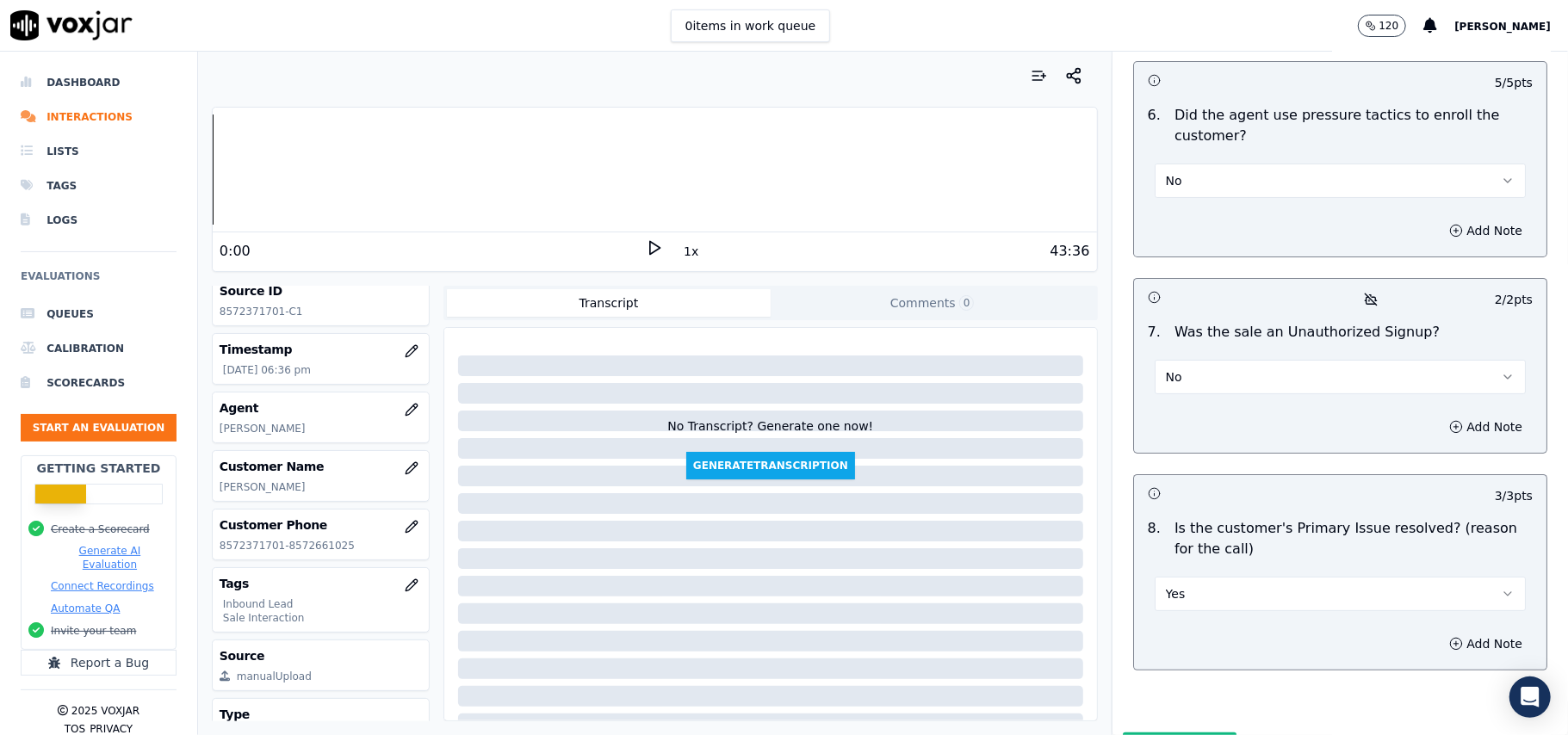
scroll to position [169, 0]
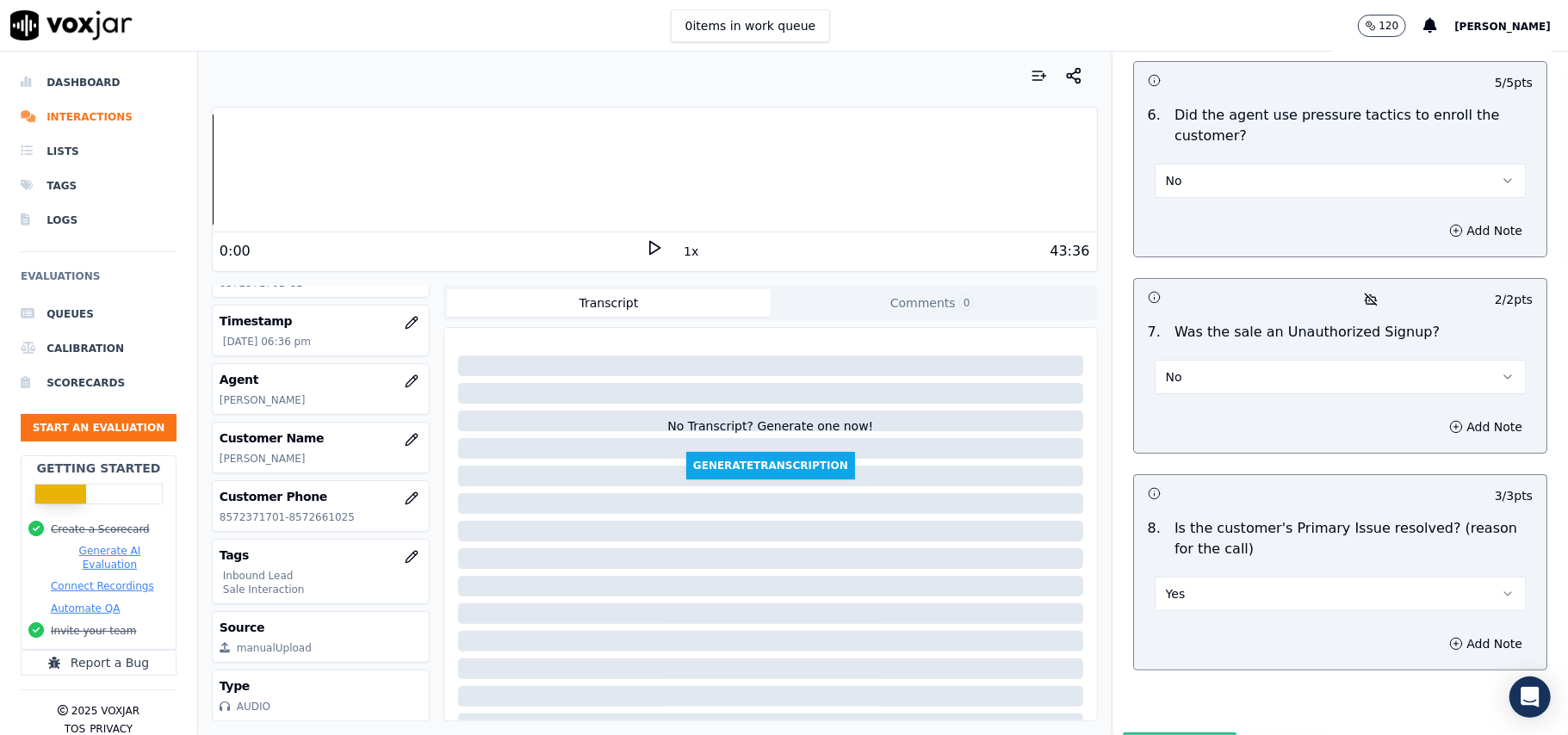
click at [1123, 732] on button "Submit Scores" at bounding box center [1180, 748] width 115 height 31
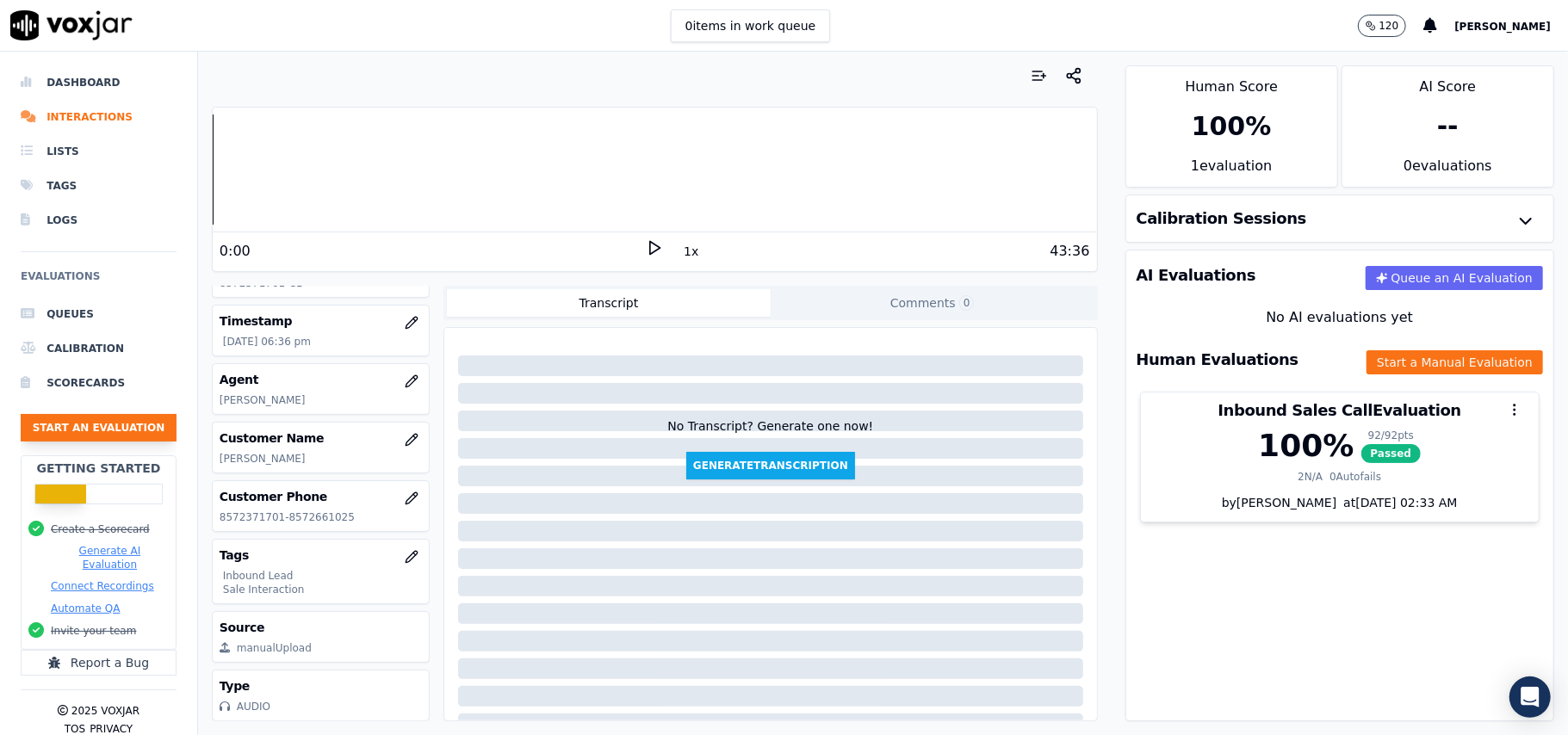
click at [85, 431] on button "Start an Evaluation" at bounding box center [98, 428] width 156 height 28
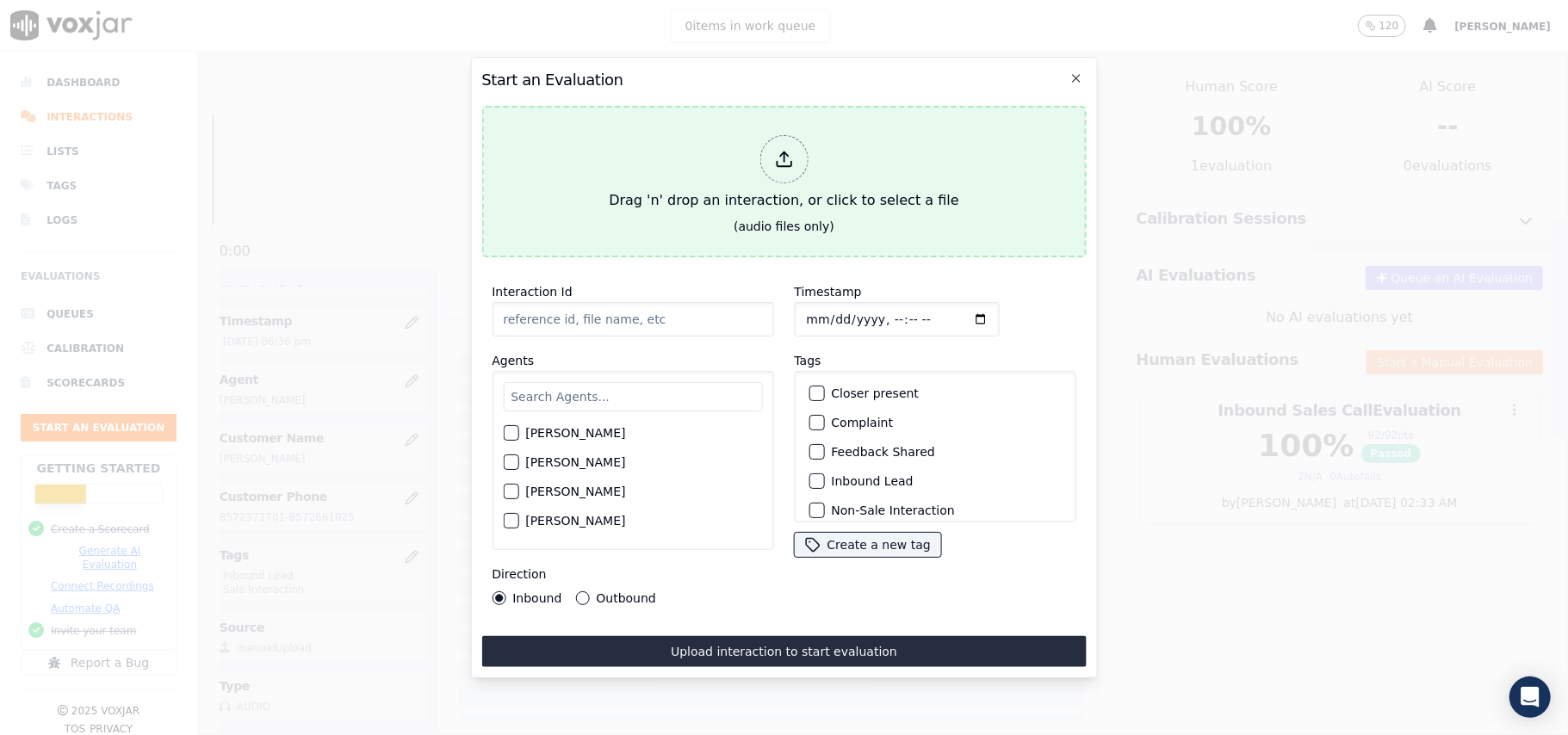
click at [772, 148] on div at bounding box center [784, 159] width 48 height 48
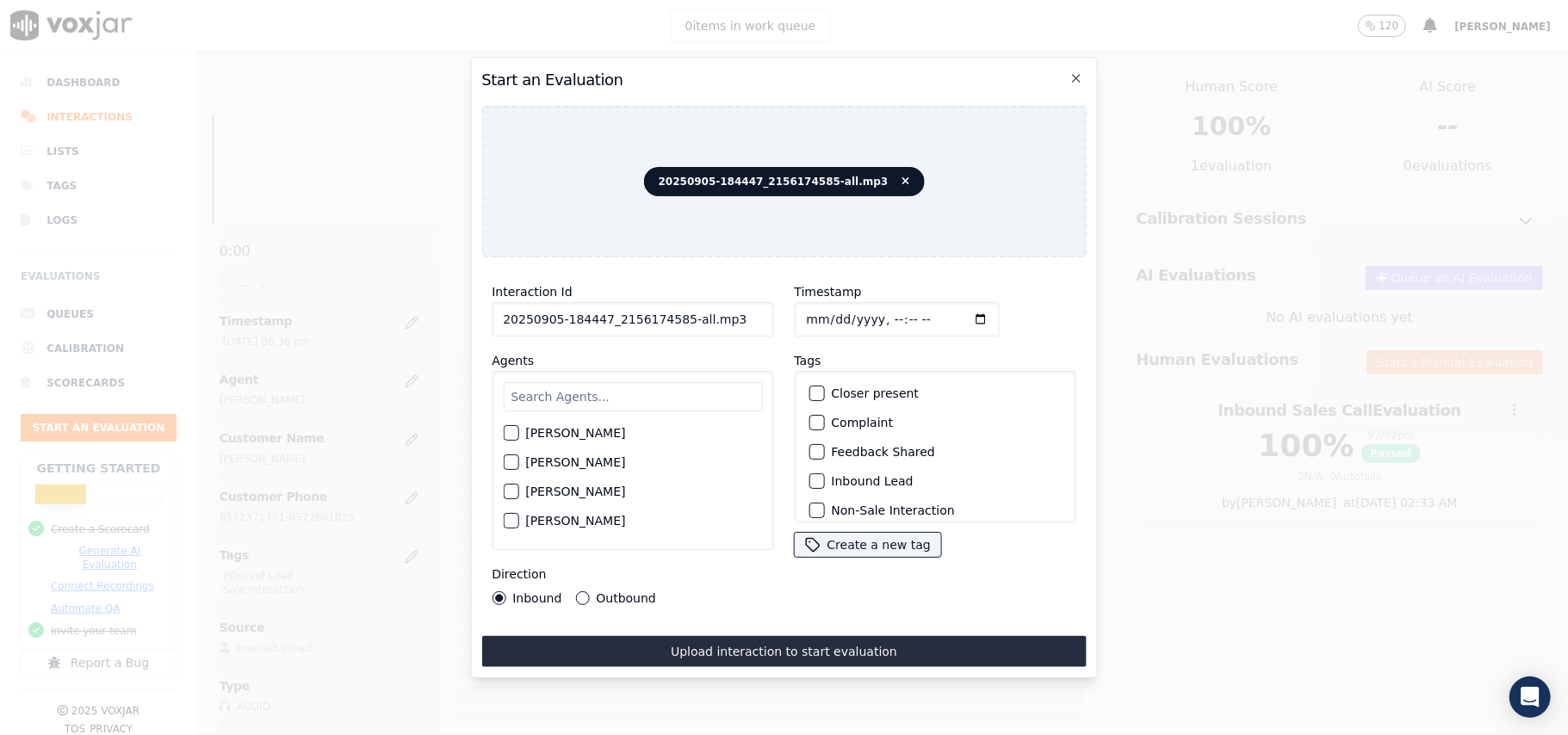
drag, startPoint x: 718, startPoint y: 310, endPoint x: 673, endPoint y: 310, distance: 45.0
click at [673, 310] on input "20250905-184447_2156174585-all.mp3" at bounding box center [632, 320] width 281 height 35
type input "20250905-184447_2156174585-C1"
click at [829, 307] on input "Timestamp" at bounding box center [896, 320] width 205 height 35
type input "[DATE]T21:03"
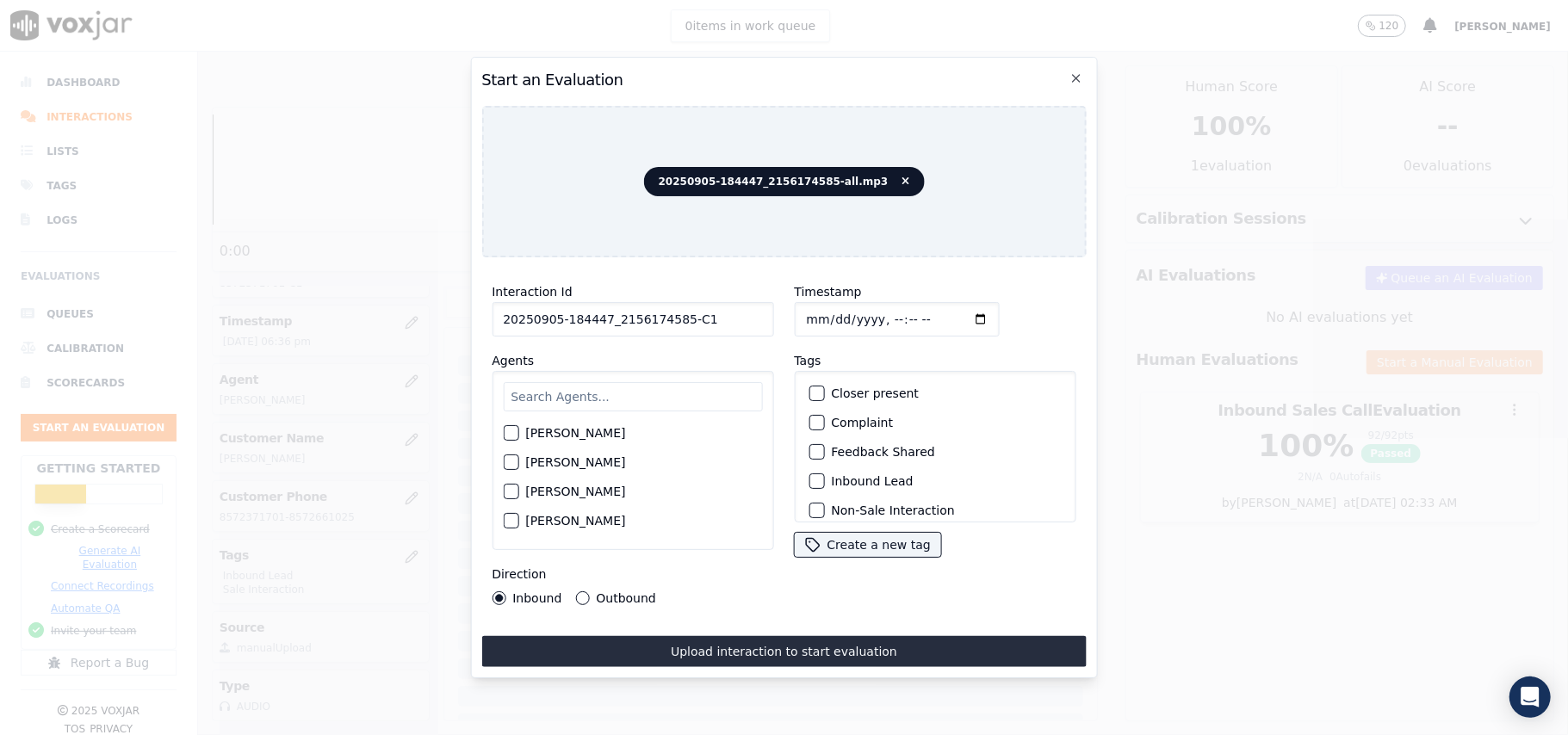
click at [610, 387] on input "text" at bounding box center [632, 397] width 259 height 29
type input "[PERSON_NAME]"
click at [507, 461] on div "button" at bounding box center [510, 467] width 13 height 13
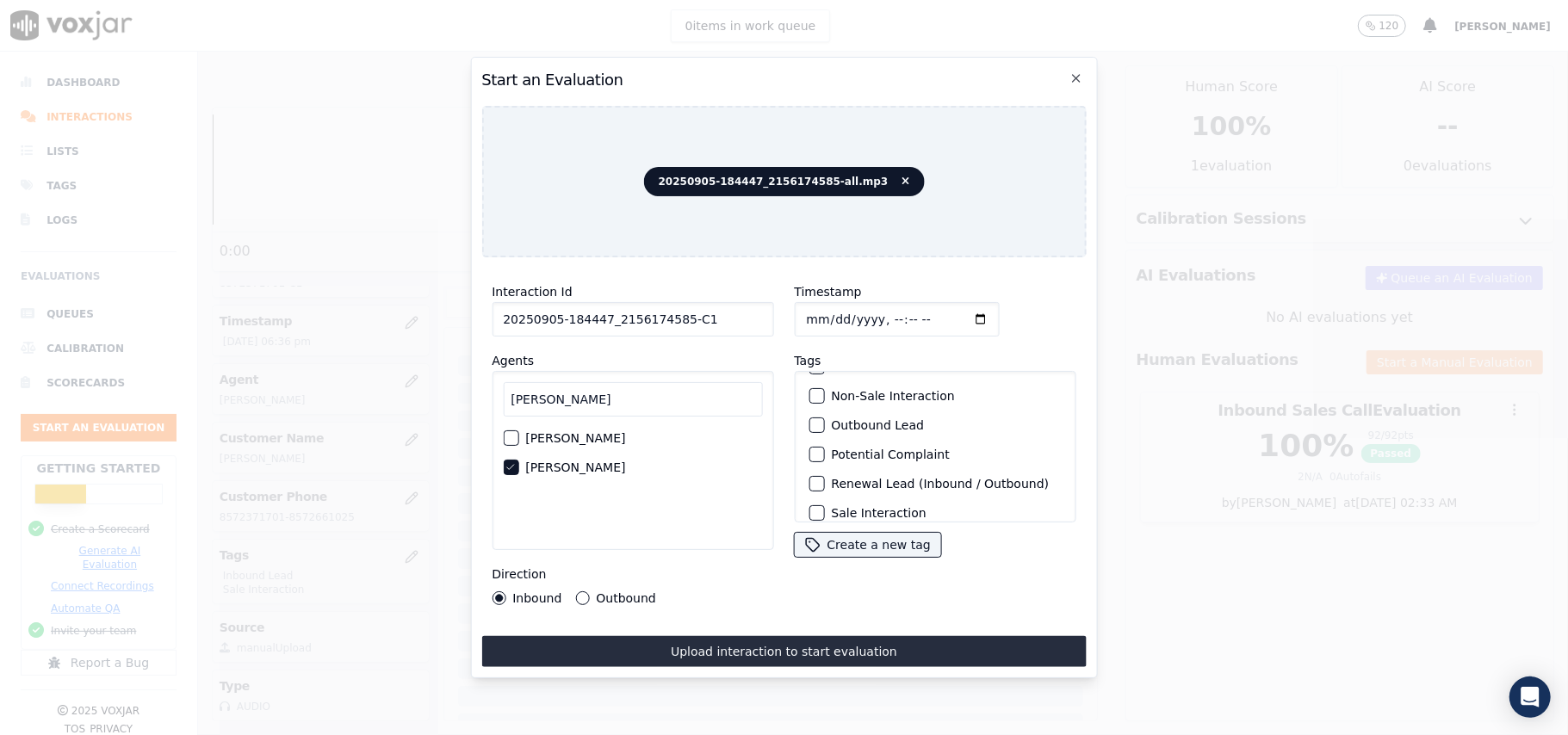
click at [810, 424] on div "button" at bounding box center [815, 425] width 13 height 13
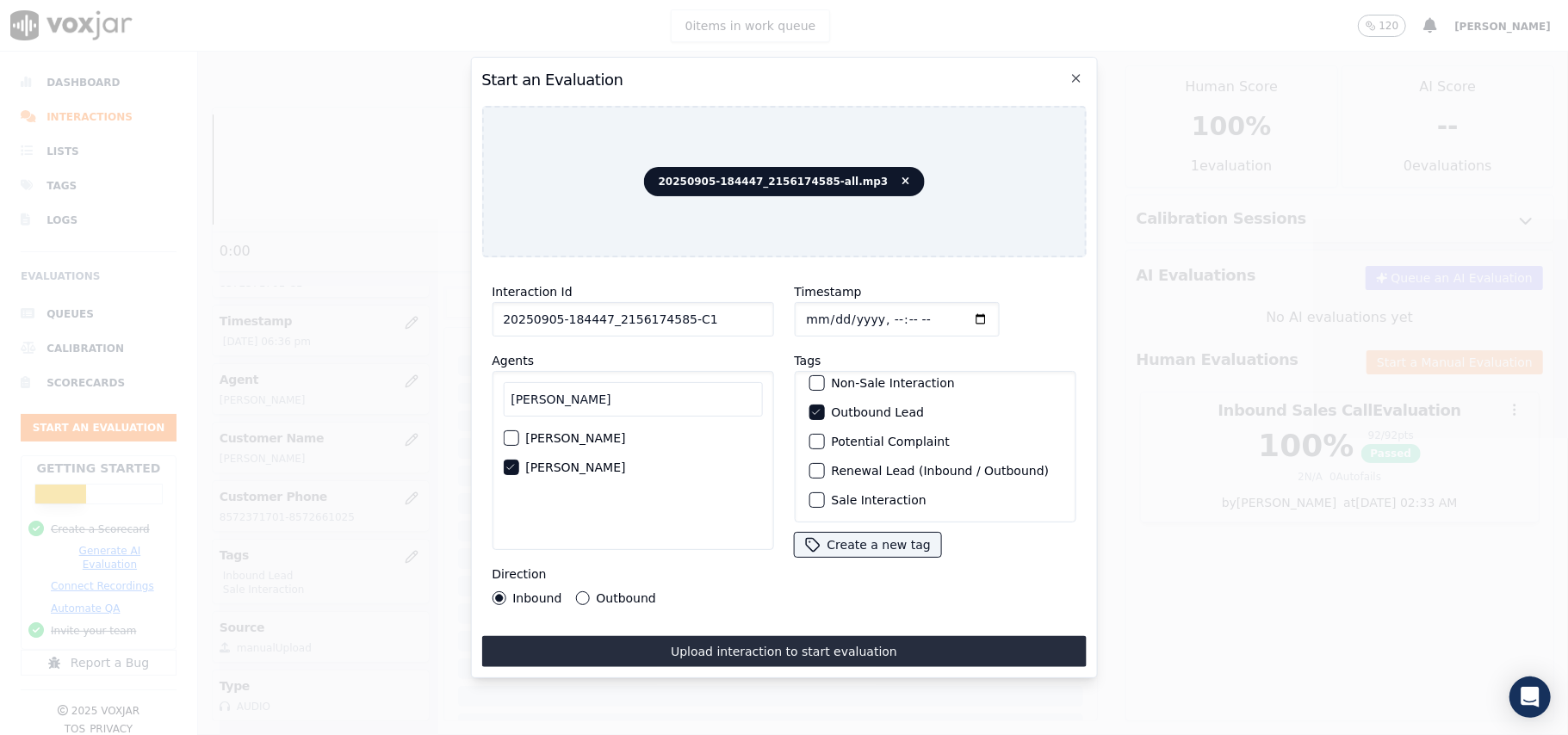
scroll to position [149, 0]
click at [811, 494] on div "button" at bounding box center [815, 500] width 13 height 13
click at [579, 591] on button "Outbound" at bounding box center [582, 598] width 13 height 13
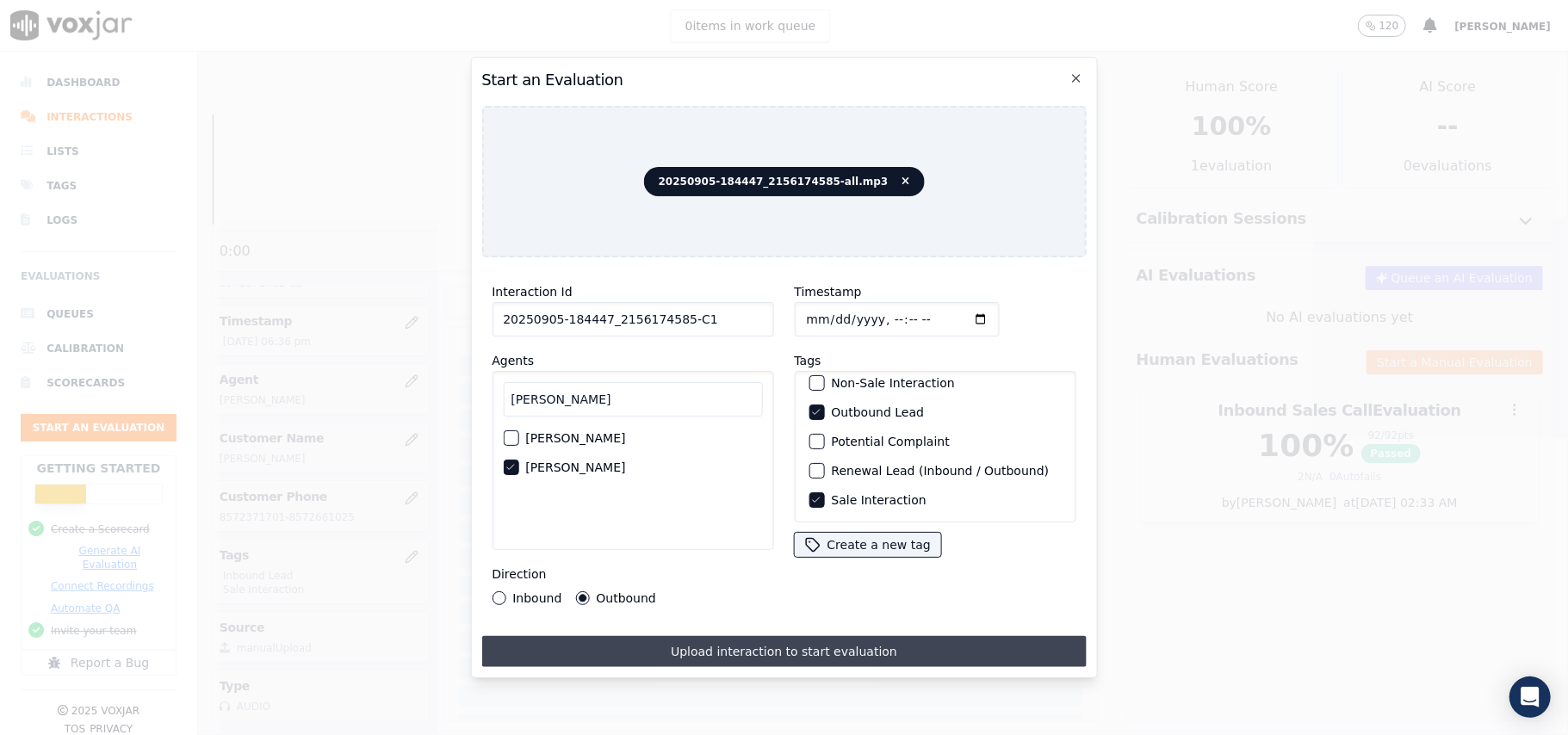
click at [718, 639] on button "Upload interaction to start evaluation" at bounding box center [783, 651] width 604 height 31
